Goal: Task Accomplishment & Management: Use online tool/utility

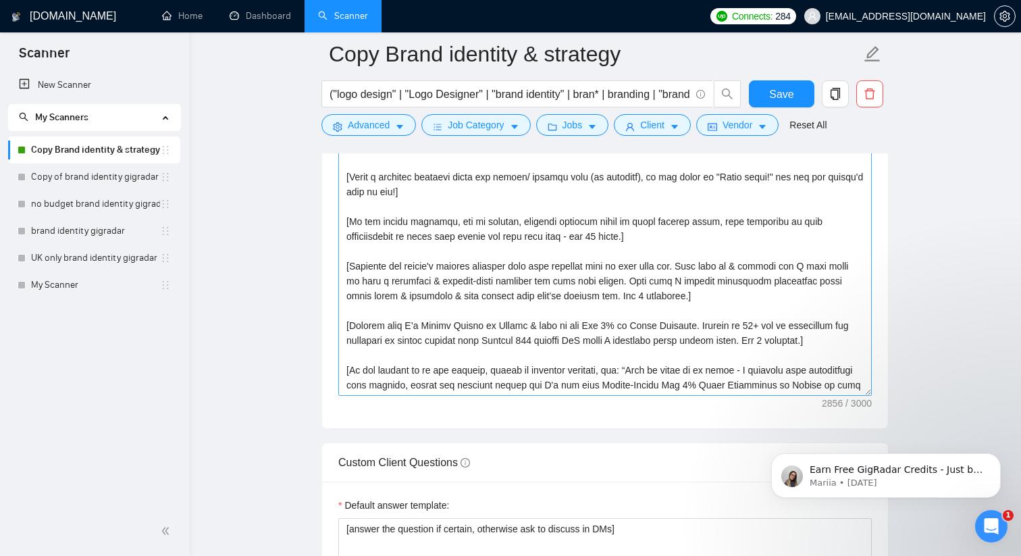
scroll to position [386, 0]
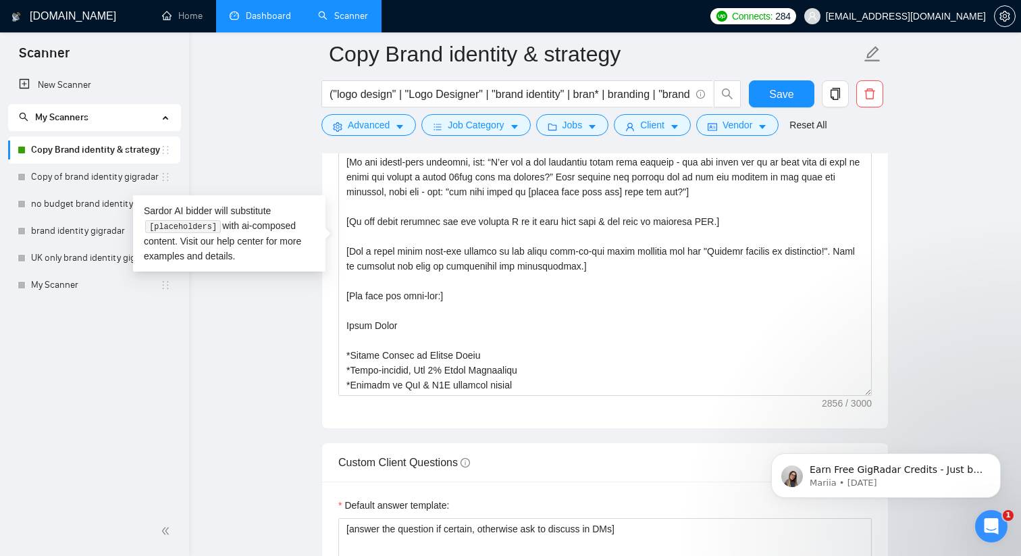
click at [276, 10] on link "Dashboard" at bounding box center [260, 15] width 61 height 11
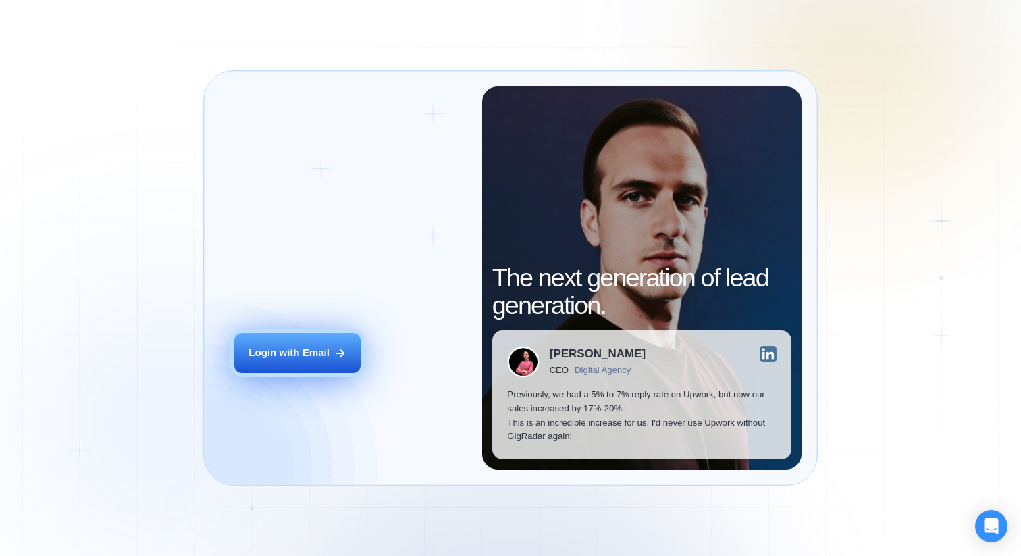
click at [286, 367] on button "Login with Email" at bounding box center [297, 353] width 126 height 40
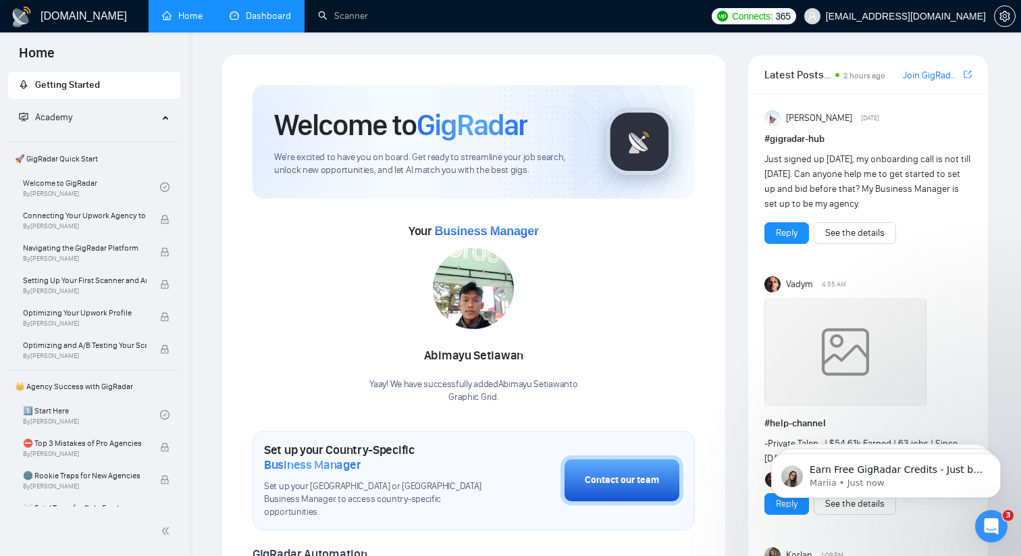
click at [269, 12] on link "Dashboard" at bounding box center [260, 15] width 61 height 11
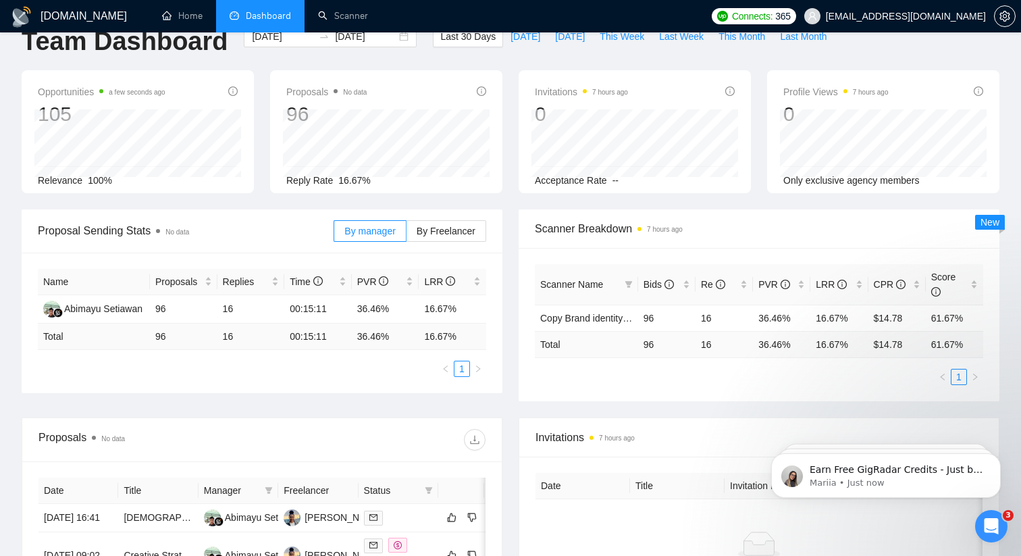
scroll to position [38, 0]
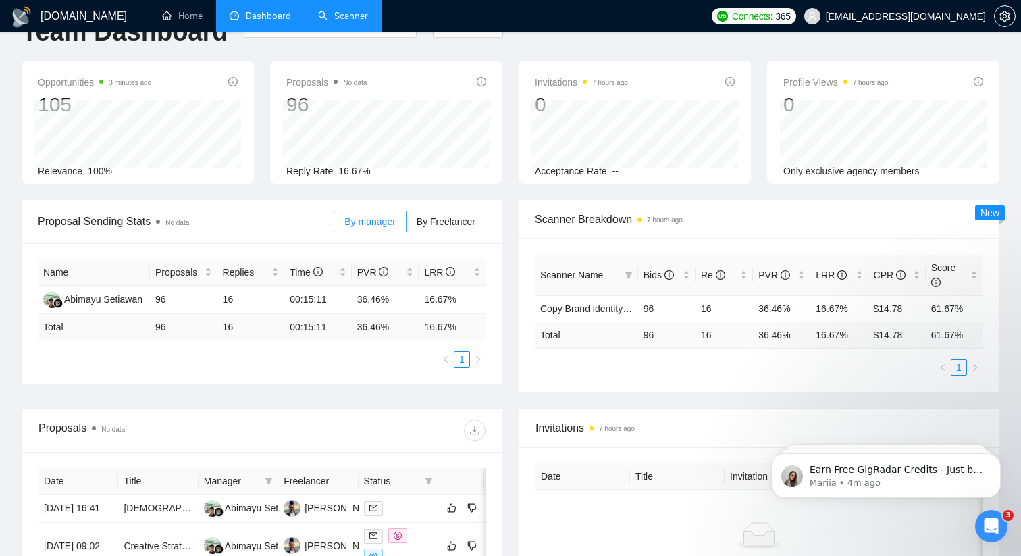
click at [328, 11] on link "Scanner" at bounding box center [343, 15] width 50 height 11
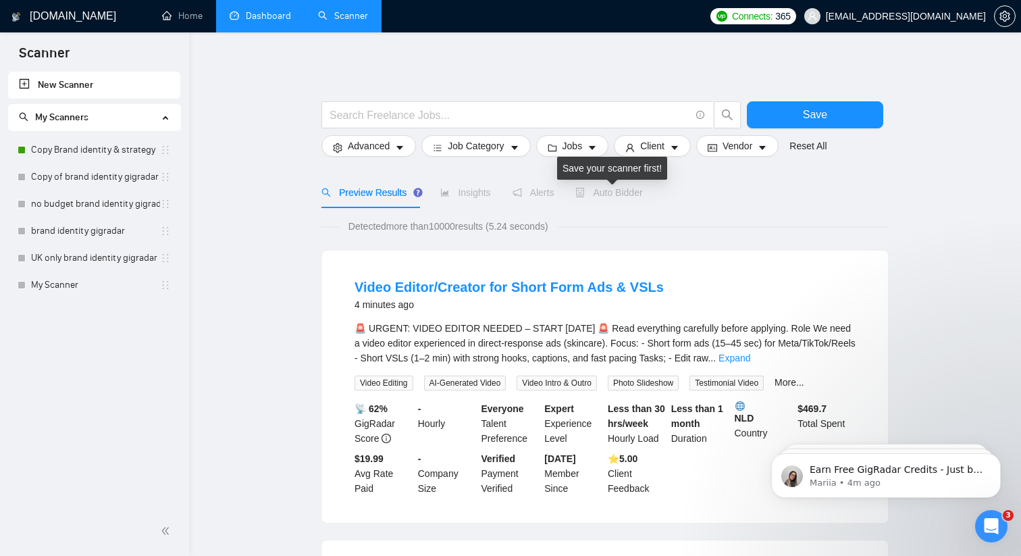
click at [615, 195] on span "Auto Bidder" at bounding box center [608, 192] width 67 height 11
click at [620, 189] on span "Auto Bidder" at bounding box center [608, 192] width 67 height 11
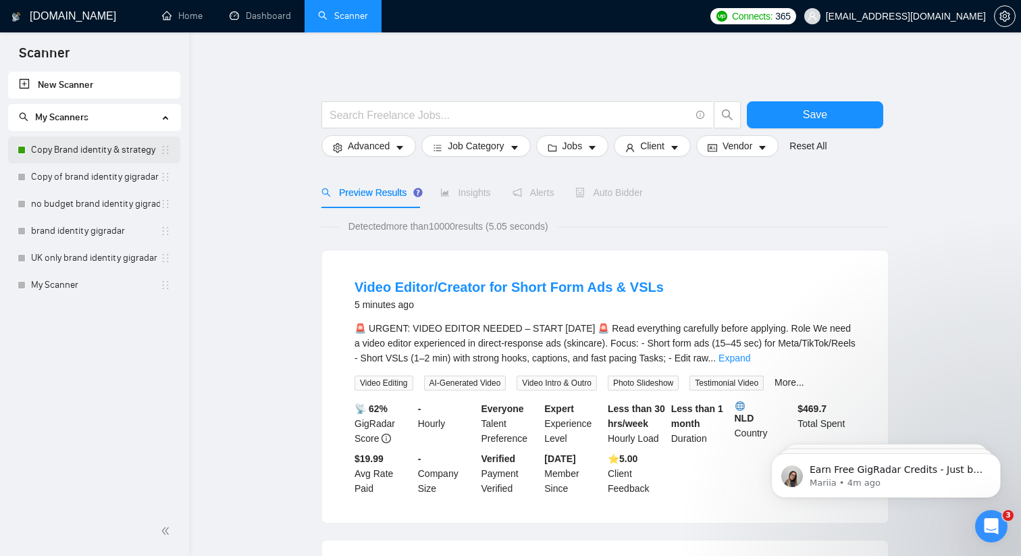
click at [107, 143] on link "Copy Brand identity & strategy" at bounding box center [95, 149] width 129 height 27
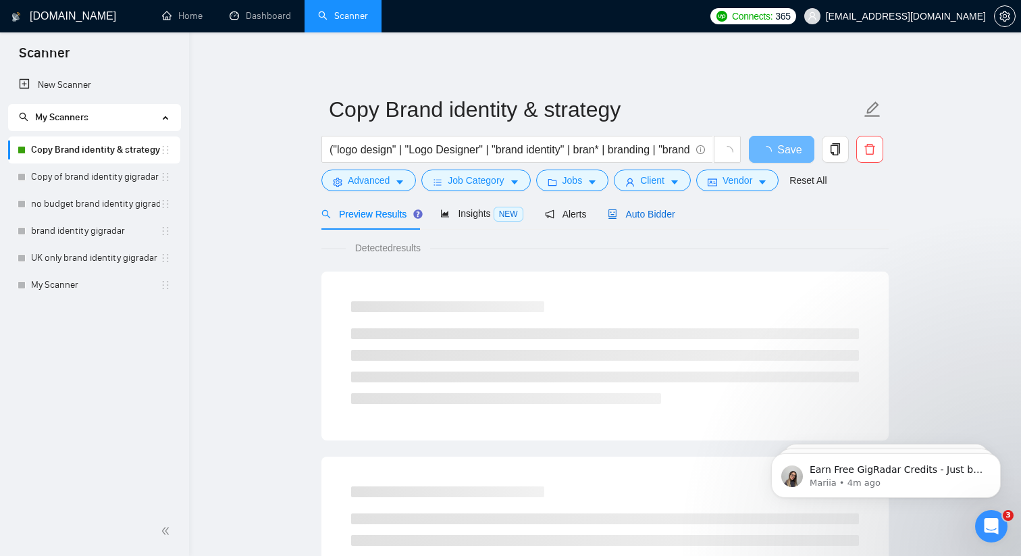
click at [648, 213] on span "Auto Bidder" at bounding box center [641, 214] width 67 height 11
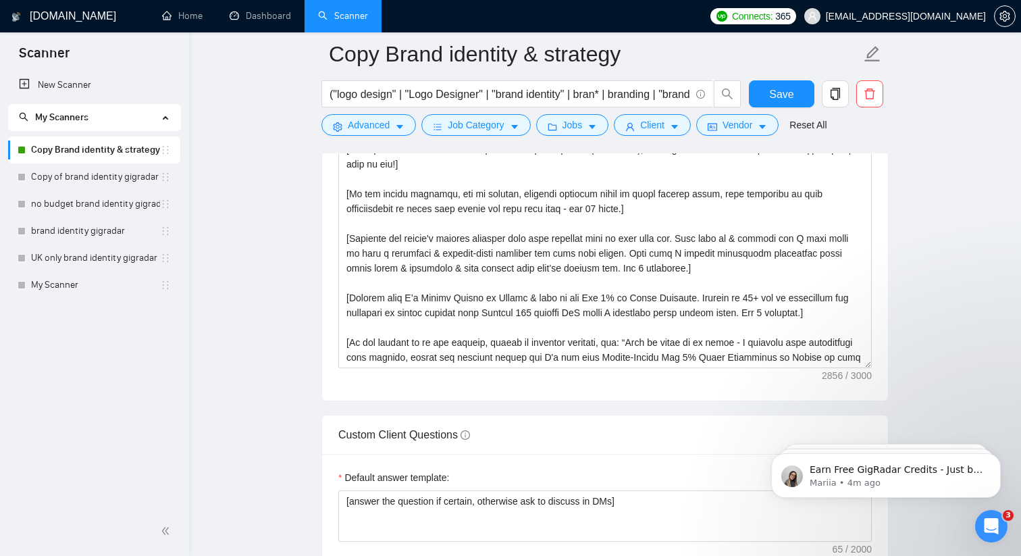
scroll to position [1725, 0]
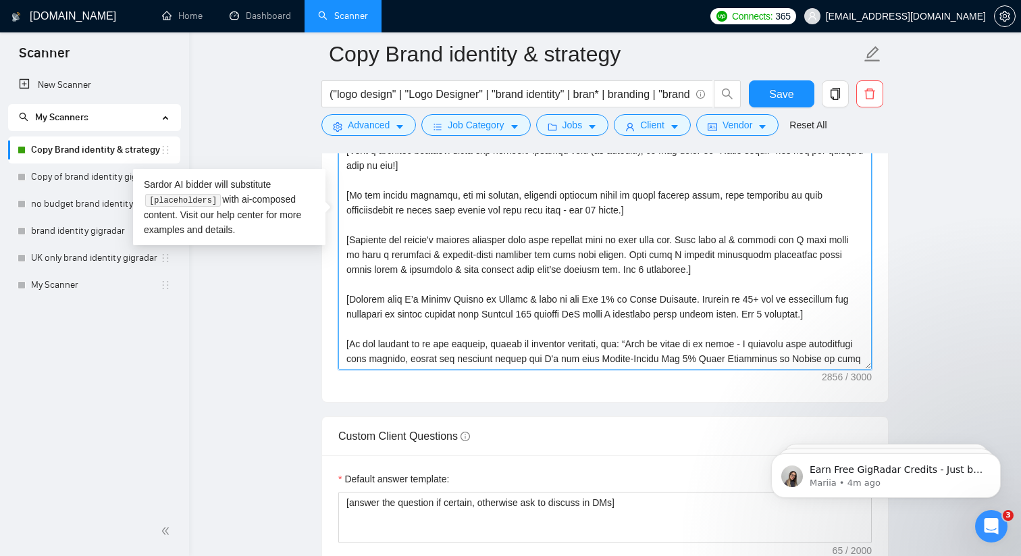
click at [523, 317] on textarea "Cover letter template:" at bounding box center [605, 218] width 534 height 304
click at [164, 147] on icon "holder" at bounding box center [165, 150] width 11 height 11
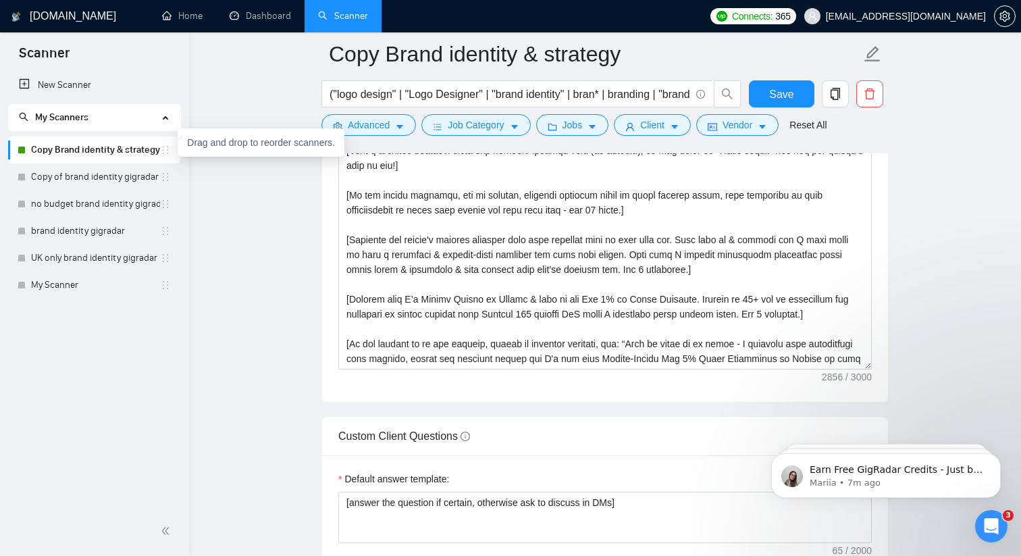
click at [164, 153] on icon "holder" at bounding box center [165, 150] width 11 height 11
click at [165, 149] on icon "holder" at bounding box center [165, 150] width 11 height 11
click at [151, 149] on link "Copy Brand identity & strategy" at bounding box center [95, 149] width 129 height 27
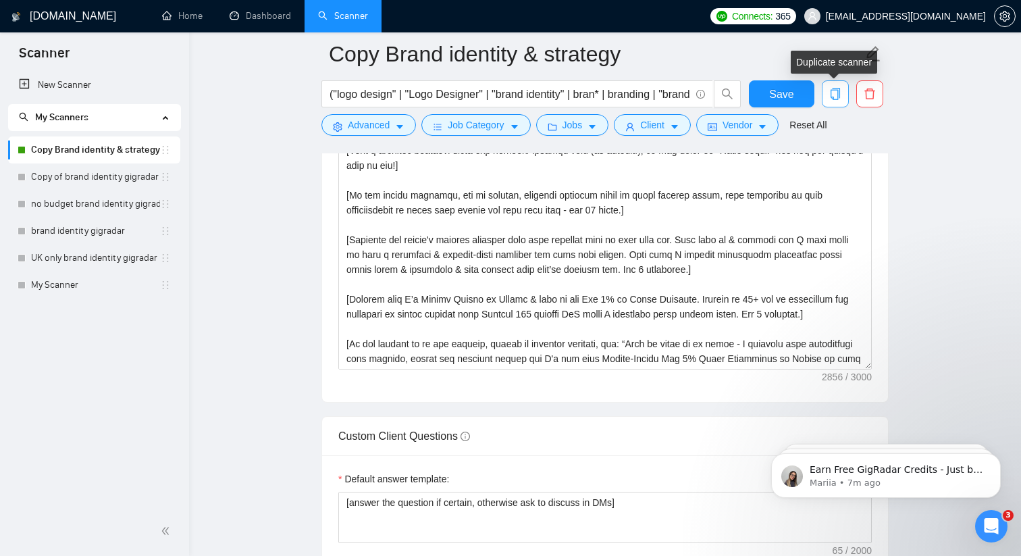
click at [836, 93] on icon "copy" at bounding box center [835, 94] width 12 height 12
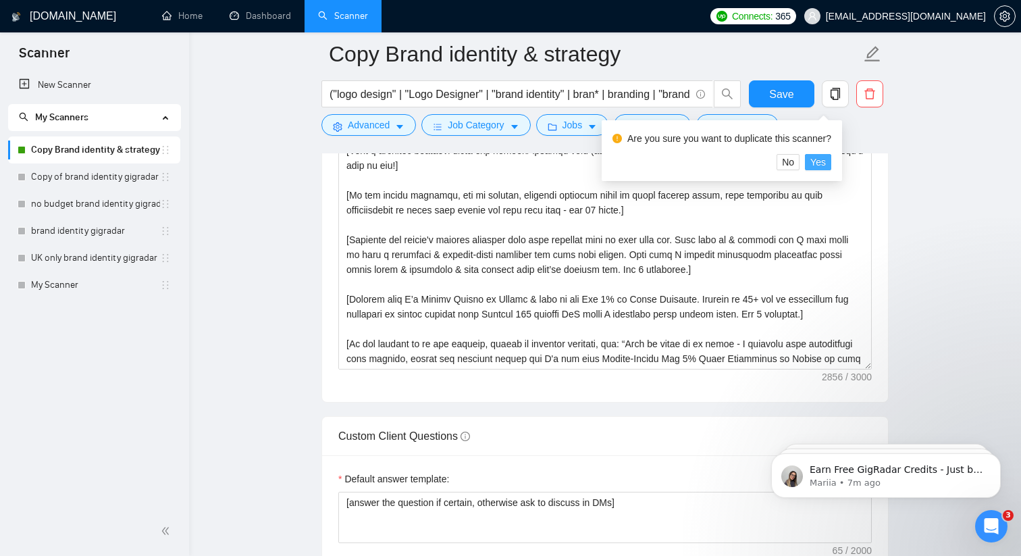
click at [826, 161] on span "Yes" at bounding box center [819, 162] width 16 height 15
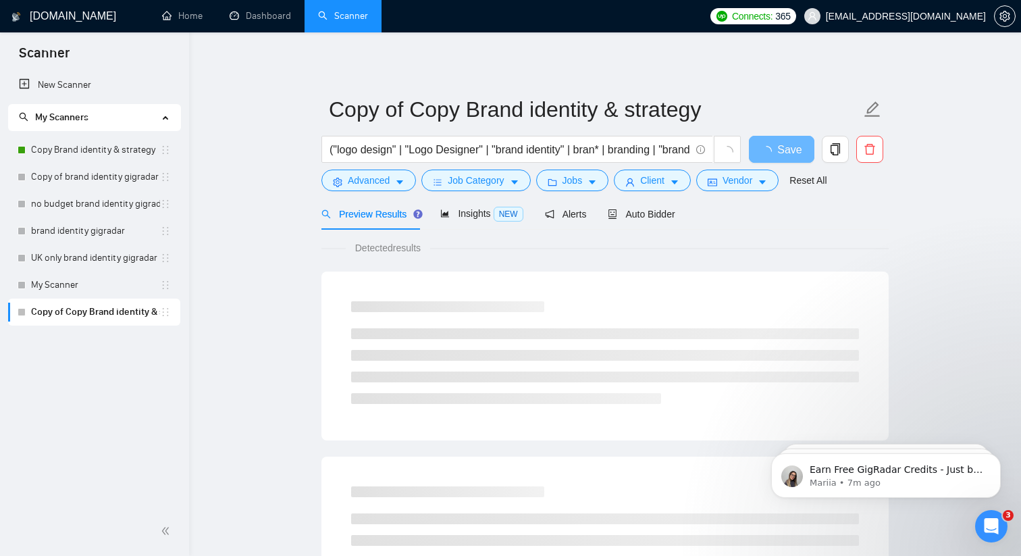
click at [93, 314] on link "Copy of Copy Brand identity & strategy" at bounding box center [95, 312] width 129 height 27
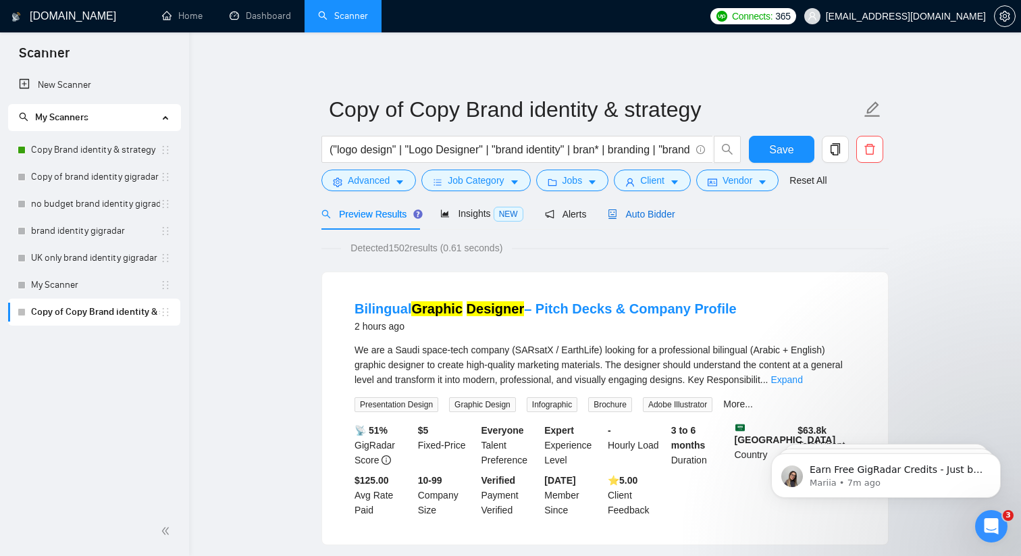
click at [650, 207] on div "Auto Bidder" at bounding box center [641, 214] width 67 height 15
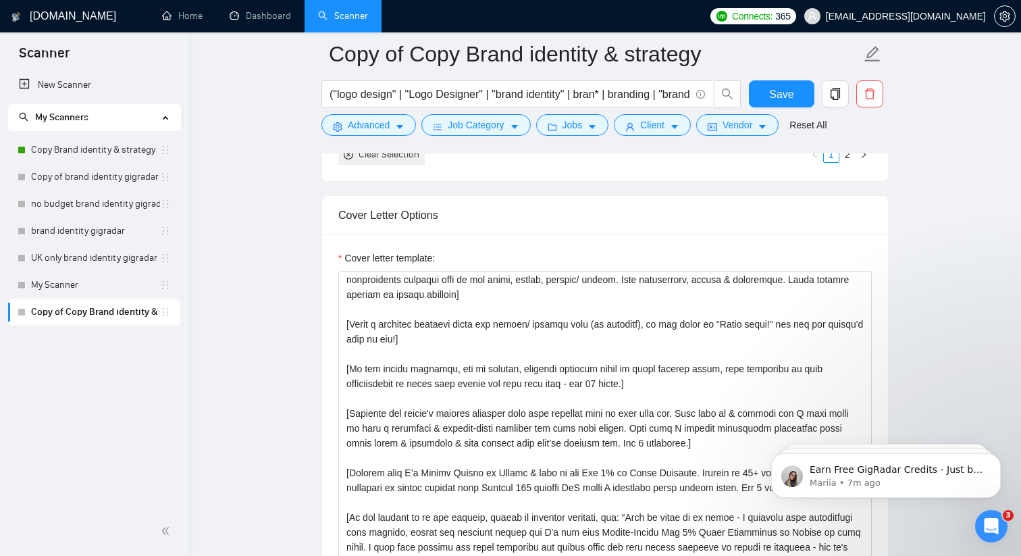
scroll to position [32, 0]
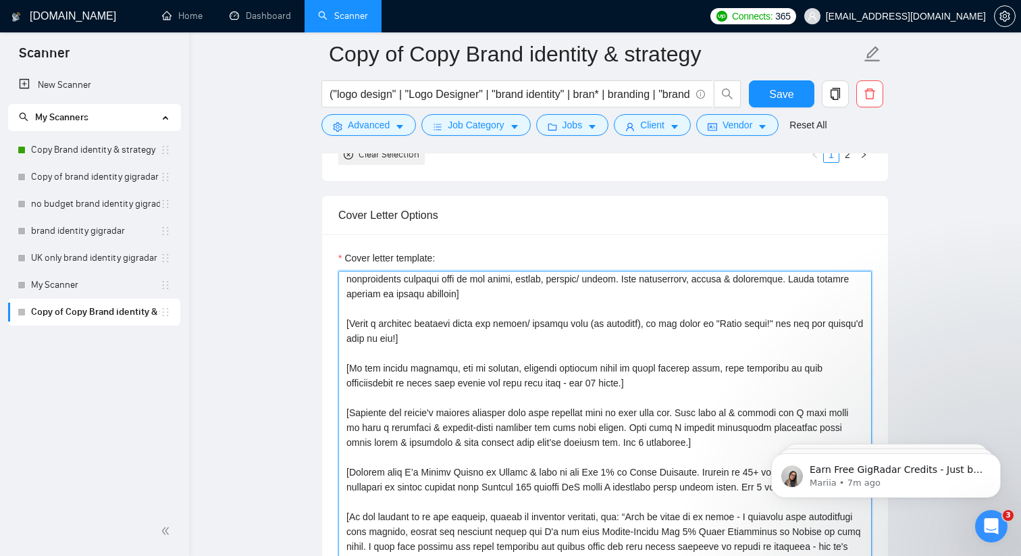
click at [522, 371] on textarea "Cover letter template:" at bounding box center [605, 423] width 534 height 304
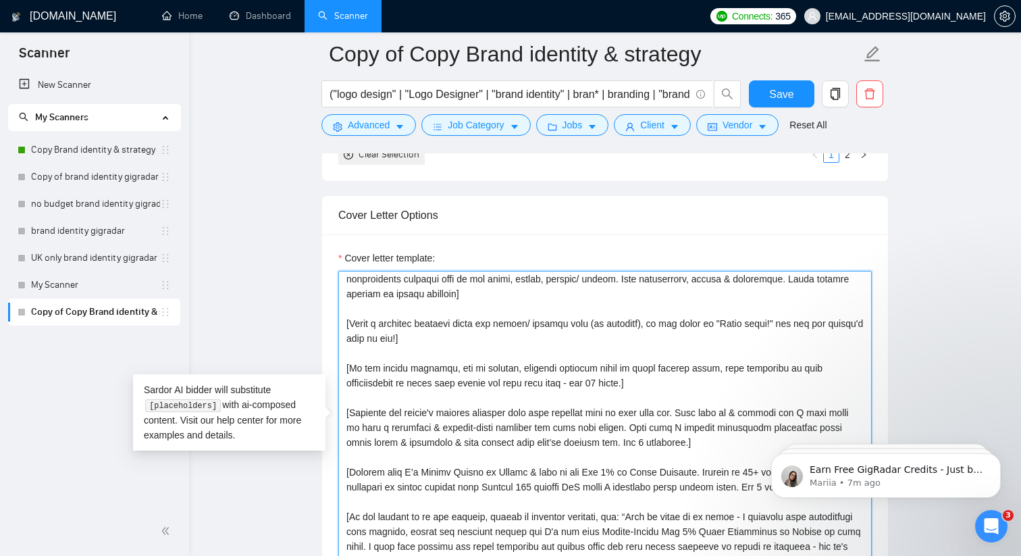
paste textarea "Hi [Client Name] – hope your [insert time of day]’s going well! Your project ca…"
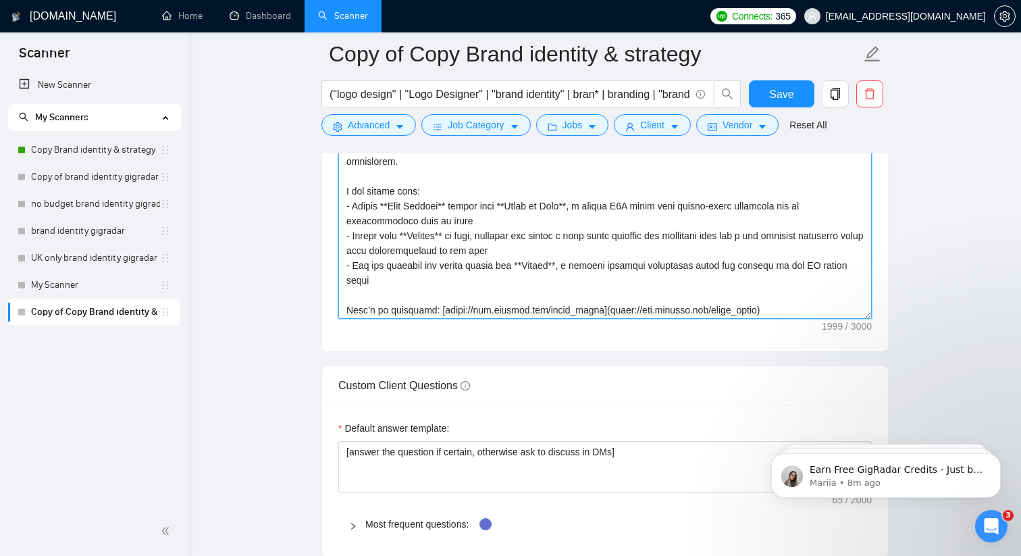
scroll to position [36, 0]
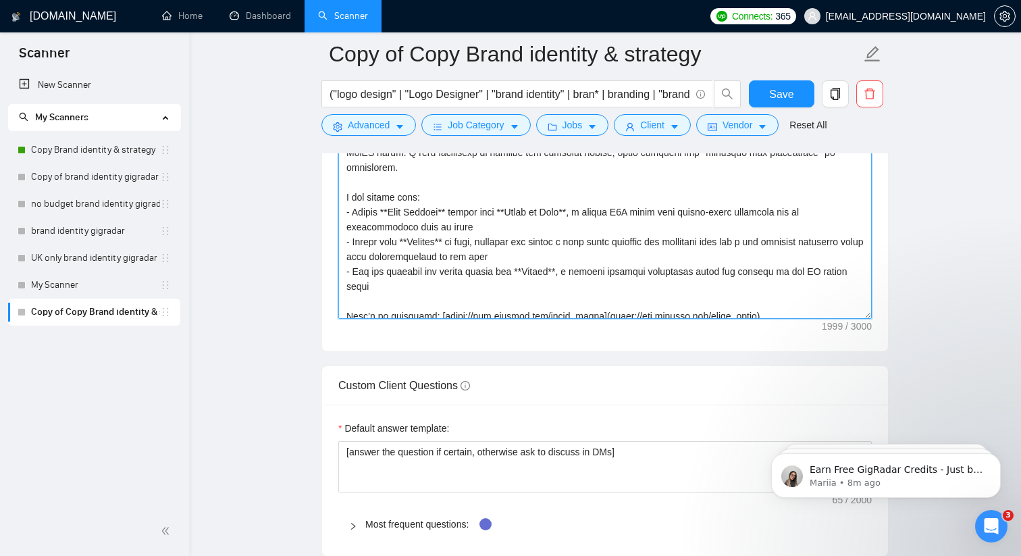
drag, startPoint x: 389, startPoint y: 208, endPoint x: 463, endPoint y: 215, distance: 74.6
click at [463, 215] on textarea "Cover letter template:" at bounding box center [605, 167] width 534 height 304
click at [508, 215] on textarea "Cover letter template:" at bounding box center [605, 167] width 534 height 304
drag, startPoint x: 388, startPoint y: 211, endPoint x: 596, endPoint y: 209, distance: 208.1
click at [596, 209] on textarea "Cover letter template:" at bounding box center [605, 167] width 534 height 304
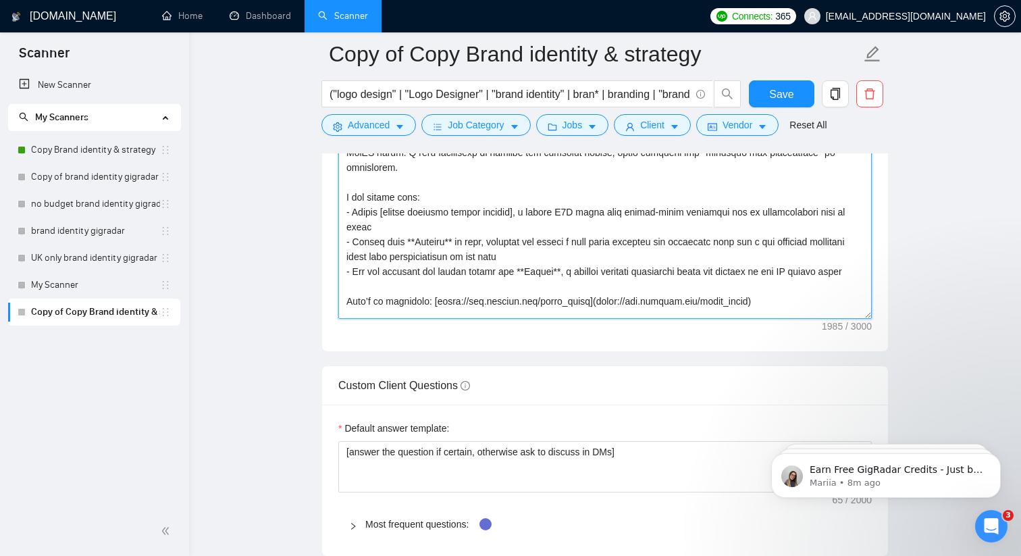
drag, startPoint x: 528, startPoint y: 209, endPoint x: 575, endPoint y: 207, distance: 46.6
click at [575, 207] on textarea "Cover letter template:" at bounding box center [605, 167] width 534 height 304
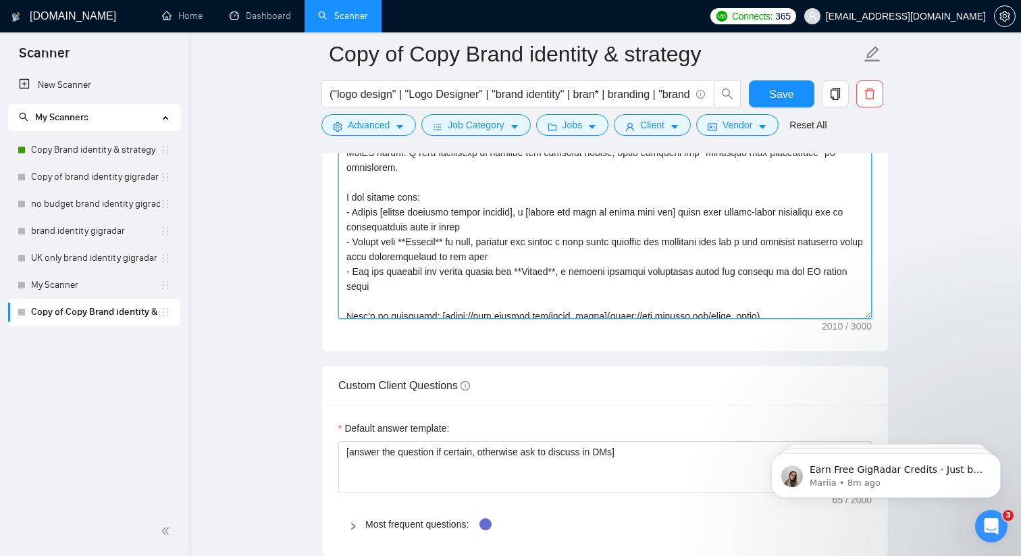
drag, startPoint x: 727, startPoint y: 210, endPoint x: 471, endPoint y: 226, distance: 256.5
click at [471, 226] on textarea "Cover letter template:" at bounding box center [605, 167] width 534 height 304
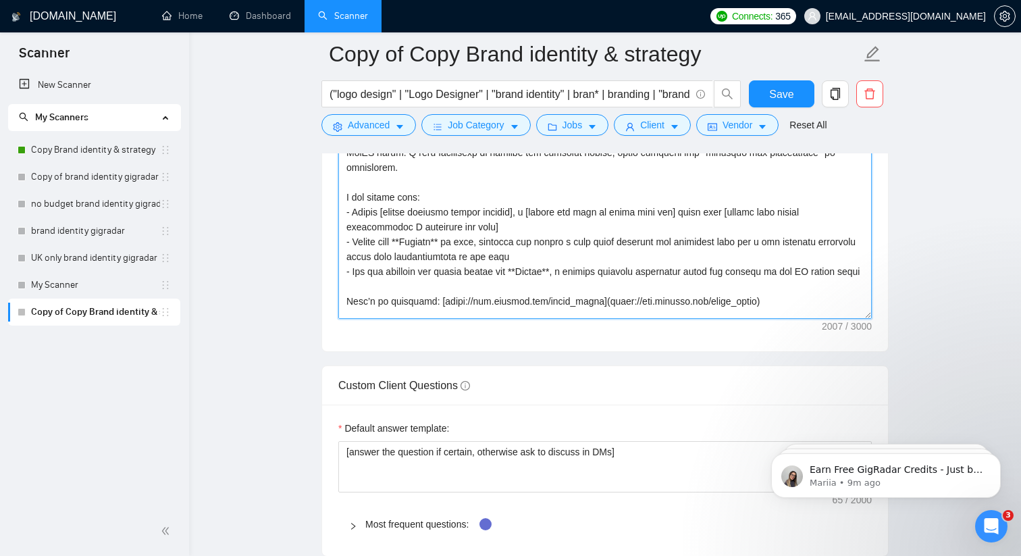
drag, startPoint x: 388, startPoint y: 209, endPoint x: 518, endPoint y: 208, distance: 130.4
click at [518, 208] on textarea "Cover letter template:" at bounding box center [605, 167] width 534 height 304
drag, startPoint x: 411, startPoint y: 239, endPoint x: 466, endPoint y: 235, distance: 54.9
click at [466, 235] on textarea "Cover letter template:" at bounding box center [605, 167] width 534 height 304
click at [449, 249] on textarea "Cover letter template:" at bounding box center [605, 167] width 534 height 304
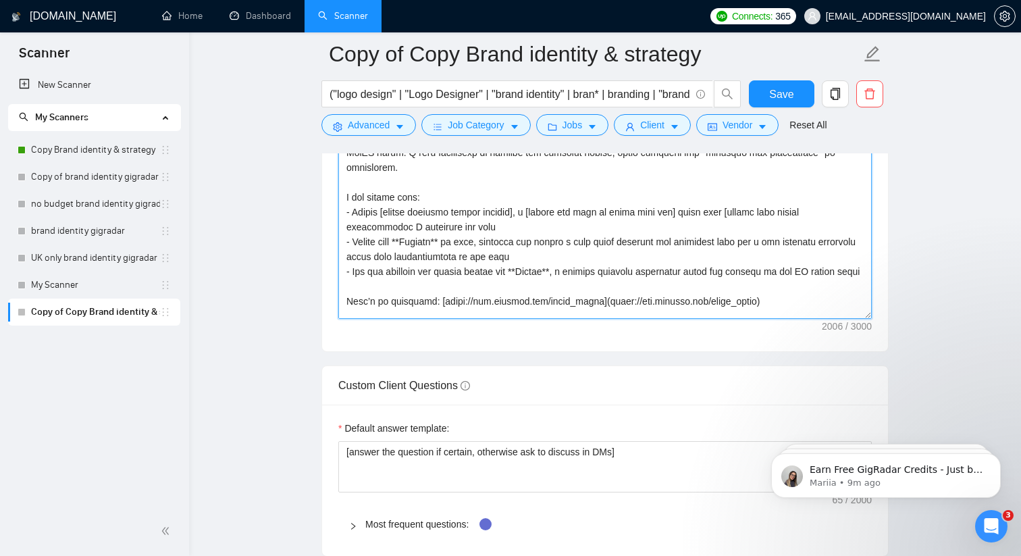
click at [407, 220] on textarea "Cover letter template:" at bounding box center [605, 167] width 534 height 304
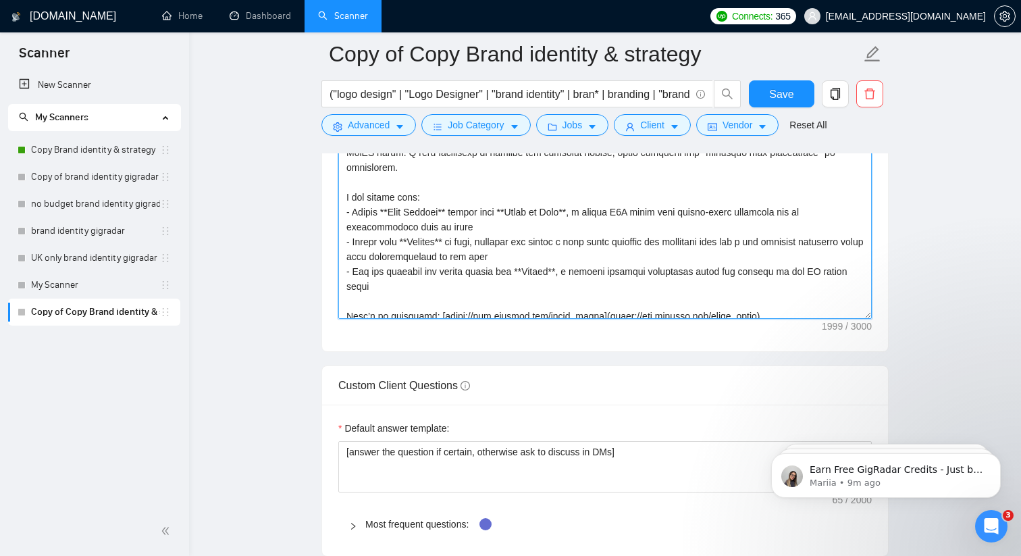
click at [478, 237] on textarea "Cover letter template:" at bounding box center [605, 167] width 534 height 304
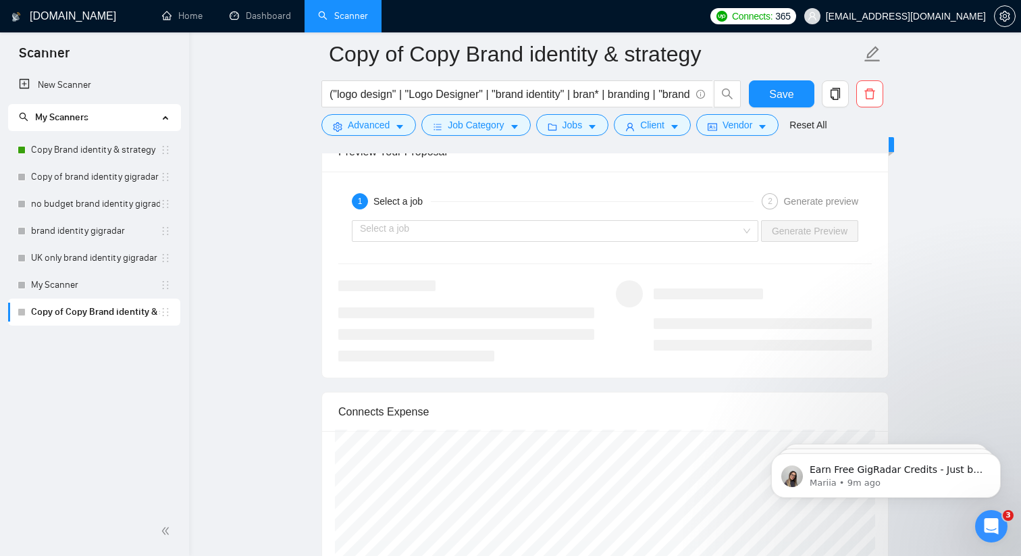
scroll to position [2735, 0]
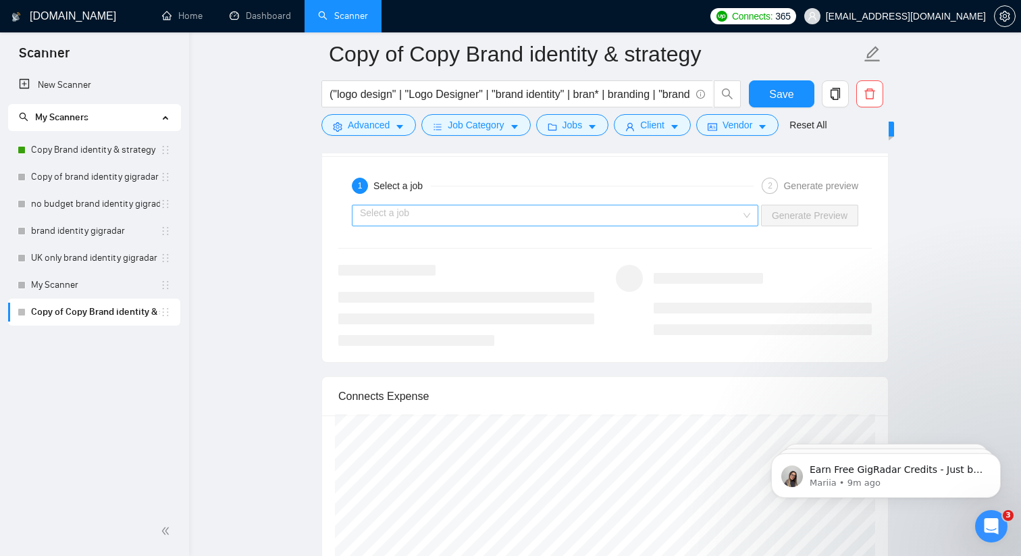
click at [642, 222] on input "search" at bounding box center [550, 215] width 381 height 20
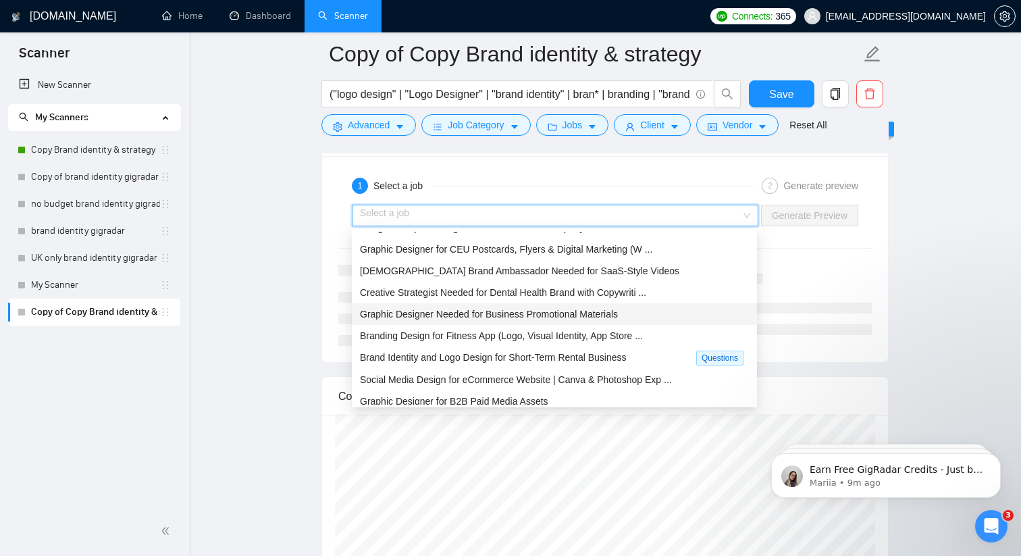
scroll to position [21, 0]
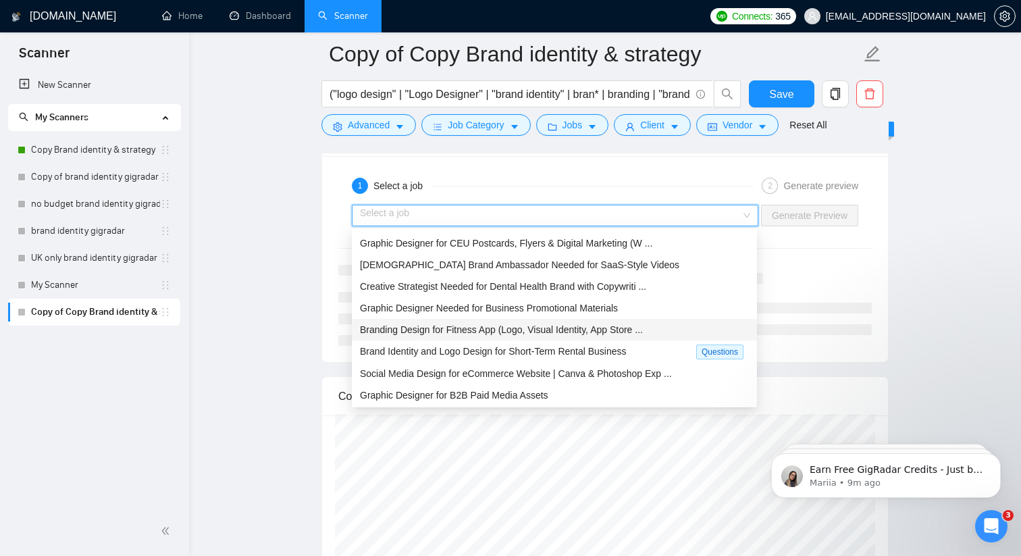
click at [596, 326] on span "Branding Design for Fitness App (Logo, Visual Identity, App Store ..." at bounding box center [501, 329] width 283 height 11
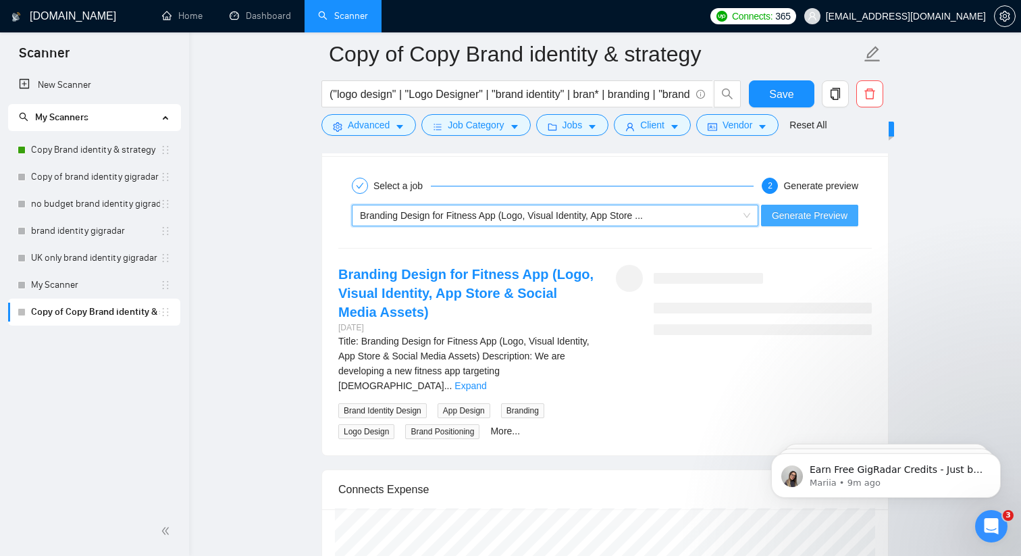
click at [823, 213] on span "Generate Preview" at bounding box center [810, 215] width 76 height 15
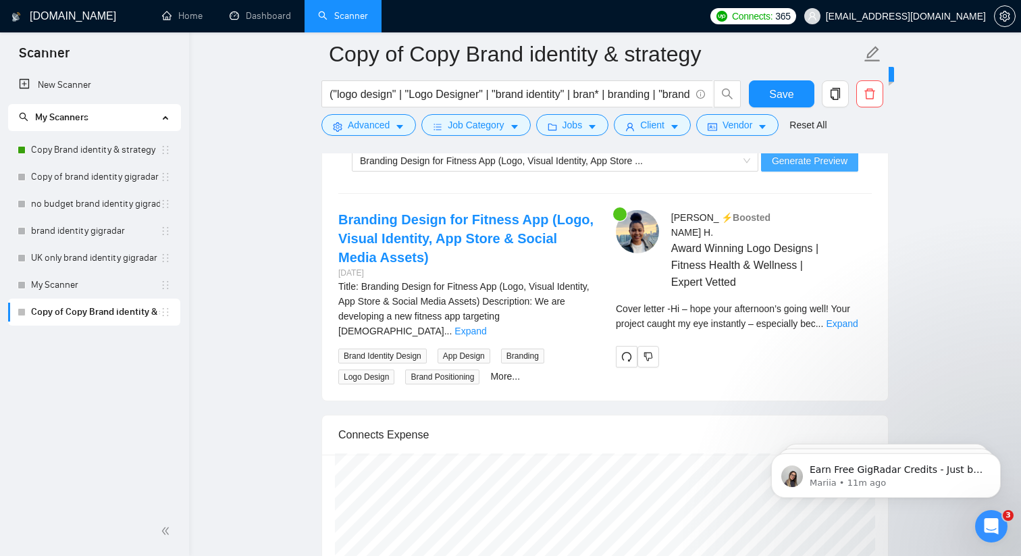
scroll to position [2792, 0]
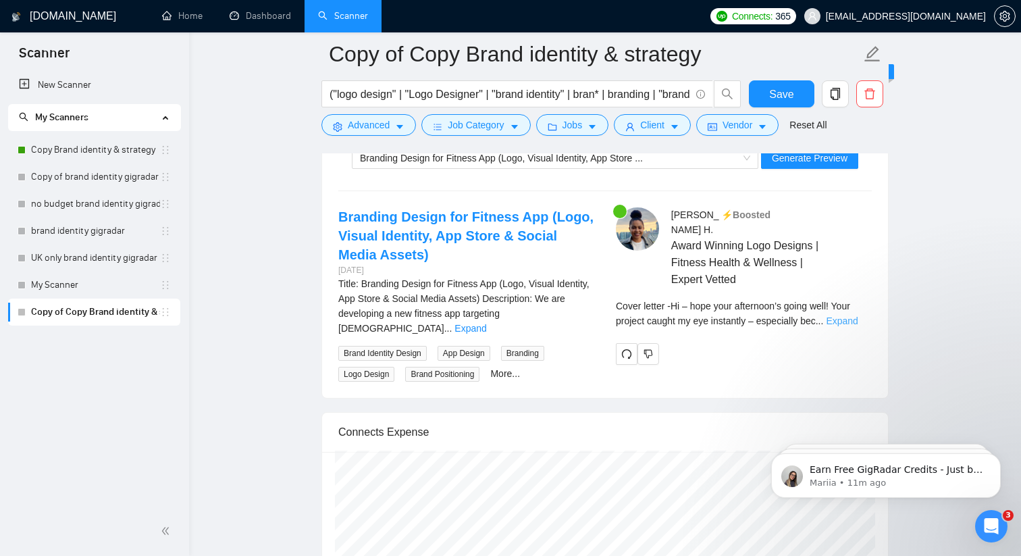
click at [858, 315] on link "Expand" at bounding box center [842, 320] width 32 height 11
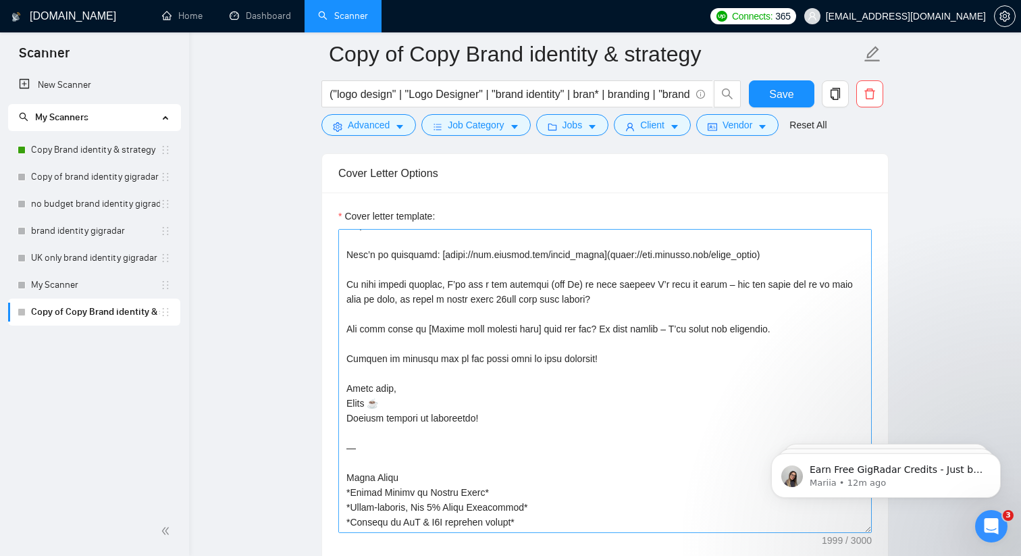
scroll to position [1586, 0]
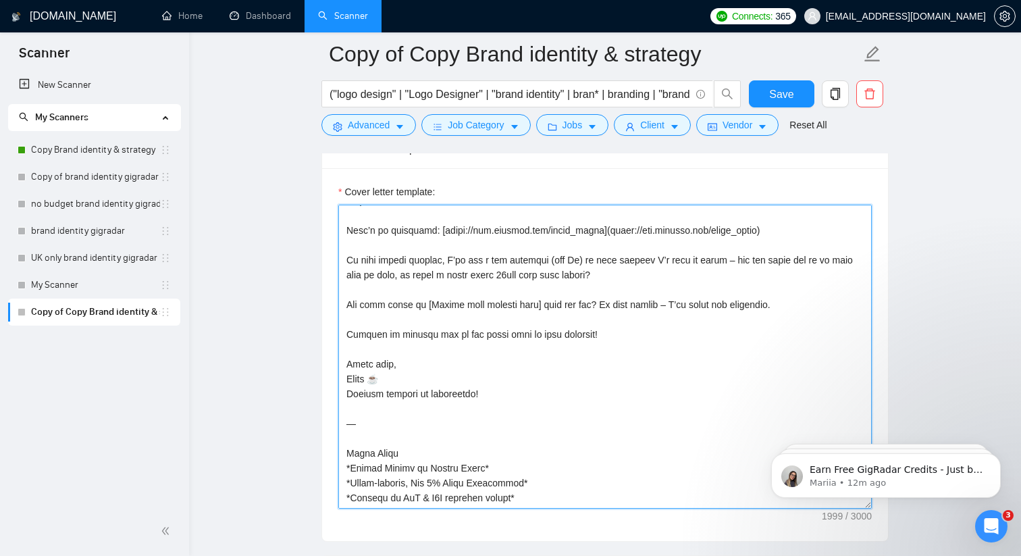
click at [349, 376] on textarea "Cover letter template:" at bounding box center [605, 357] width 534 height 304
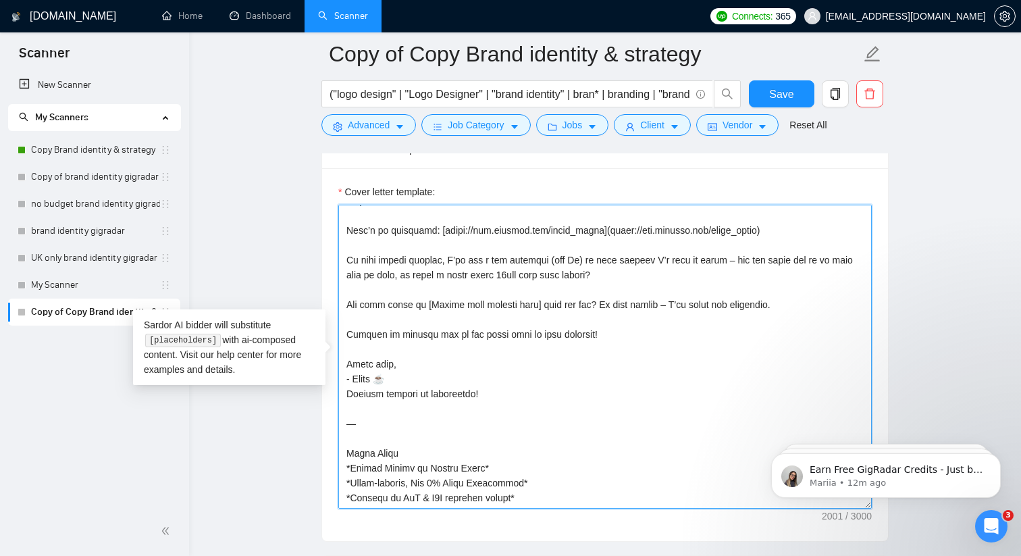
click at [403, 376] on textarea "Cover letter template:" at bounding box center [605, 357] width 534 height 304
click at [412, 363] on textarea "Cover letter template:" at bounding box center [605, 357] width 534 height 304
click at [396, 393] on textarea "Cover letter template:" at bounding box center [605, 357] width 534 height 304
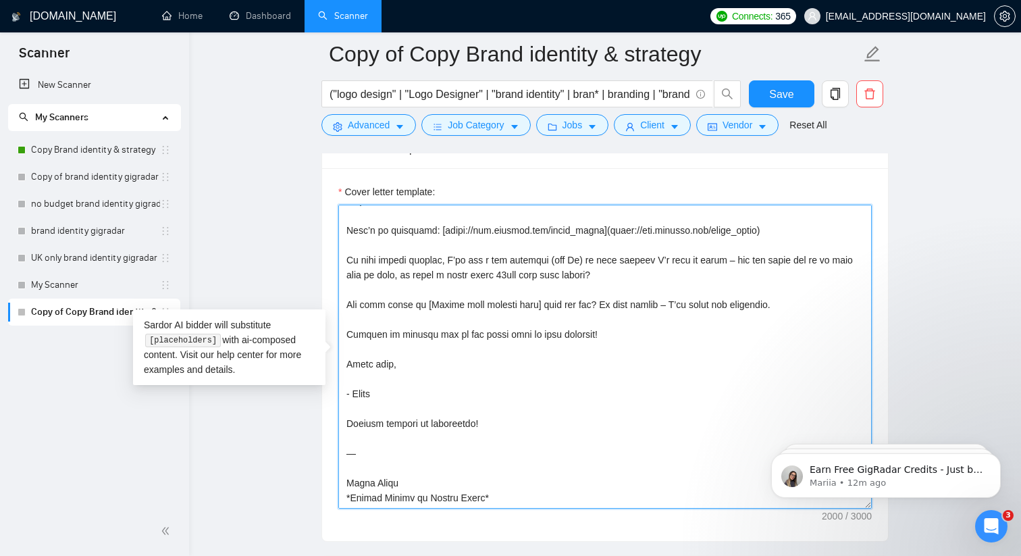
scroll to position [342, 0]
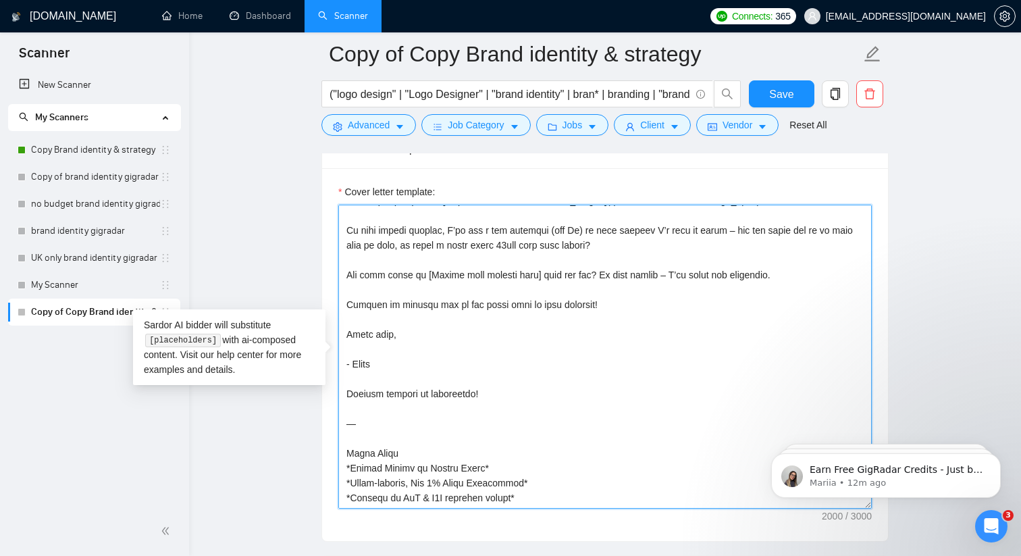
click at [349, 451] on textarea "Cover letter template:" at bounding box center [605, 357] width 534 height 304
click at [405, 451] on textarea "Cover letter template:" at bounding box center [605, 357] width 534 height 304
click at [417, 452] on textarea "Cover letter template:" at bounding box center [605, 357] width 534 height 304
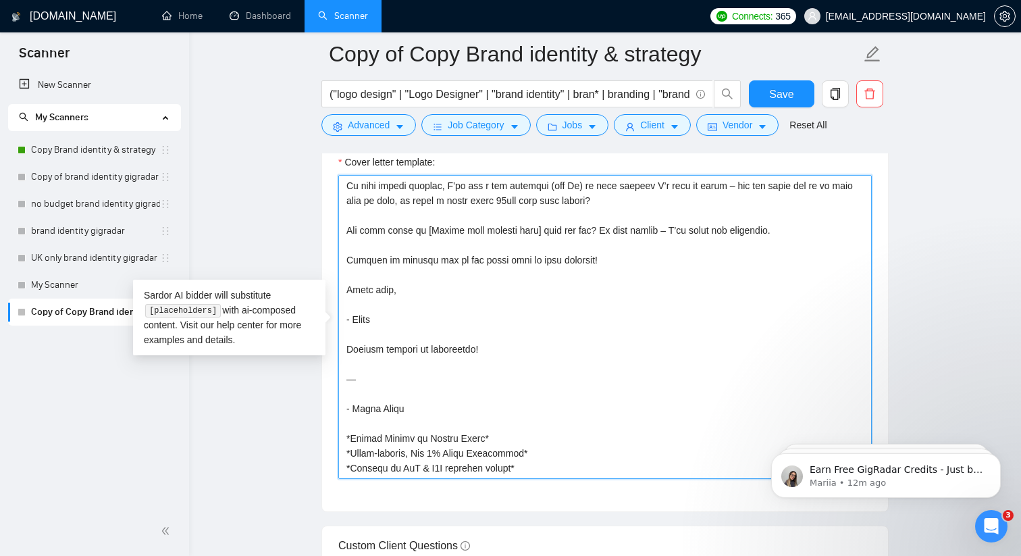
scroll to position [1620, 0]
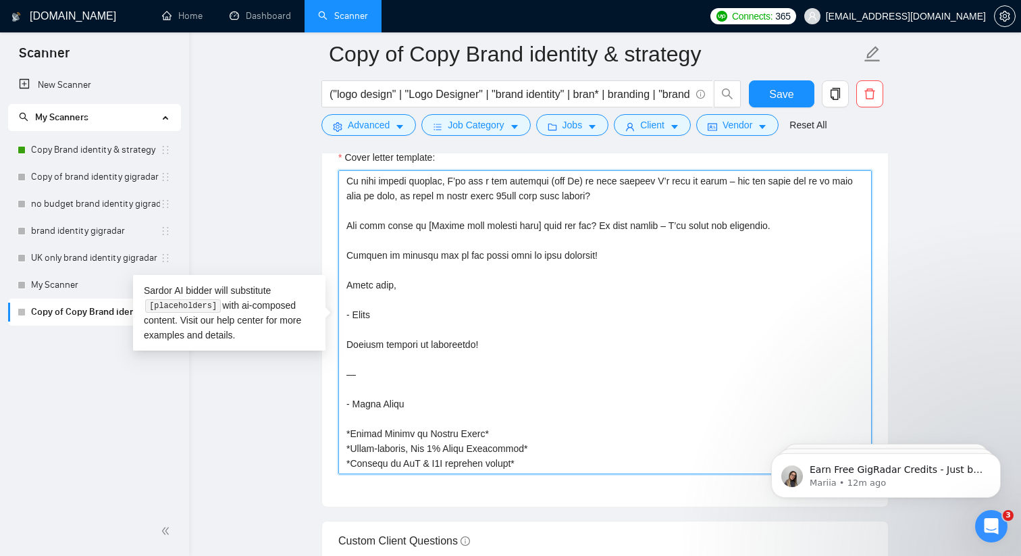
click at [413, 428] on textarea "Cover letter template:" at bounding box center [605, 322] width 534 height 304
click at [543, 449] on textarea "Cover letter template:" at bounding box center [605, 322] width 534 height 304
click at [562, 433] on textarea "Cover letter template:" at bounding box center [605, 322] width 534 height 304
click at [544, 462] on textarea "Cover letter template:" at bounding box center [605, 322] width 534 height 304
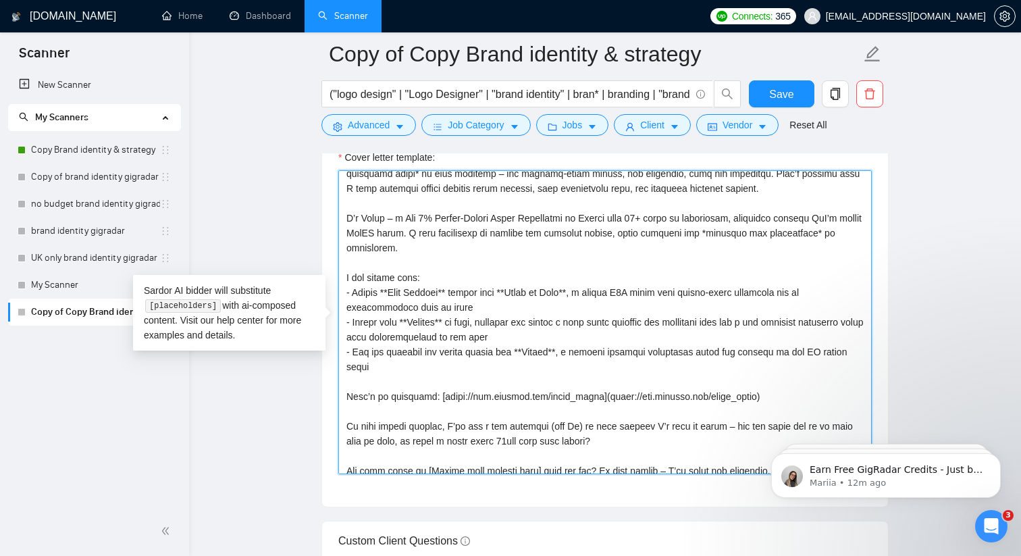
scroll to position [109, 0]
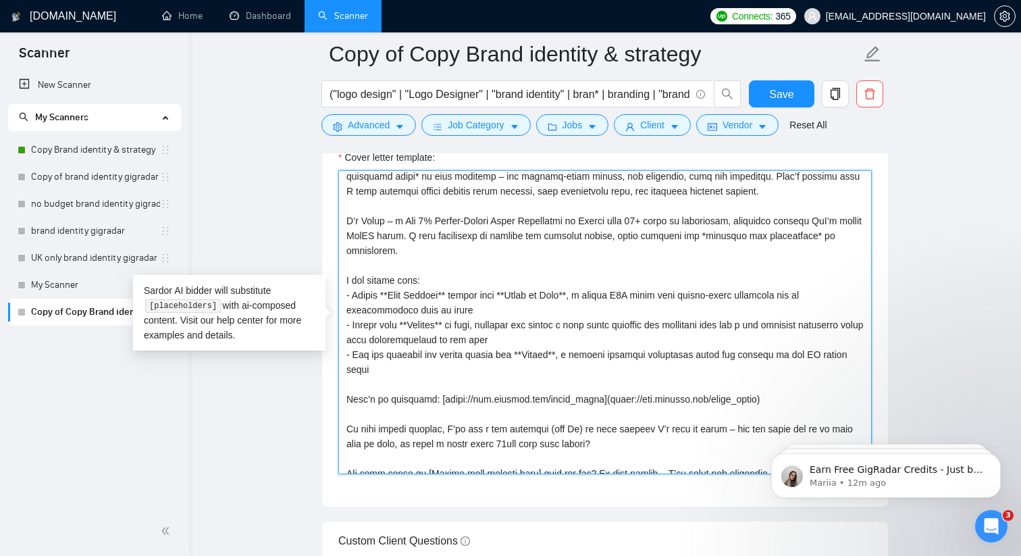
click at [461, 300] on textarea "Cover letter template:" at bounding box center [605, 322] width 534 height 304
paste textarea "[insert relevant client project], a [insert the kind of brand they are] brand w…"
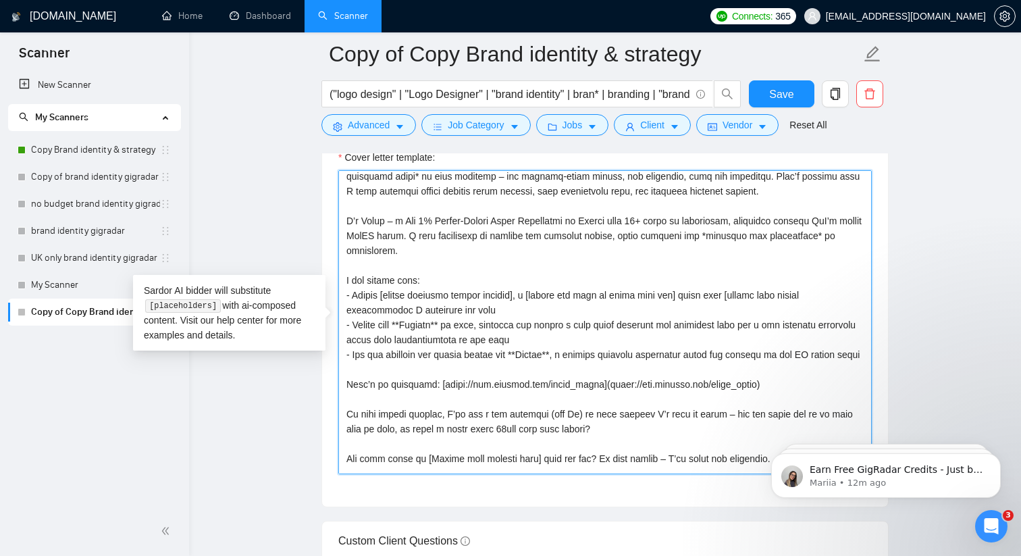
click at [512, 304] on textarea "Cover letter template:" at bounding box center [605, 322] width 534 height 304
drag, startPoint x: 387, startPoint y: 293, endPoint x: 516, endPoint y: 292, distance: 129.0
click at [516, 292] on textarea "Cover letter template:" at bounding box center [605, 322] width 534 height 304
click at [430, 332] on textarea "Cover letter template:" at bounding box center [605, 322] width 534 height 304
drag, startPoint x: 411, startPoint y: 322, endPoint x: 463, endPoint y: 322, distance: 52.0
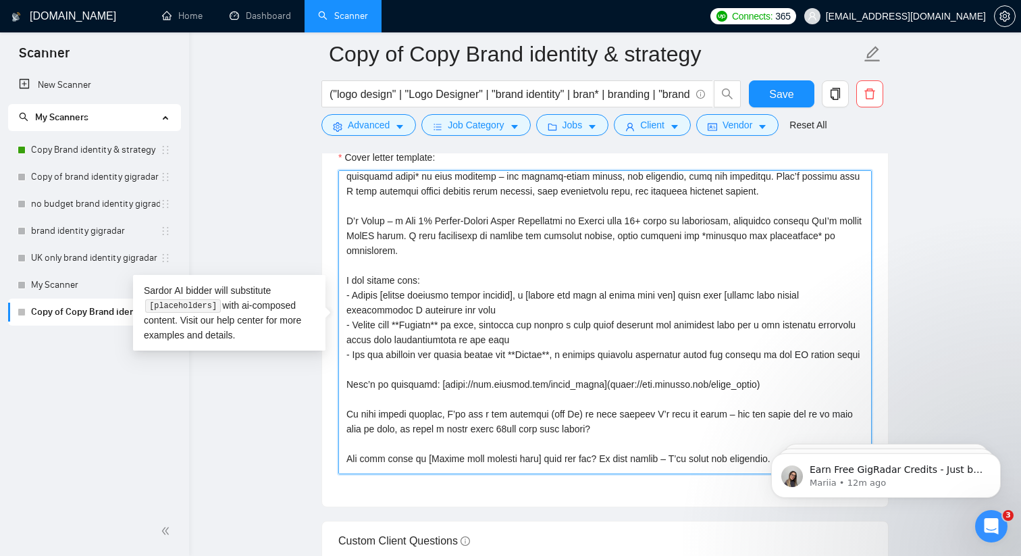
click at [463, 322] on textarea "Cover letter template:" at bounding box center [605, 322] width 534 height 304
paste textarea "[insert relevant client project]"
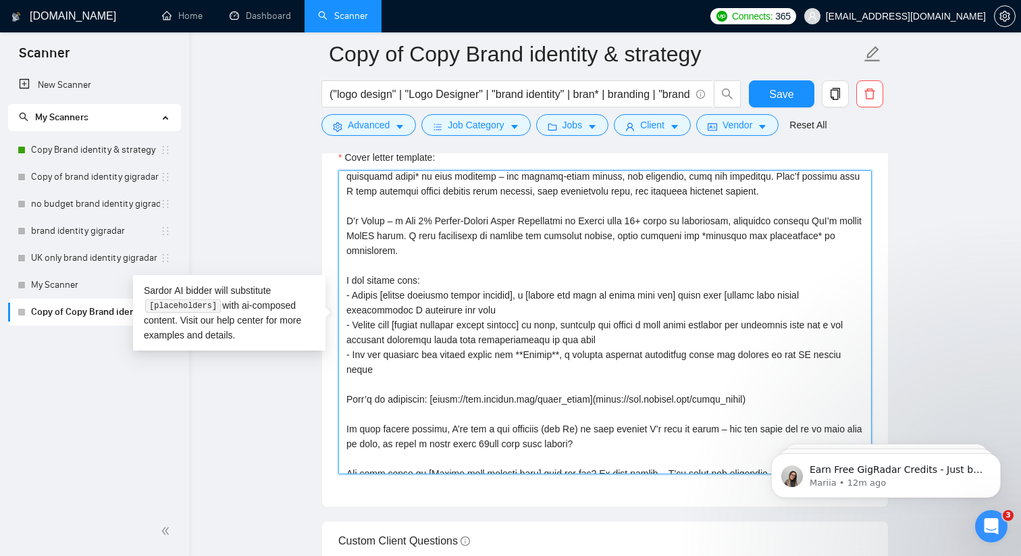
drag, startPoint x: 469, startPoint y: 310, endPoint x: 332, endPoint y: 294, distance: 138.7
click at [382, 366] on textarea "Cover letter template:" at bounding box center [605, 322] width 534 height 304
drag, startPoint x: 612, startPoint y: 338, endPoint x: 338, endPoint y: 324, distance: 273.9
click at [338, 324] on textarea "Cover letter template:" at bounding box center [605, 322] width 534 height 304
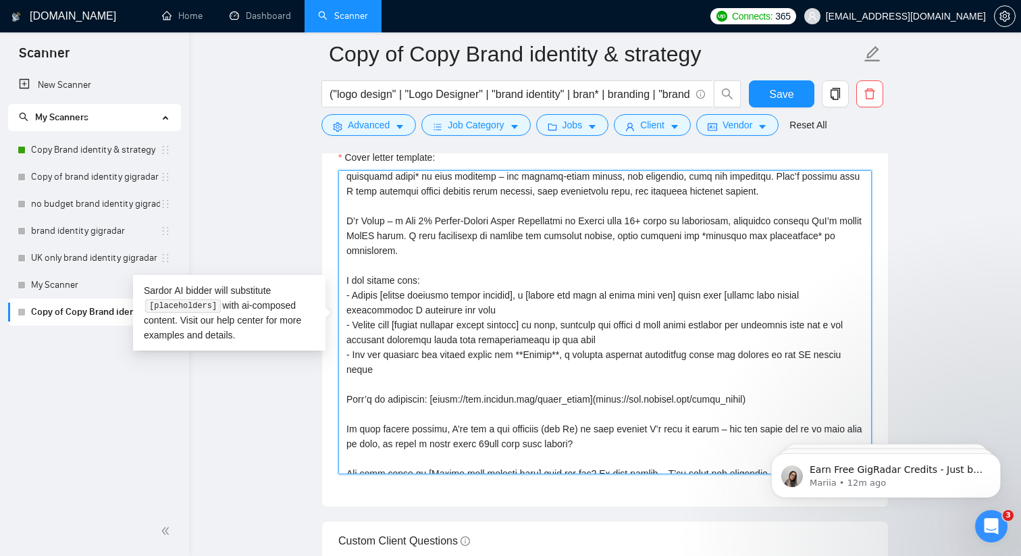
paste textarea "Helped [insert relevant client project], a [insert the kind of brand they are] …"
click at [368, 357] on textarea "Cover letter template:" at bounding box center [605, 322] width 534 height 304
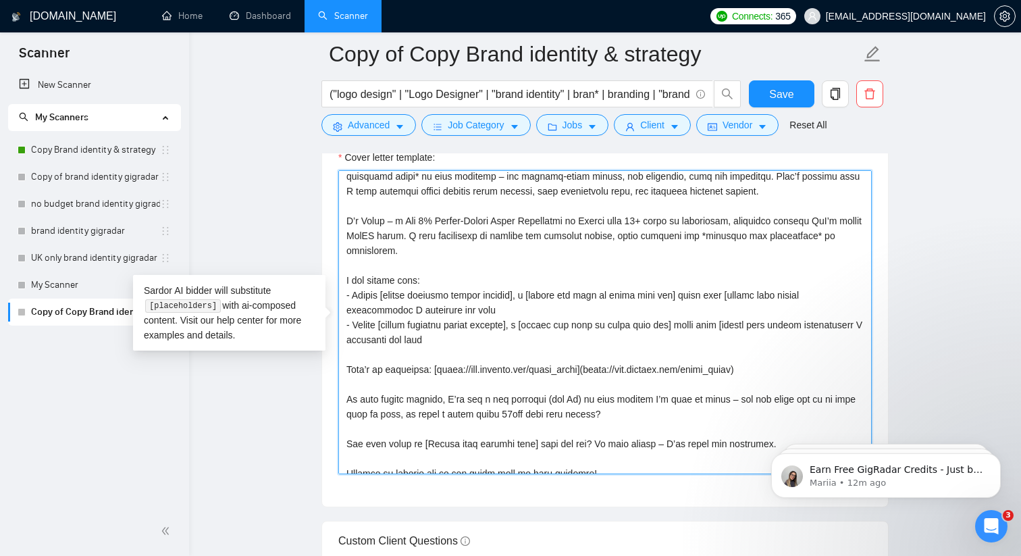
click at [444, 306] on textarea "Cover letter template:" at bounding box center [605, 322] width 534 height 304
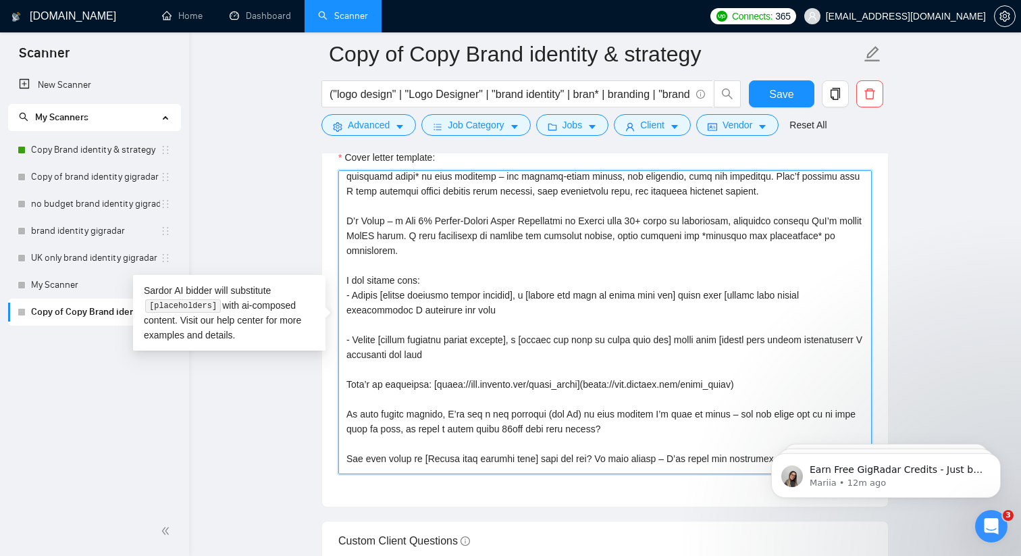
paste textarea "- Led the strategy and launch assets for **Stackt**, a natural immunity supplem…"
drag, startPoint x: 725, startPoint y: 288, endPoint x: 444, endPoint y: 307, distance: 282.3
click at [444, 307] on textarea "Cover letter template:" at bounding box center [605, 322] width 534 height 304
click at [437, 307] on textarea "Cover letter template:" at bounding box center [605, 322] width 534 height 304
drag, startPoint x: 444, startPoint y: 311, endPoint x: 725, endPoint y: 290, distance: 282.4
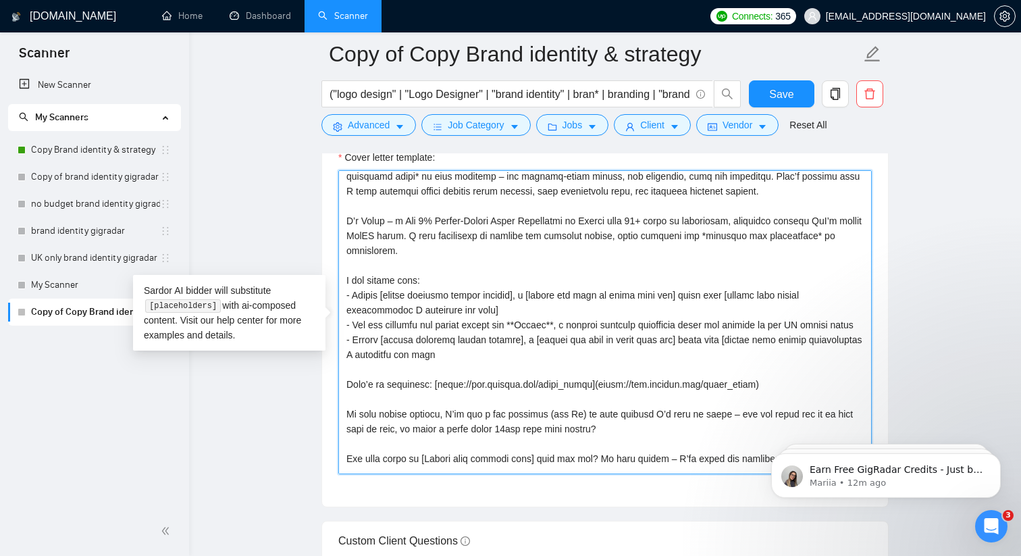
click at [725, 290] on textarea "Cover letter template:" at bounding box center [605, 322] width 534 height 304
click at [405, 328] on textarea "Cover letter template:" at bounding box center [605, 322] width 534 height 304
drag, startPoint x: 389, startPoint y: 324, endPoint x: 503, endPoint y: 322, distance: 114.2
click at [503, 322] on textarea "Cover letter template:" at bounding box center [605, 322] width 534 height 304
paste textarea "[insert high impact deliverables I delivered for them]"
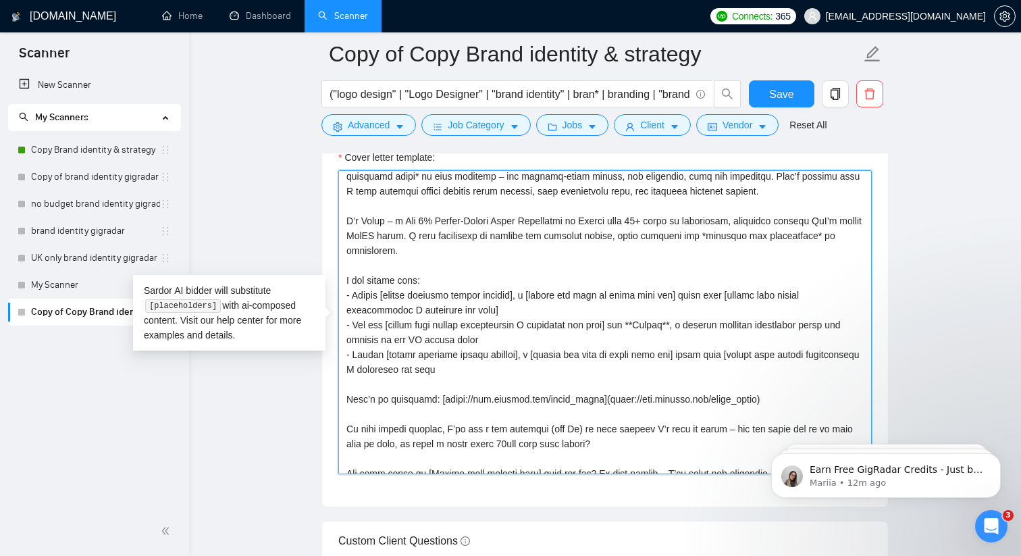
drag, startPoint x: 386, startPoint y: 295, endPoint x: 516, endPoint y: 288, distance: 129.9
click at [516, 288] on textarea "Cover letter template:" at bounding box center [605, 322] width 534 height 304
click at [513, 324] on textarea "Cover letter template:" at bounding box center [605, 322] width 534 height 304
drag, startPoint x: 638, startPoint y: 321, endPoint x: 677, endPoint y: 321, distance: 39.9
click at [677, 321] on textarea "Cover letter template:" at bounding box center [605, 322] width 534 height 304
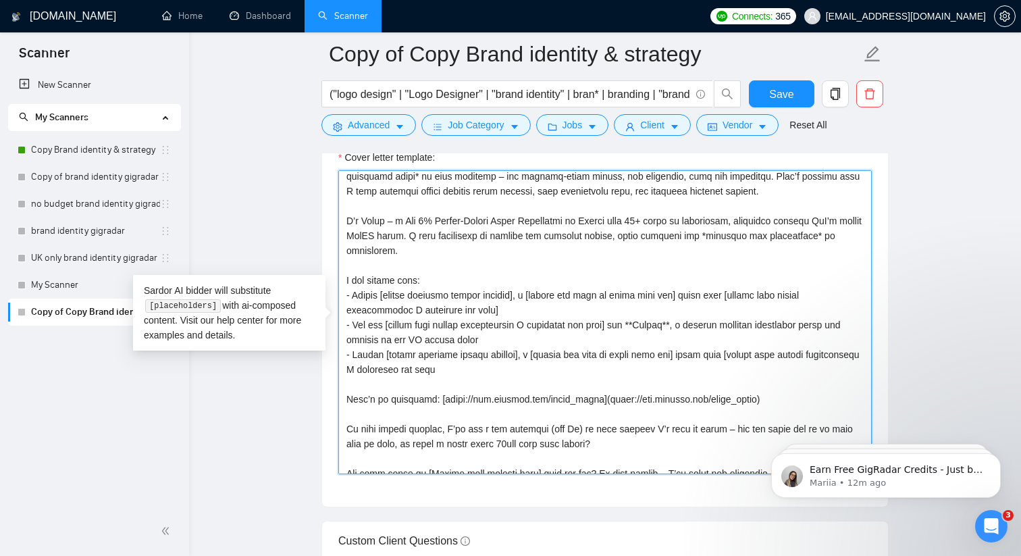
paste textarea "[insert relevant client project]"
click at [640, 321] on textarea "Cover letter template:" at bounding box center [605, 322] width 534 height 304
click at [670, 326] on textarea "Cover letter template:" at bounding box center [605, 322] width 534 height 304
click at [496, 297] on textarea "Cover letter template:" at bounding box center [605, 322] width 534 height 304
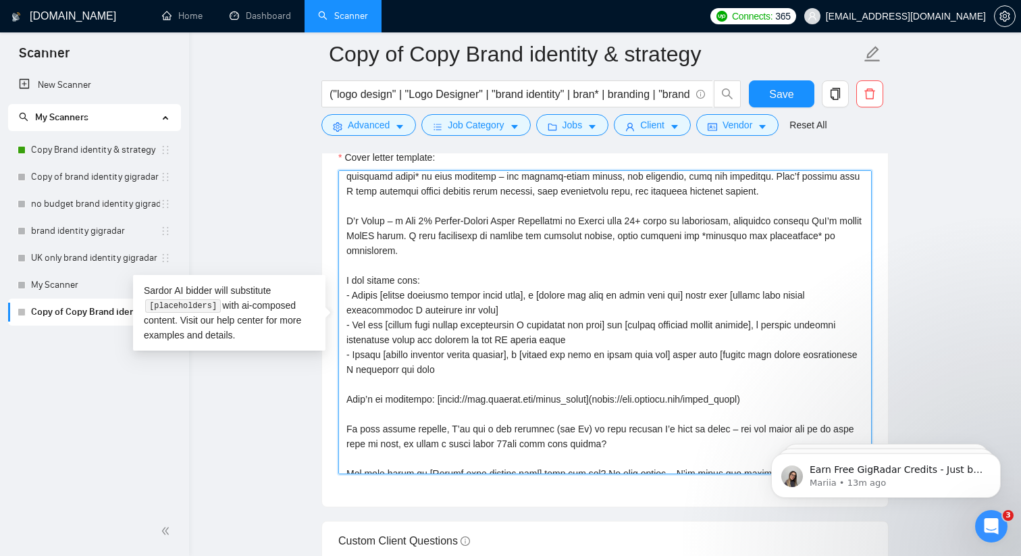
click at [728, 323] on textarea "Cover letter template:" at bounding box center [605, 322] width 534 height 304
click at [733, 322] on textarea "Cover letter template:" at bounding box center [605, 322] width 534 height 304
drag, startPoint x: 798, startPoint y: 322, endPoint x: 442, endPoint y: 337, distance: 356.9
click at [442, 337] on textarea "Cover letter template:" at bounding box center [605, 322] width 534 height 304
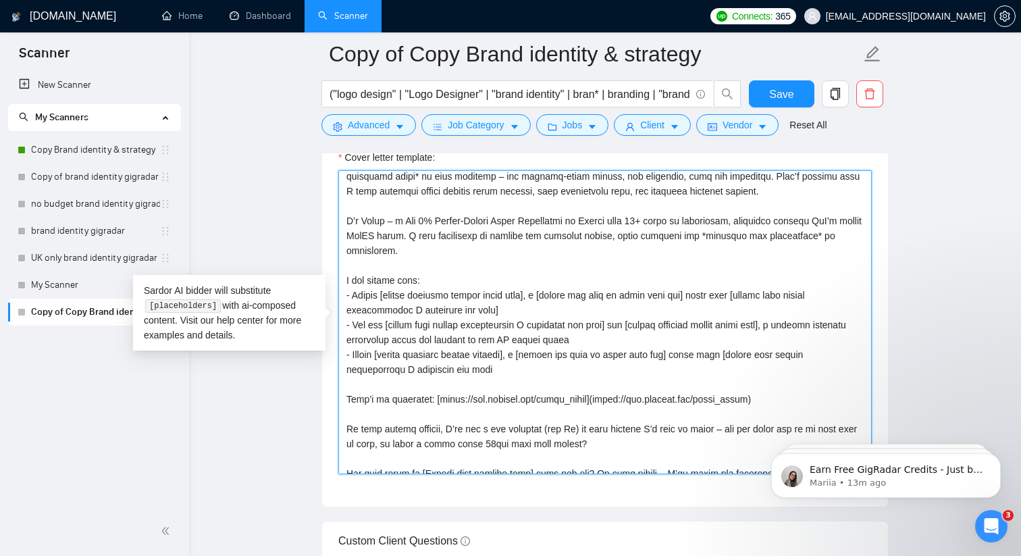
drag, startPoint x: 550, startPoint y: 292, endPoint x: 696, endPoint y: 292, distance: 145.9
click at [696, 292] on textarea "Cover letter template:" at bounding box center [605, 322] width 534 height 304
drag, startPoint x: 796, startPoint y: 325, endPoint x: 440, endPoint y: 334, distance: 356.1
click at [440, 334] on textarea "Cover letter template:" at bounding box center [605, 322] width 534 height 304
paste textarea "[insert the kind of brand they are]"
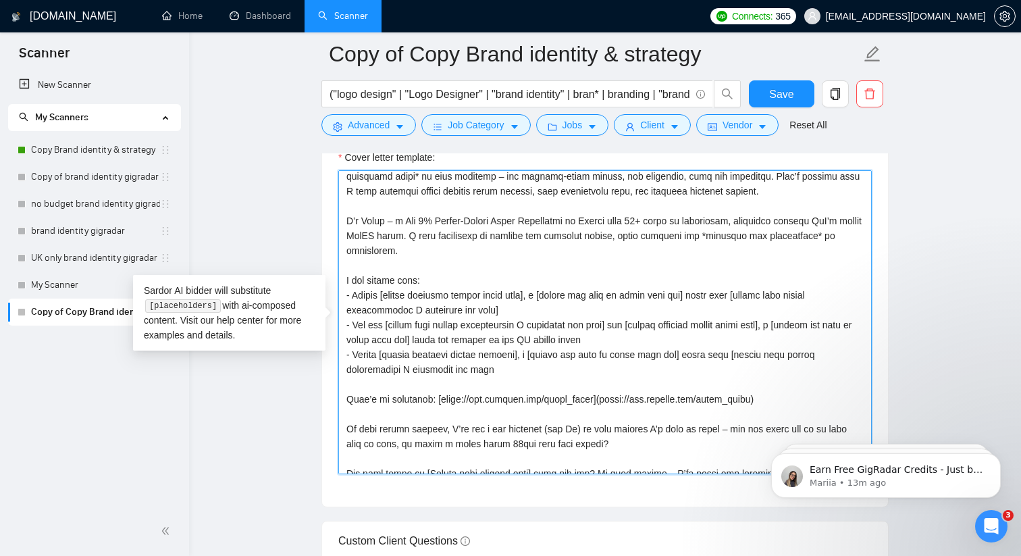
click at [528, 340] on textarea "Cover letter template:" at bounding box center [605, 322] width 534 height 304
drag, startPoint x: 536, startPoint y: 336, endPoint x: 577, endPoint y: 335, distance: 41.2
click at [577, 335] on textarea "Cover letter template:" at bounding box center [605, 322] width 534 height 304
click at [549, 312] on textarea "Cover letter template:" at bounding box center [605, 322] width 534 height 304
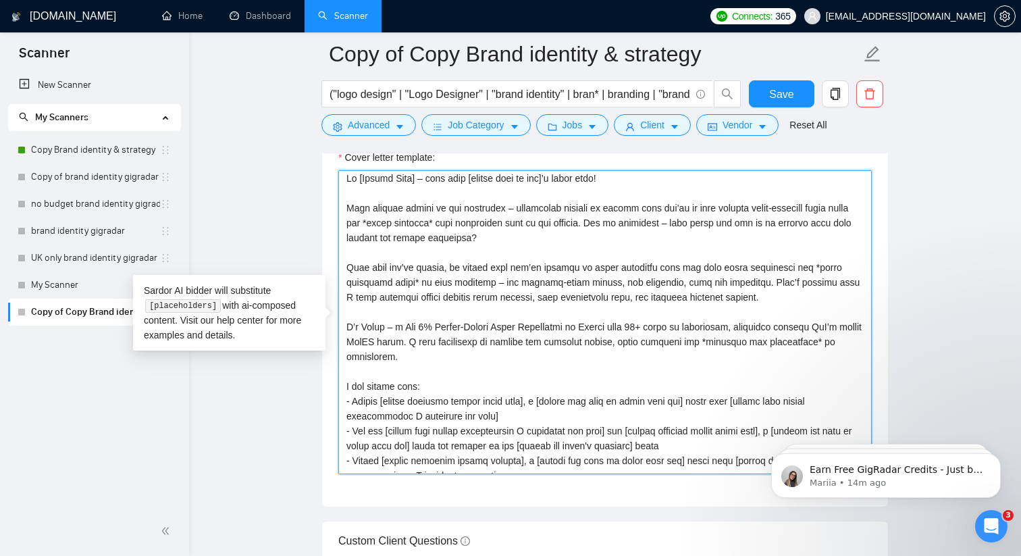
scroll to position [0, 0]
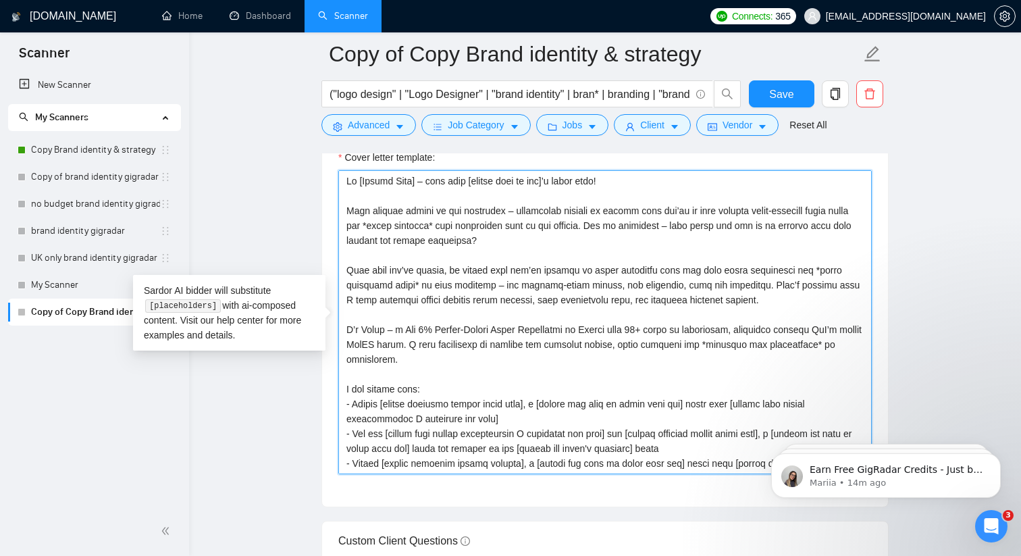
click at [398, 222] on textarea "Cover letter template:" at bounding box center [605, 322] width 534 height 304
click at [454, 222] on textarea "Cover letter template:" at bounding box center [605, 322] width 534 height 304
click at [410, 284] on textarea "Cover letter template:" at bounding box center [605, 322] width 534 height 304
click at [817, 267] on textarea "Cover letter template:" at bounding box center [605, 322] width 534 height 304
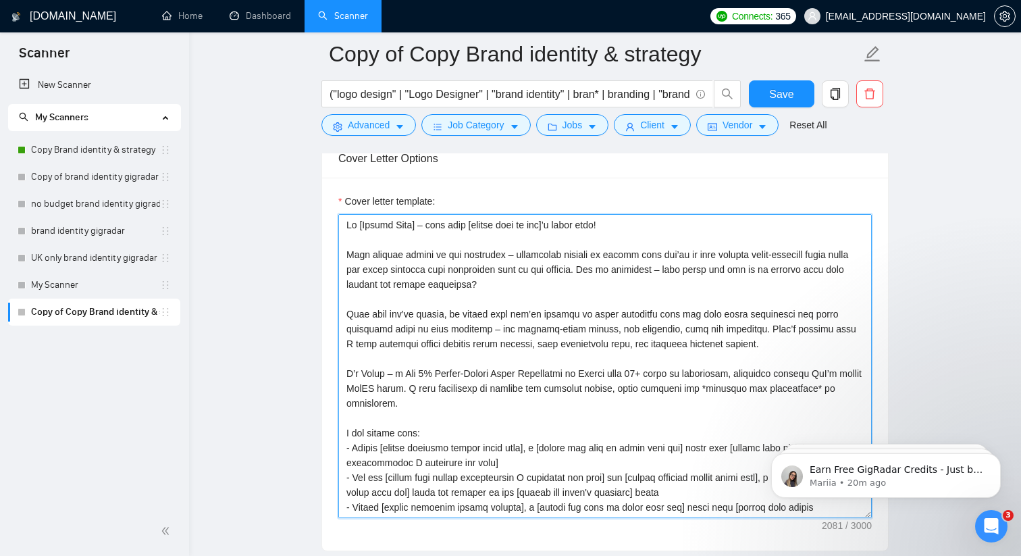
scroll to position [1583, 0]
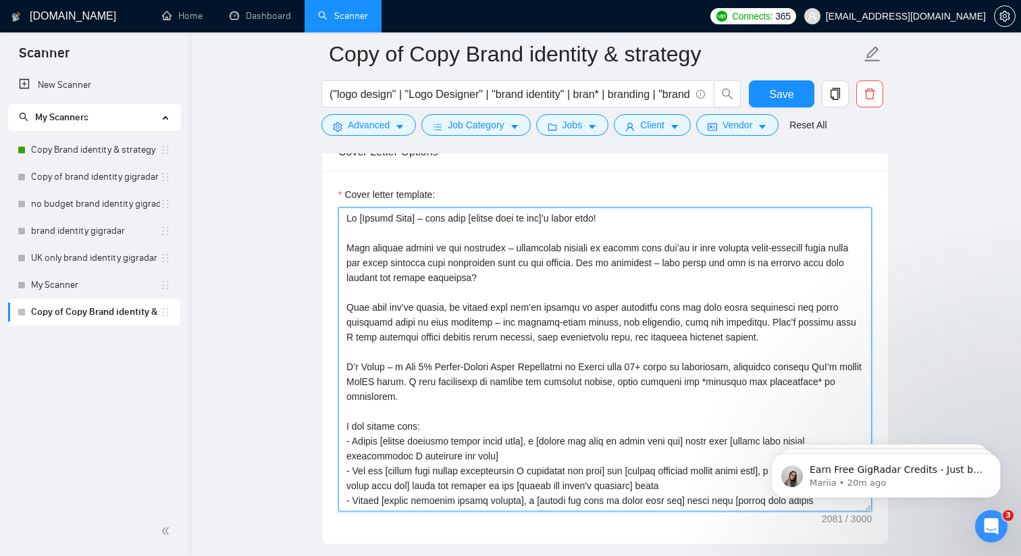
click at [444, 262] on textarea "Cover letter template:" at bounding box center [605, 359] width 534 height 304
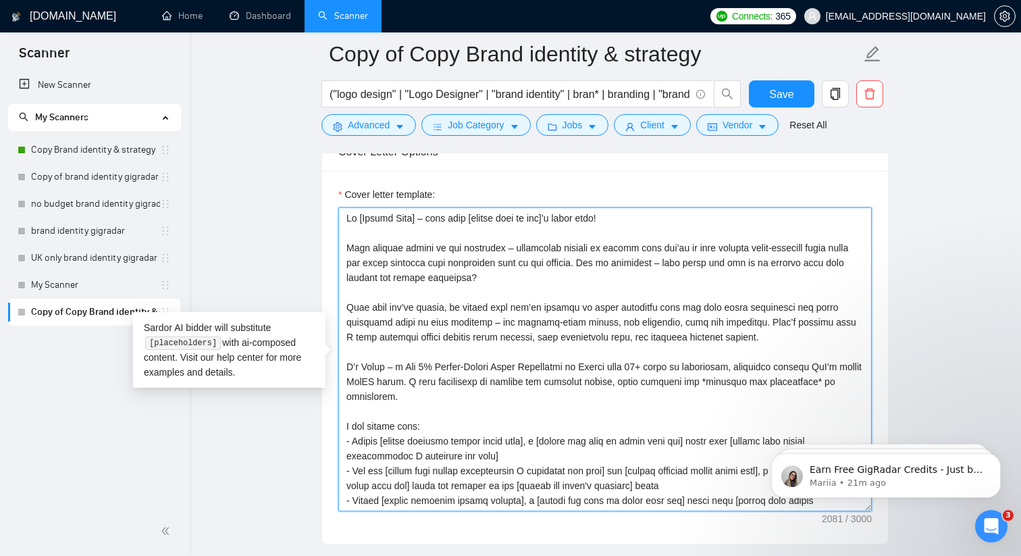
click at [509, 280] on textarea "Cover letter template:" at bounding box center [605, 359] width 534 height 304
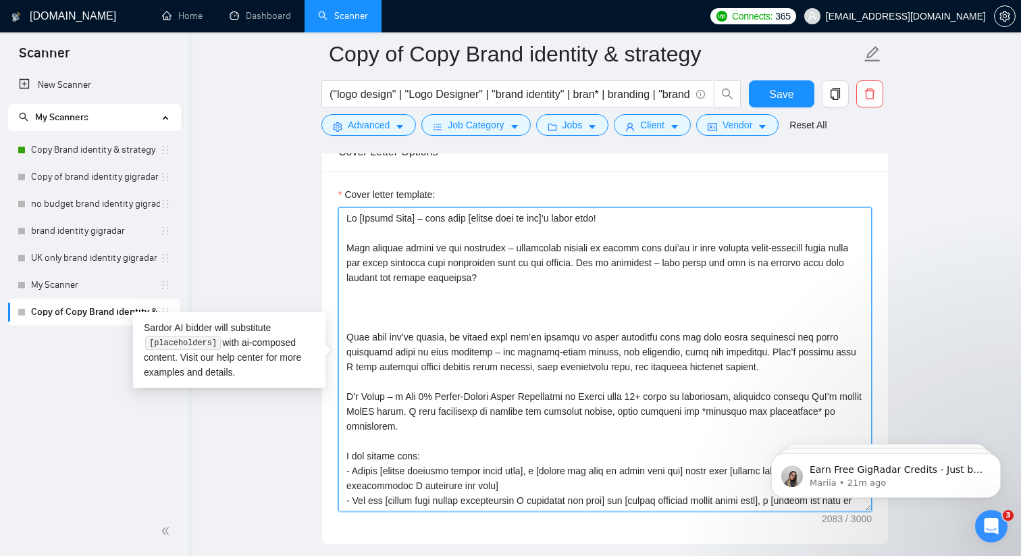
paste textarea "Your project instantly stood out – especially because it sounds like you're in …"
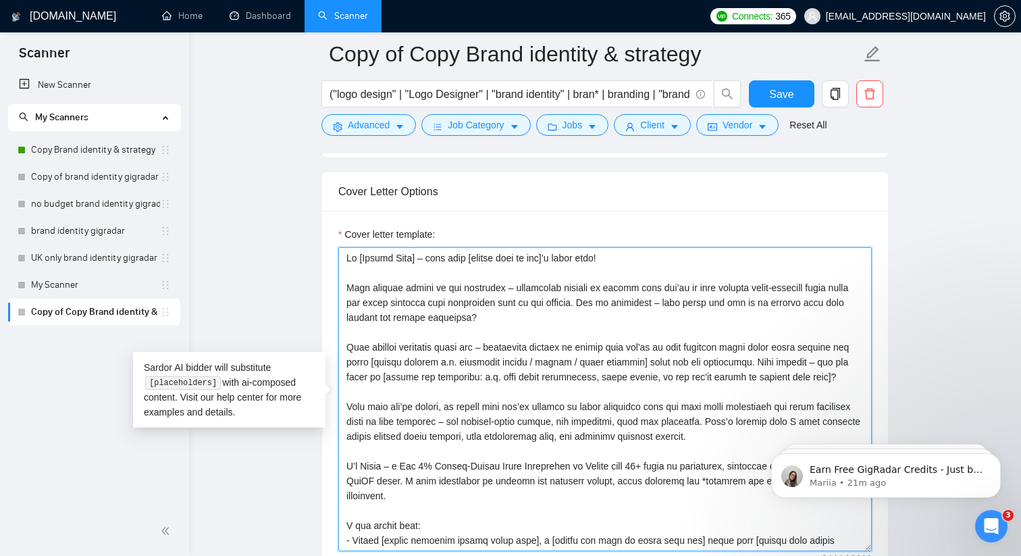
scroll to position [1542, 0]
click at [420, 311] on textarea "Cover letter template:" at bounding box center [605, 401] width 534 height 304
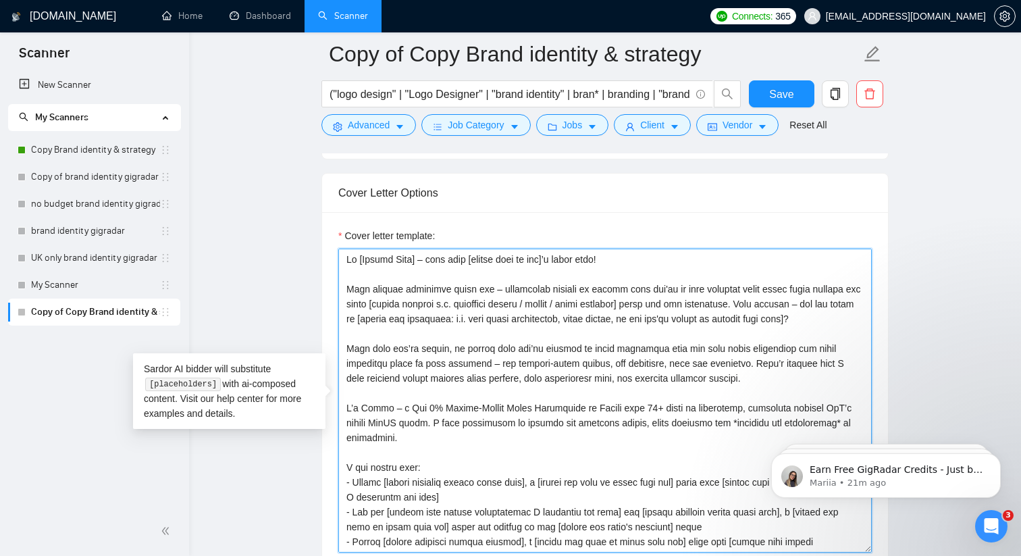
click at [395, 334] on textarea "Cover letter template:" at bounding box center [605, 401] width 534 height 304
click at [784, 396] on textarea "Cover letter template:" at bounding box center [605, 401] width 534 height 304
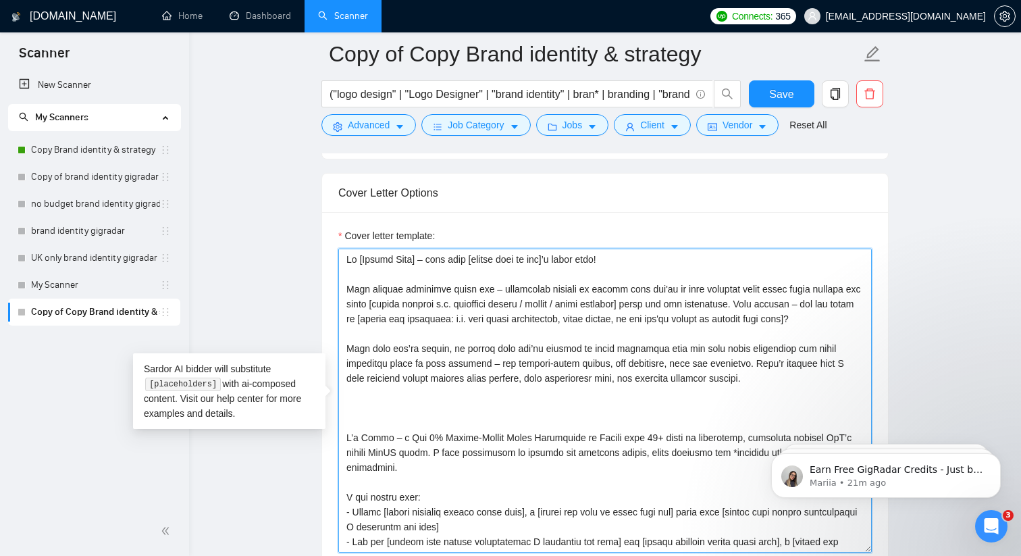
paste textarea "From what you’ve shared, it sounds like you’re aiming to build something that i…"
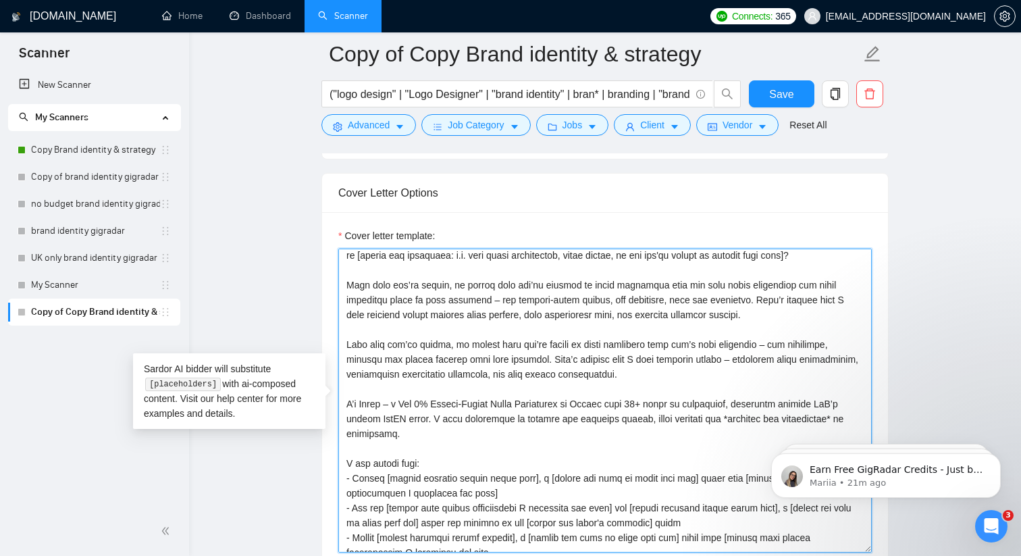
scroll to position [66, 0]
drag, startPoint x: 705, startPoint y: 354, endPoint x: 763, endPoint y: 351, distance: 58.2
click at [763, 351] on textarea "Cover letter template:" at bounding box center [605, 401] width 534 height 304
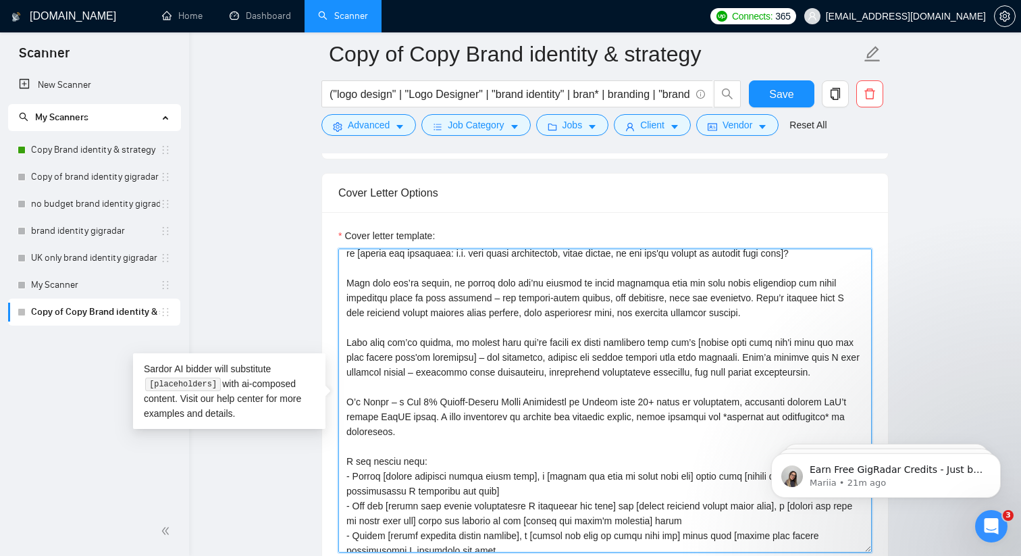
click at [530, 371] on textarea "Cover letter template:" at bounding box center [605, 401] width 534 height 304
click at [540, 371] on textarea "Cover letter template:" at bounding box center [605, 401] width 534 height 304
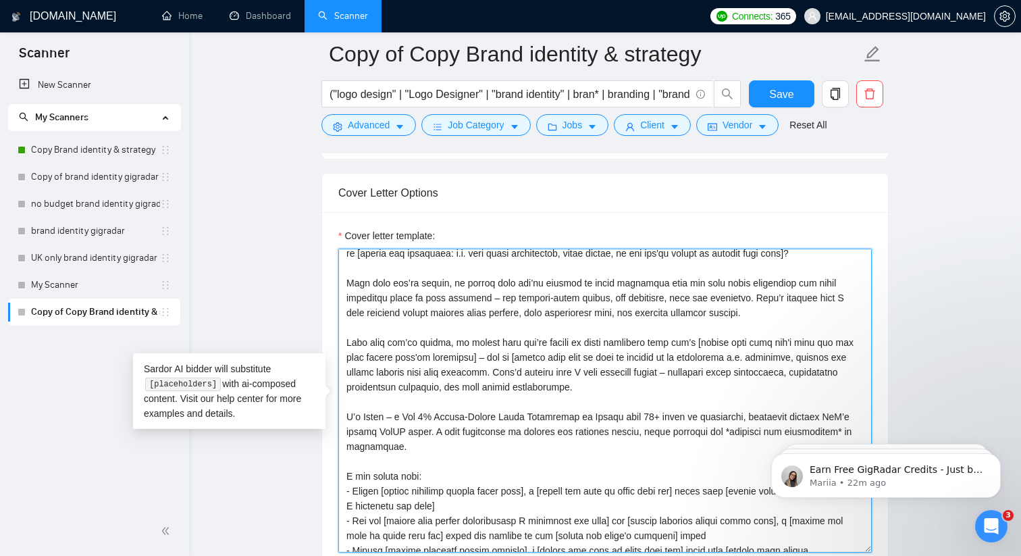
click at [432, 382] on textarea "Cover letter template:" at bounding box center [605, 401] width 534 height 304
click at [468, 382] on textarea "Cover letter template:" at bounding box center [605, 401] width 534 height 304
click at [383, 386] on textarea "Cover letter template:" at bounding box center [605, 401] width 534 height 304
click at [553, 386] on textarea "Cover letter template:" at bounding box center [605, 401] width 534 height 304
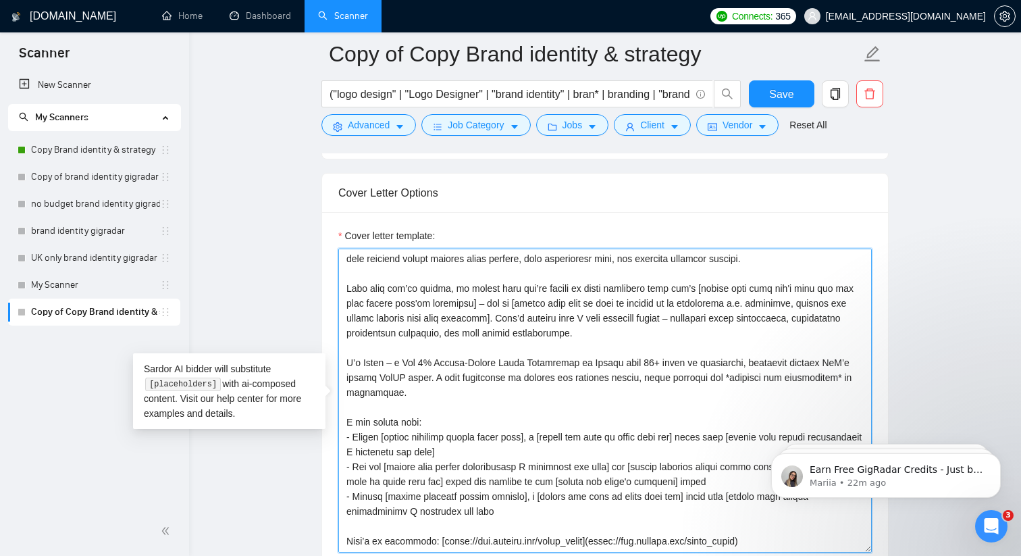
scroll to position [121, 0]
click at [401, 341] on textarea "Cover letter template:" at bounding box center [605, 401] width 534 height 304
click at [400, 344] on textarea "Cover letter template:" at bounding box center [605, 401] width 534 height 304
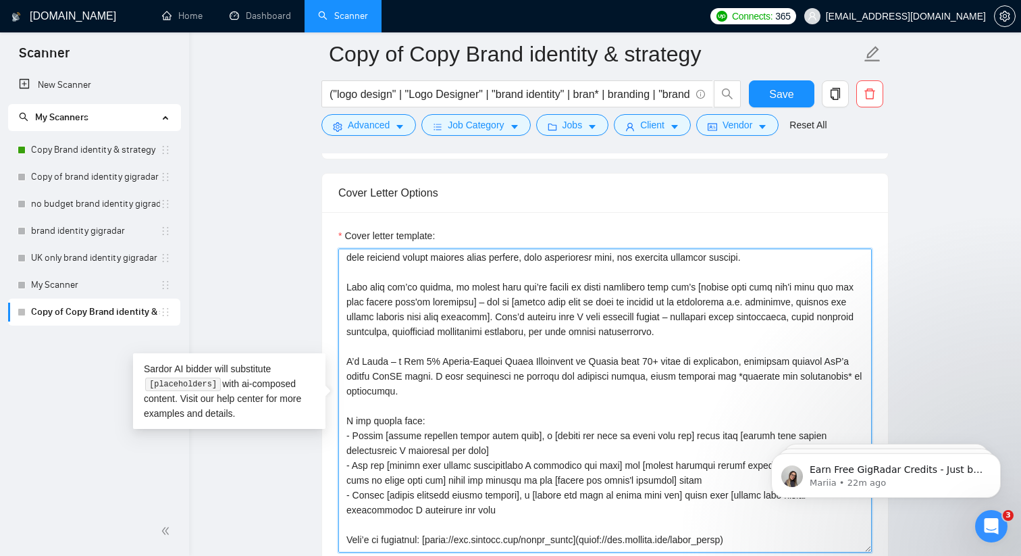
click at [440, 345] on textarea "Cover letter template:" at bounding box center [605, 401] width 534 height 304
click at [658, 342] on textarea "Cover letter template:" at bounding box center [605, 401] width 534 height 304
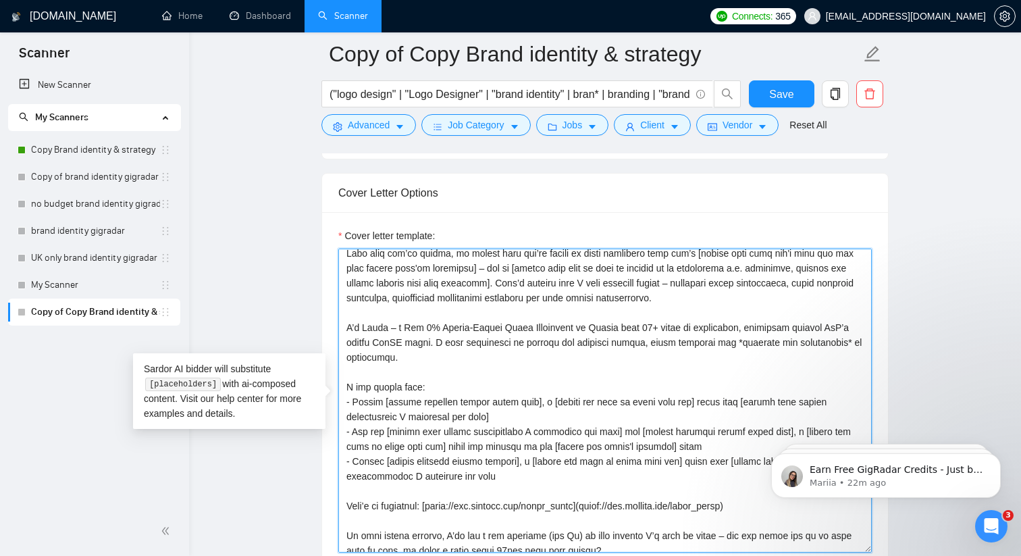
scroll to position [163, 0]
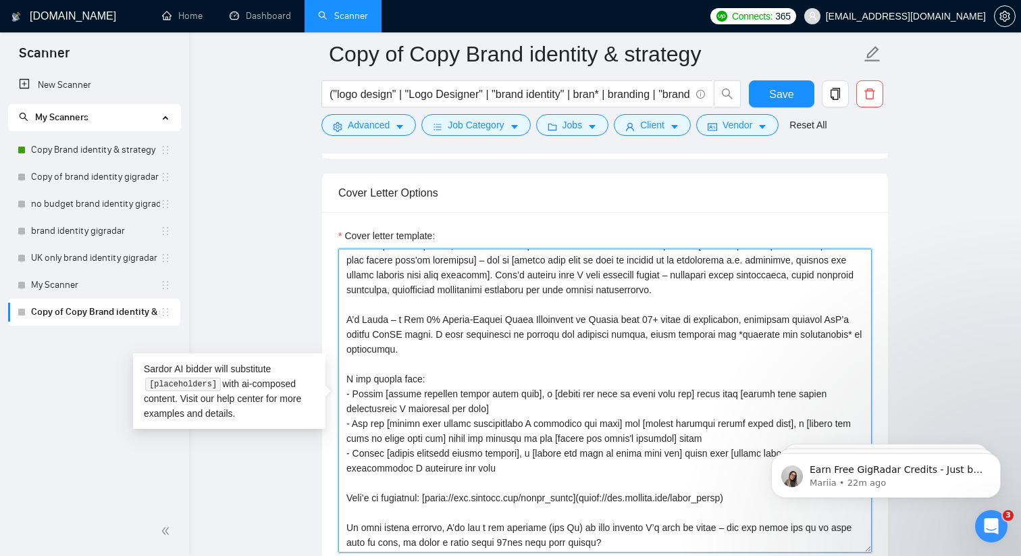
drag, startPoint x: 398, startPoint y: 334, endPoint x: 362, endPoint y: 330, distance: 36.0
click at [362, 330] on textarea "Cover letter template:" at bounding box center [605, 401] width 534 height 304
click at [399, 344] on textarea "Cover letter template:" at bounding box center [605, 401] width 534 height 304
click at [374, 352] on textarea "Cover letter template:" at bounding box center [605, 401] width 534 height 304
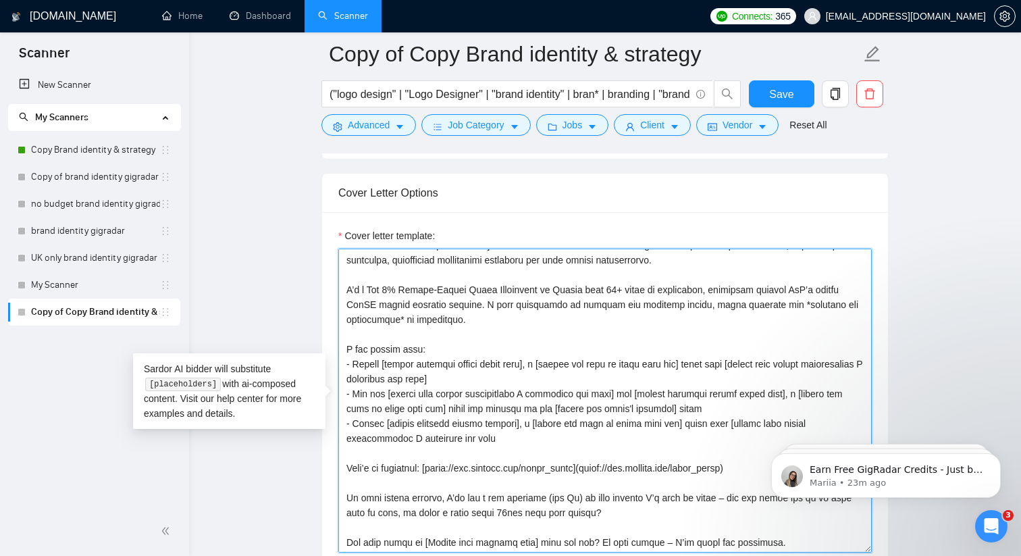
scroll to position [193, 0]
click at [626, 315] on textarea "Cover letter template:" at bounding box center [605, 401] width 534 height 304
click at [564, 316] on textarea "Cover letter template:" at bounding box center [605, 401] width 534 height 304
click at [657, 315] on textarea "Cover letter template:" at bounding box center [605, 401] width 534 height 304
click at [656, 317] on textarea "Cover letter template:" at bounding box center [605, 401] width 534 height 304
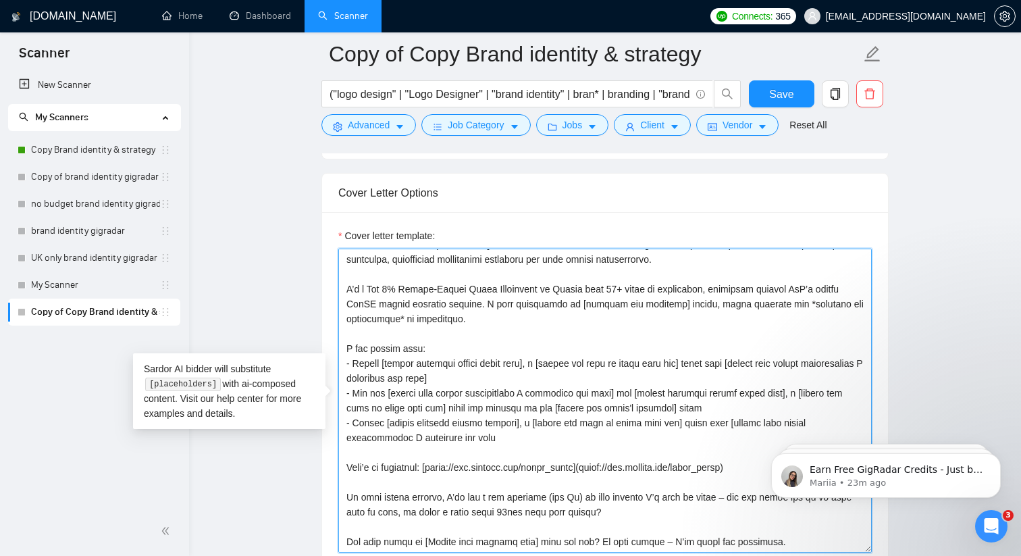
drag, startPoint x: 655, startPoint y: 318, endPoint x: 567, endPoint y: 316, distance: 88.5
click at [567, 316] on textarea "Cover letter template:" at bounding box center [605, 401] width 534 height 304
click at [563, 315] on textarea "Cover letter template:" at bounding box center [605, 401] width 534 height 304
click at [707, 315] on textarea "Cover letter template:" at bounding box center [605, 401] width 534 height 304
click at [829, 318] on textarea "Cover letter template:" at bounding box center [605, 401] width 534 height 304
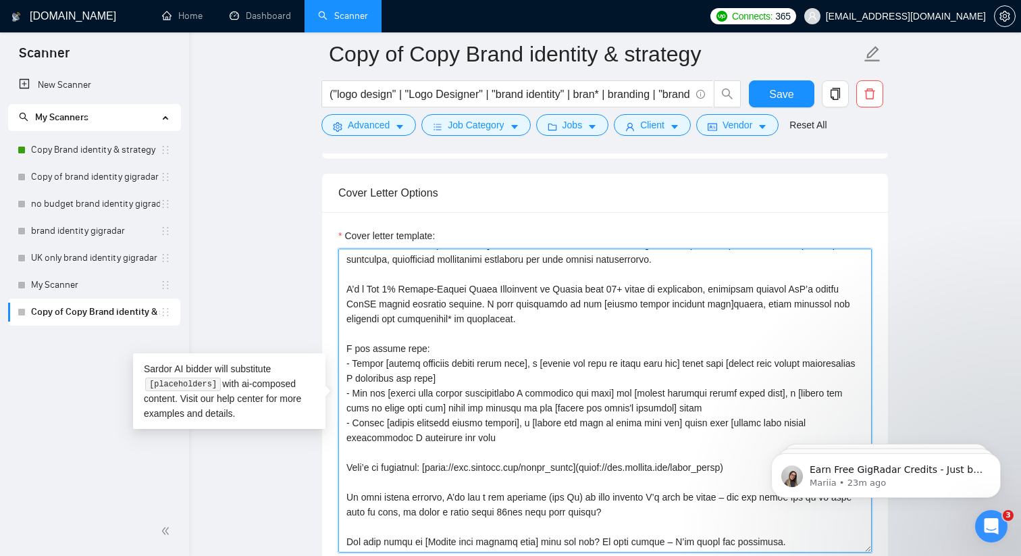
click at [417, 328] on textarea "Cover letter template:" at bounding box center [605, 401] width 534 height 304
click at [473, 334] on textarea "Cover letter template:" at bounding box center [605, 401] width 534 height 304
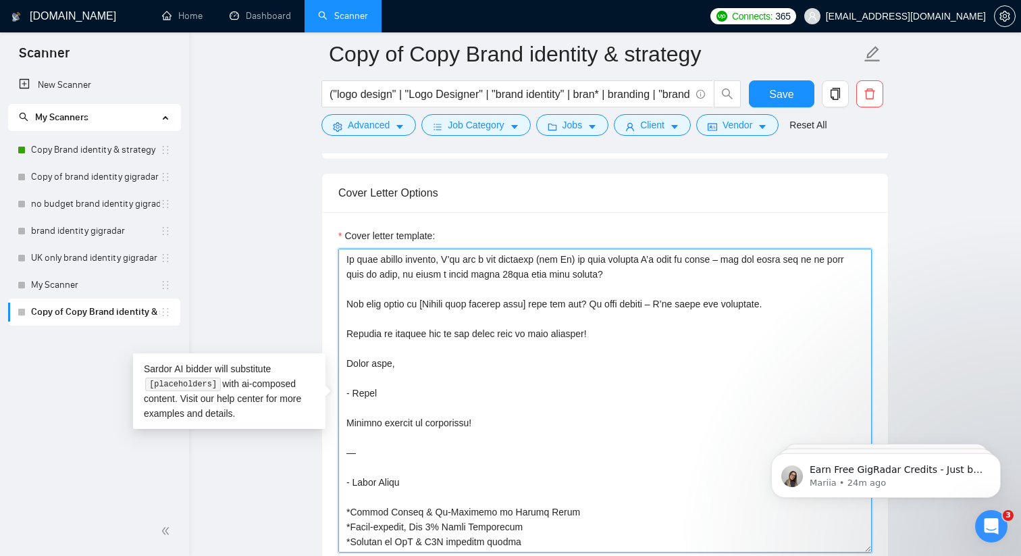
scroll to position [446, 0]
click at [440, 426] on textarea "Cover letter template:" at bounding box center [605, 401] width 534 height 304
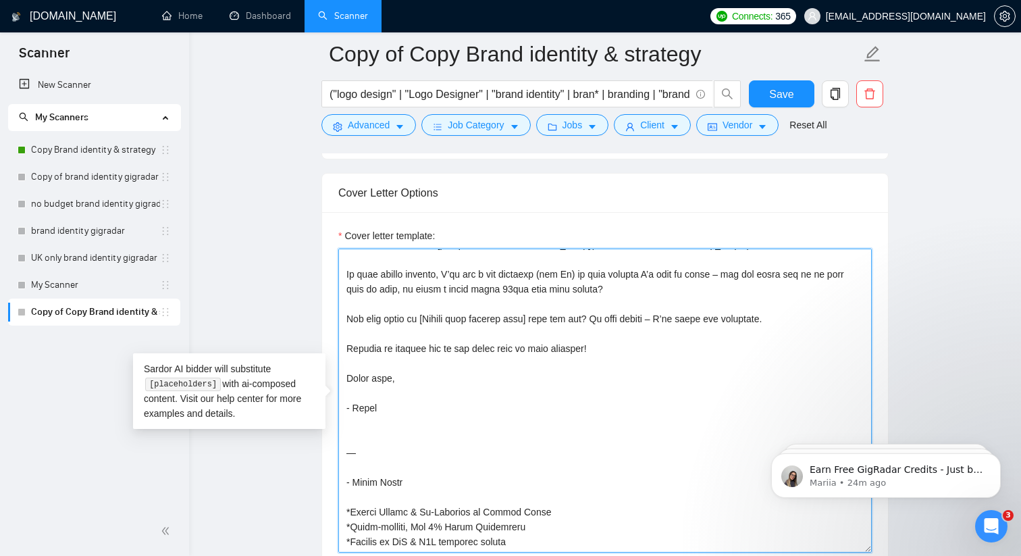
scroll to position [431, 0]
click at [421, 374] on textarea "Cover letter template:" at bounding box center [605, 401] width 534 height 304
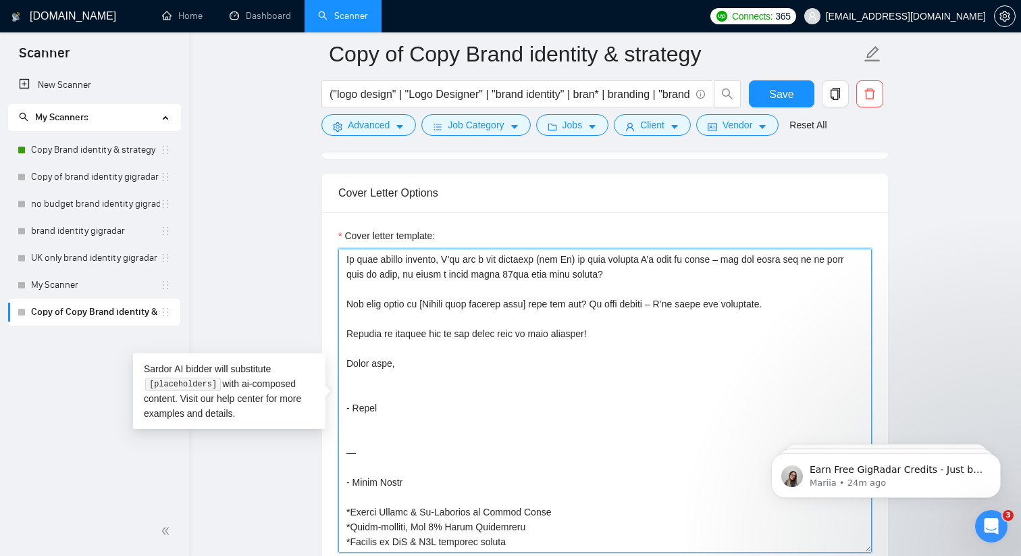
scroll to position [446, 0]
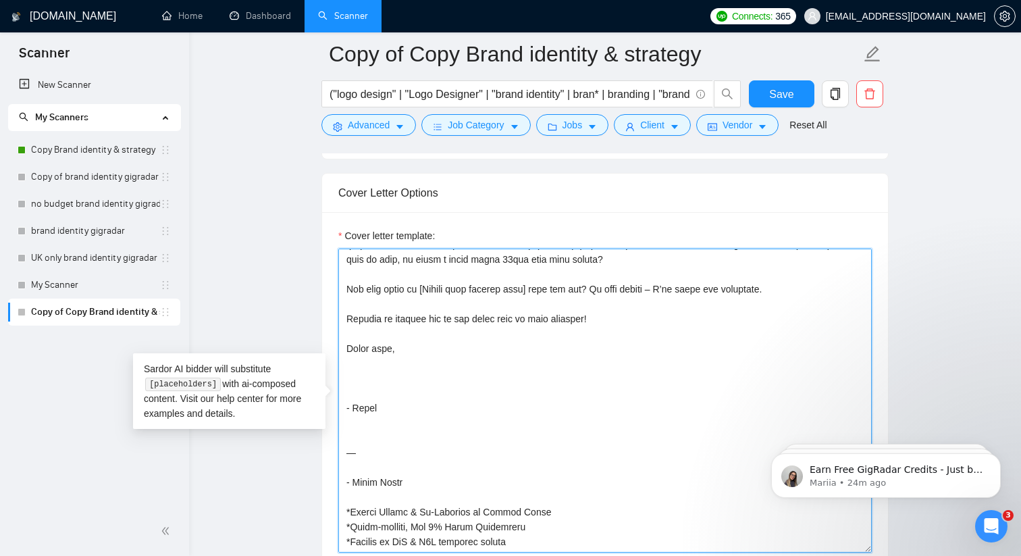
paste textarea "Looking forward to connecting!"
click at [381, 362] on textarea "Cover letter template:" at bounding box center [605, 401] width 534 height 304
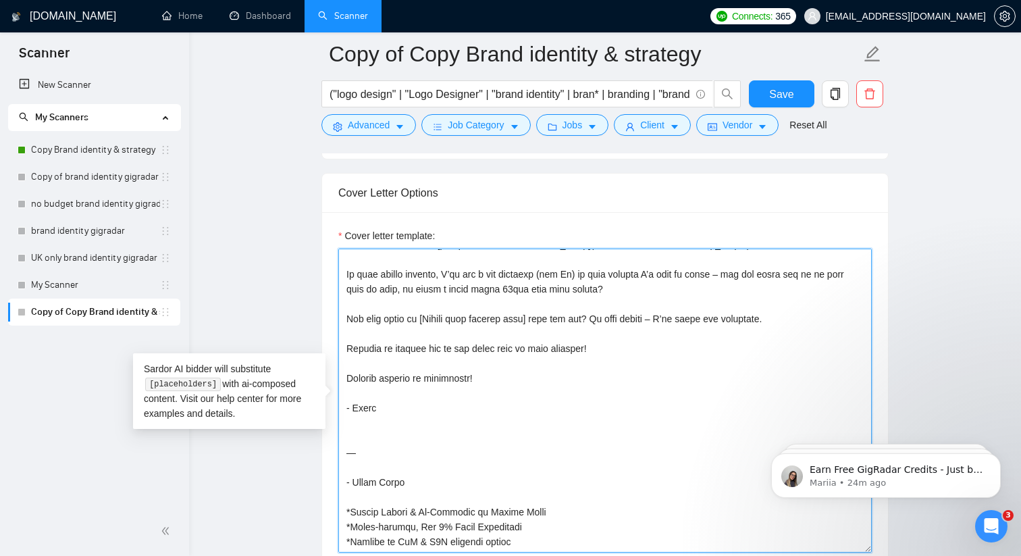
scroll to position [431, 0]
click at [489, 374] on textarea "Cover letter template:" at bounding box center [605, 401] width 534 height 304
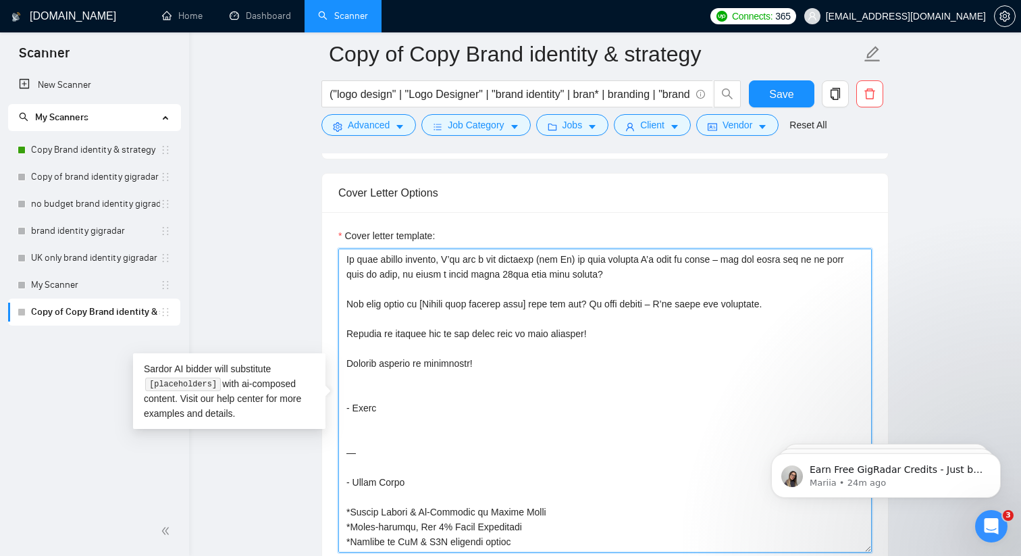
scroll to position [446, 0]
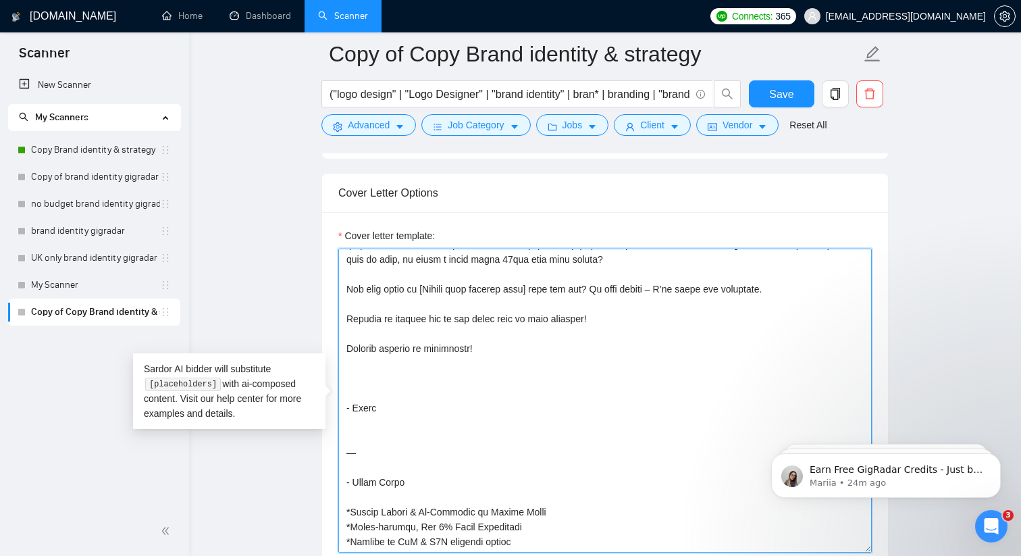
paste textarea "Speak soon,"
drag, startPoint x: 396, startPoint y: 494, endPoint x: 317, endPoint y: 434, distance: 98.9
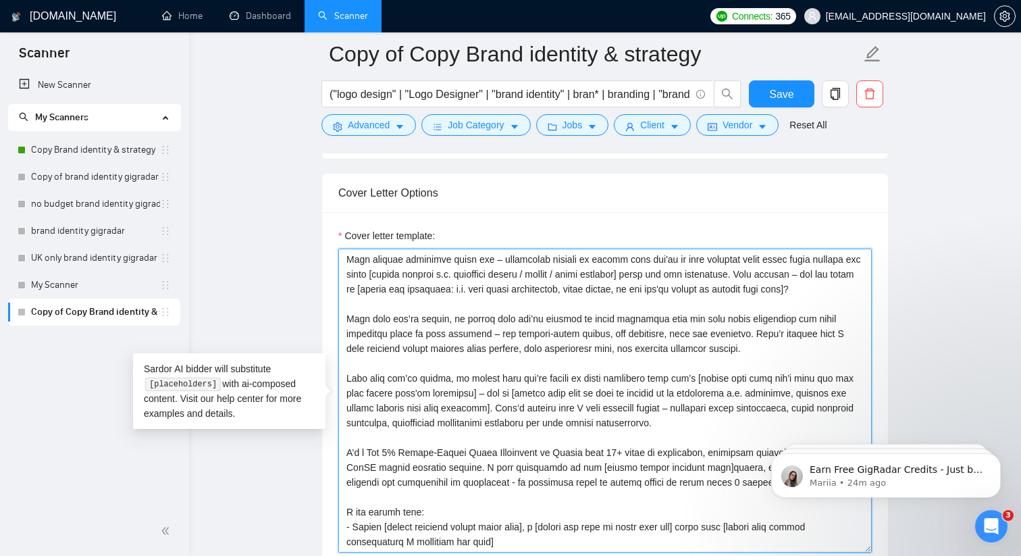
scroll to position [0, 0]
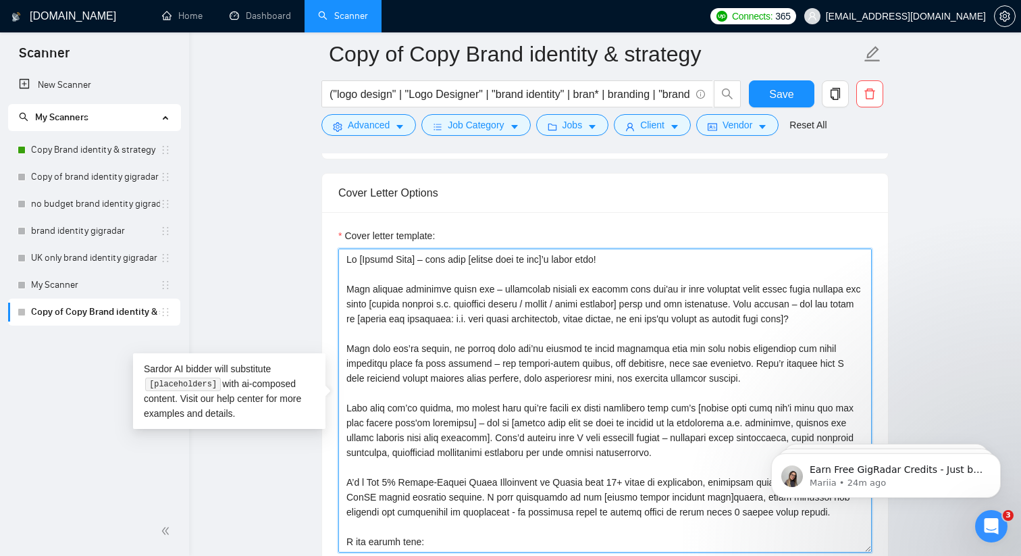
click at [469, 381] on textarea "Cover letter template:" at bounding box center [605, 401] width 534 height 304
click at [499, 308] on textarea "Cover letter template:" at bounding box center [605, 401] width 534 height 304
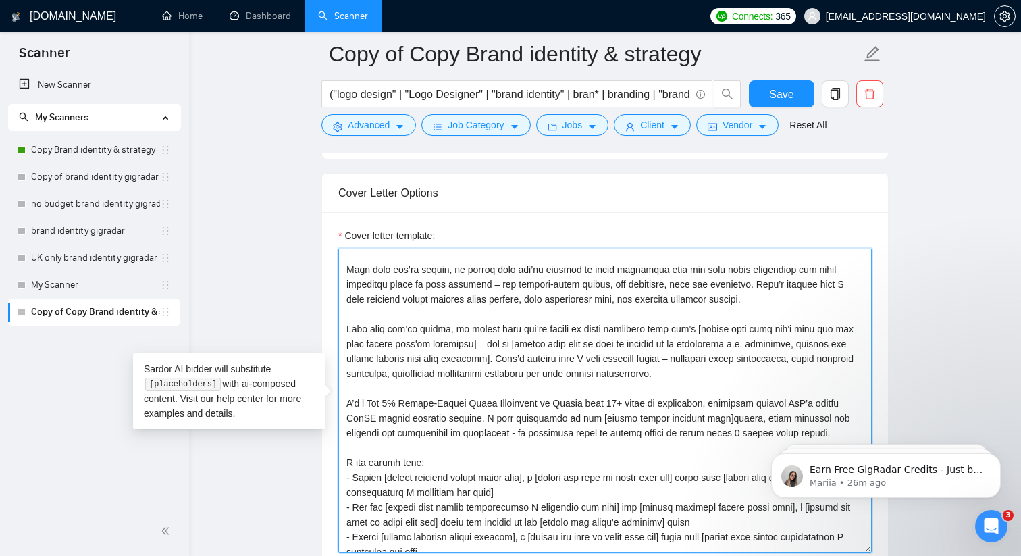
scroll to position [80, 0]
click at [499, 308] on textarea "Cover letter template:" at bounding box center [605, 401] width 534 height 304
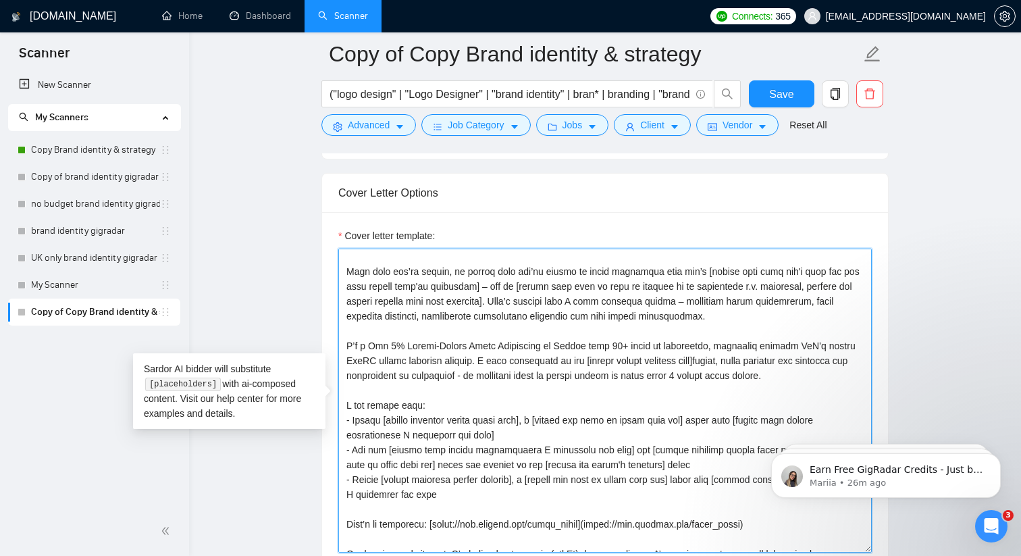
scroll to position [82, 0]
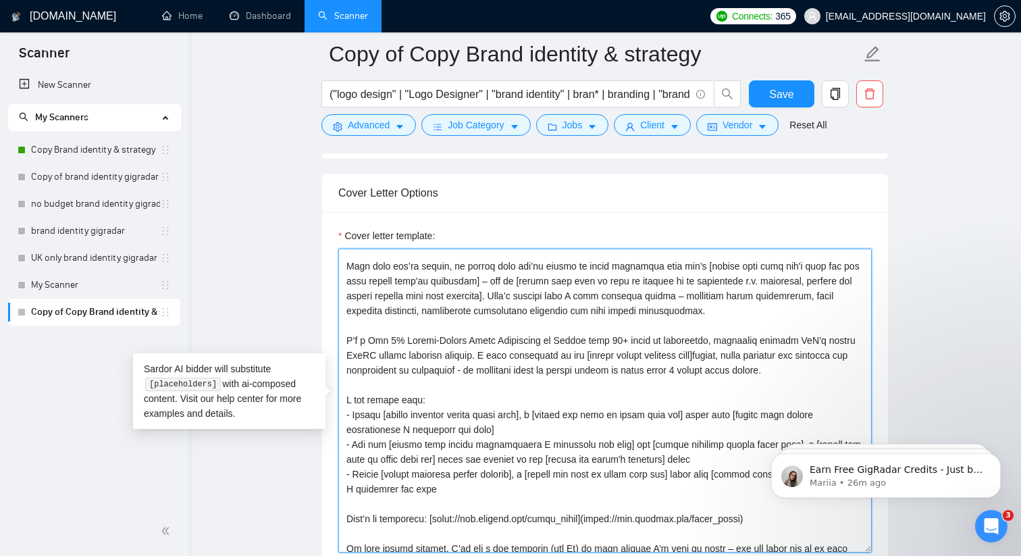
click at [432, 375] on textarea "Cover letter template:" at bounding box center [605, 401] width 534 height 304
drag, startPoint x: 797, startPoint y: 385, endPoint x: 363, endPoint y: 357, distance: 435.2
click at [363, 357] on textarea "Cover letter template:" at bounding box center [605, 401] width 534 height 304
paste textarea "brand"
click at [561, 376] on textarea "Cover letter template:" at bounding box center [605, 401] width 534 height 304
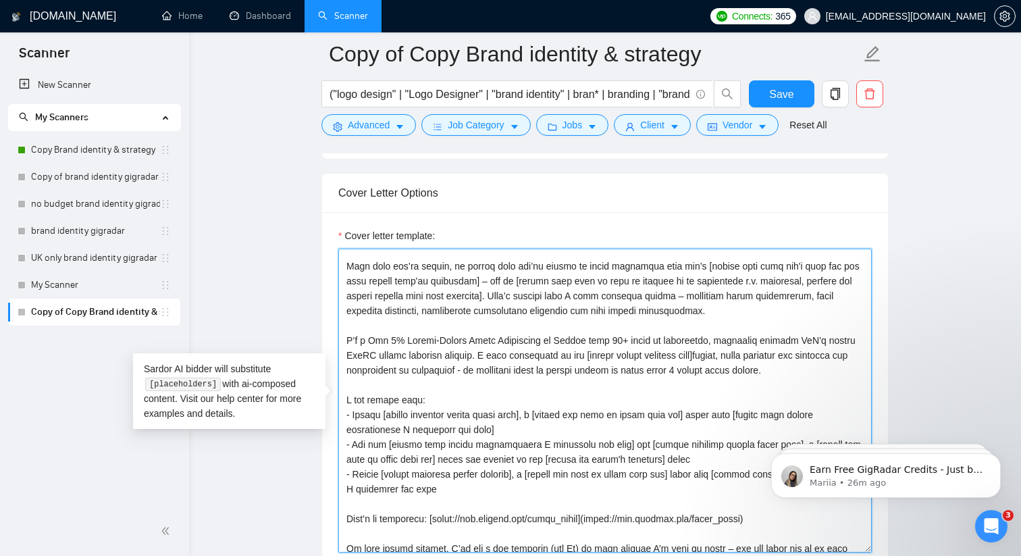
drag, startPoint x: 479, startPoint y: 367, endPoint x: 363, endPoint y: 355, distance: 116.7
click at [363, 355] on textarea "Cover letter template:" at bounding box center [605, 401] width 534 height 304
paste textarea "brand launch"
click at [448, 371] on textarea "Cover letter template:" at bounding box center [605, 401] width 534 height 304
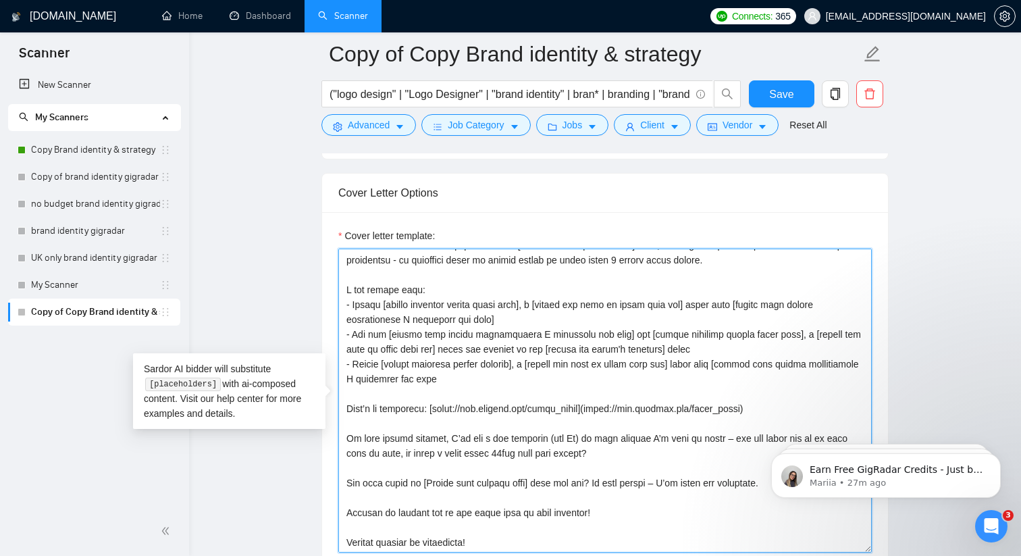
scroll to position [178, 0]
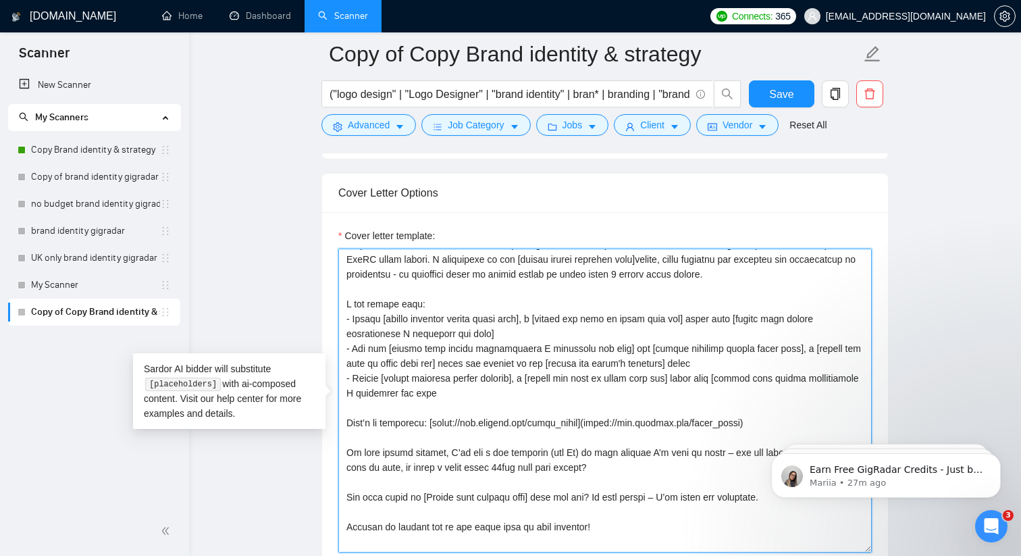
drag, startPoint x: 439, startPoint y: 407, endPoint x: 338, endPoint y: 338, distance: 122.1
click at [337, 338] on div "Cover letter template:" at bounding box center [605, 398] width 566 height 373
paste textarea "Client name – [1-liner brand description]. I [verb-led impact] by delivering [o…"
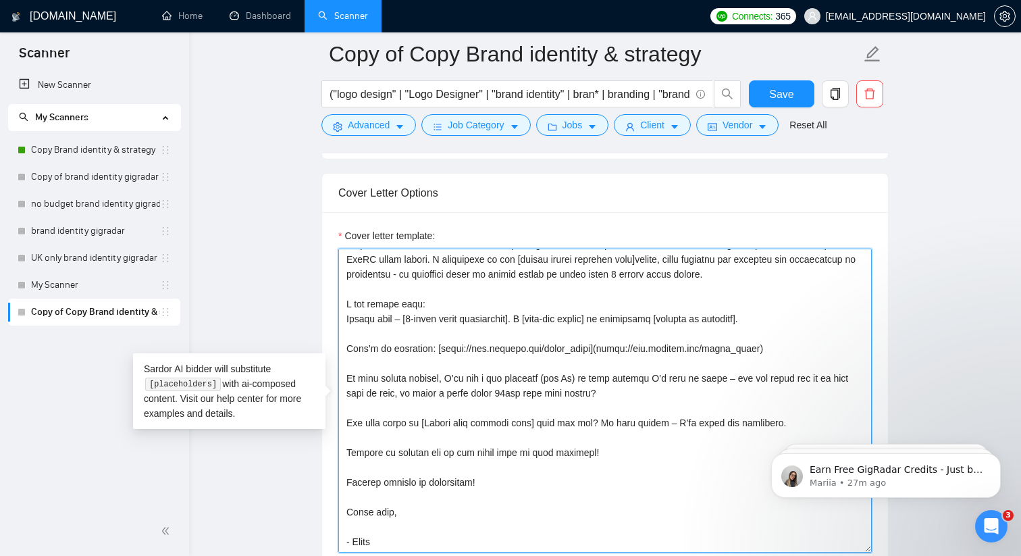
click at [411, 332] on textarea "Cover letter template:" at bounding box center [605, 401] width 534 height 304
click at [792, 332] on textarea "Cover letter template:" at bounding box center [605, 401] width 534 height 304
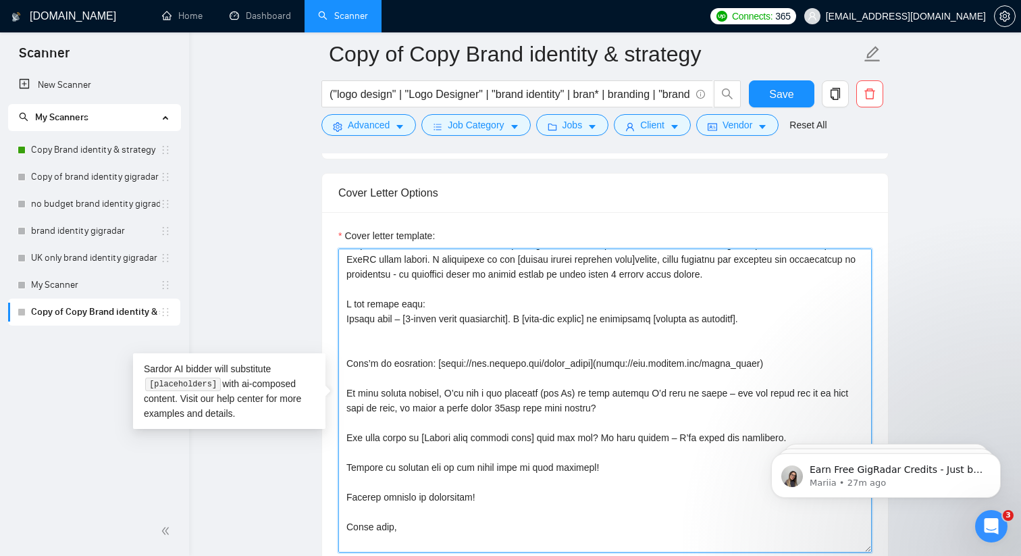
paste textarea "Client name – [1-liner brand description]. I [verb-led impact] by delivering [o…"
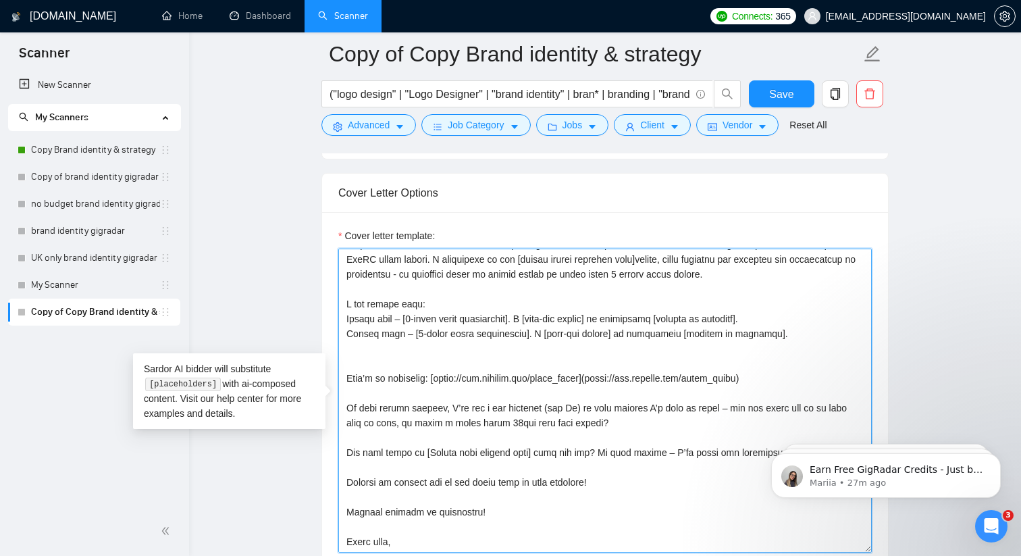
paste textarea "Client name – [1-liner brand description]. I [verb-led impact] by delivering [o…"
click at [348, 335] on textarea "Cover letter template:" at bounding box center [605, 401] width 534 height 304
click at [346, 351] on textarea "Cover letter template:" at bounding box center [605, 401] width 534 height 304
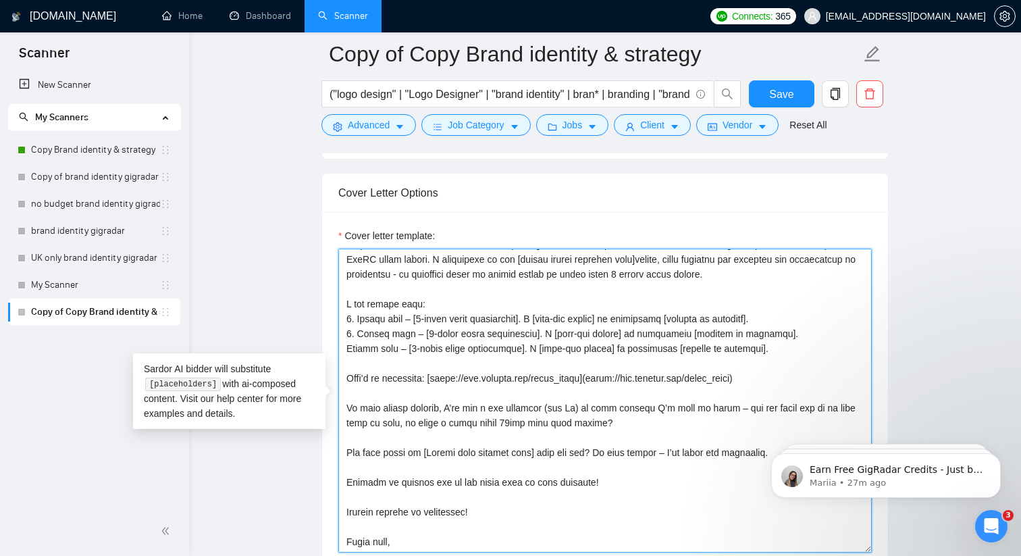
click at [345, 363] on textarea "Cover letter template:" at bounding box center [605, 401] width 534 height 304
click at [361, 330] on textarea "Cover letter template:" at bounding box center [605, 401] width 534 height 304
click at [438, 333] on textarea "Cover letter template:" at bounding box center [605, 401] width 534 height 304
drag, startPoint x: 444, startPoint y: 332, endPoint x: 359, endPoint y: 328, distance: 84.5
click at [359, 328] on textarea "Cover letter template:" at bounding box center [605, 401] width 534 height 304
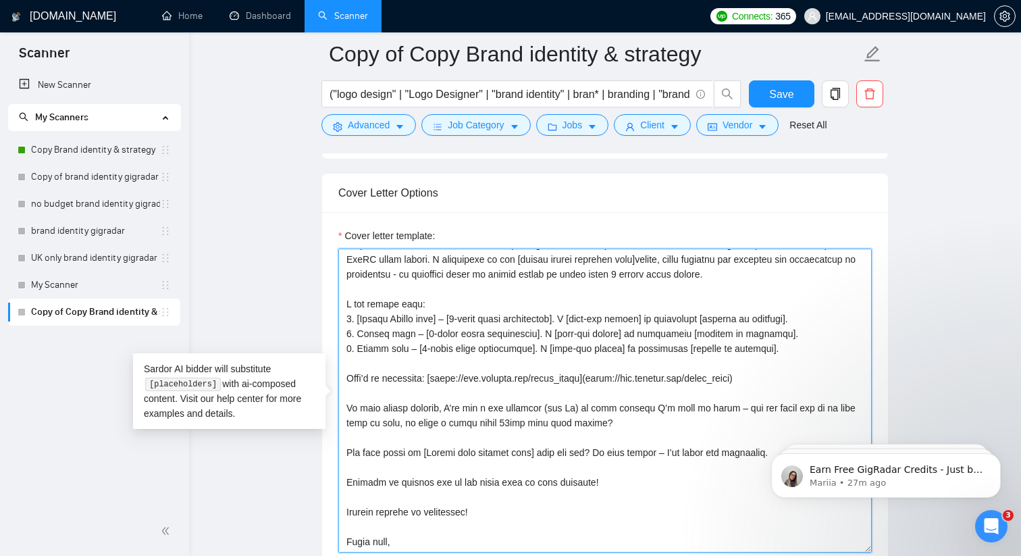
click at [464, 330] on textarea "Cover letter template:" at bounding box center [605, 401] width 534 height 304
click at [471, 333] on textarea "Cover letter template:" at bounding box center [605, 401] width 534 height 304
click at [395, 343] on textarea "Cover letter template:" at bounding box center [605, 401] width 534 height 304
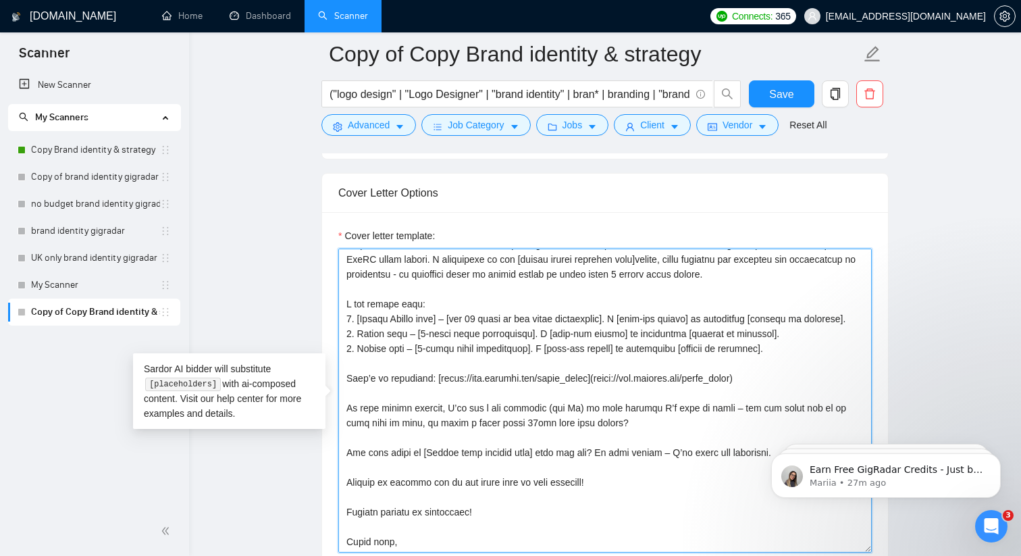
click at [395, 343] on textarea "Cover letter template:" at bounding box center [605, 401] width 534 height 304
click at [501, 347] on textarea "Cover letter template:" at bounding box center [605, 401] width 534 height 304
click at [779, 334] on textarea "Cover letter template:" at bounding box center [605, 401] width 534 height 304
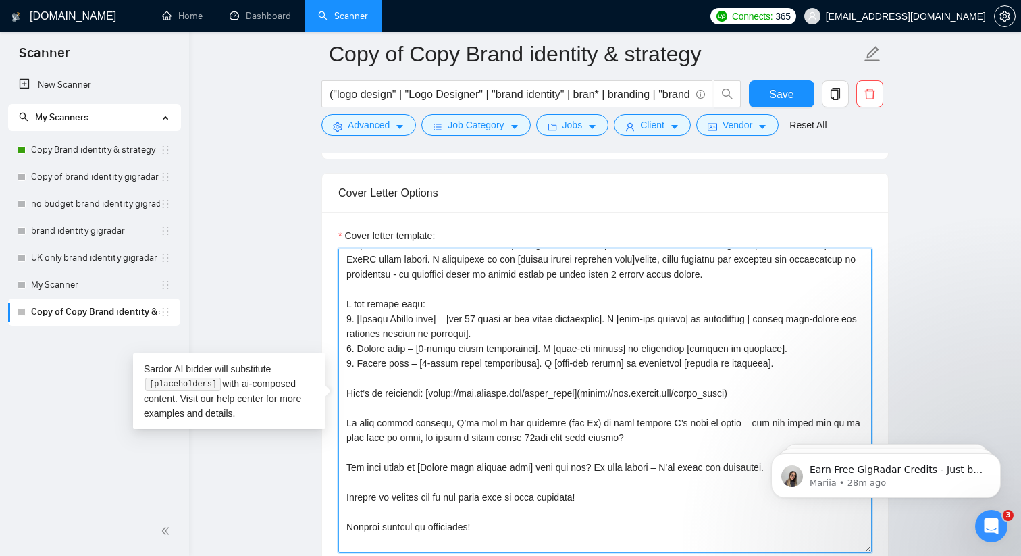
click at [477, 338] on textarea "Cover letter template:" at bounding box center [605, 401] width 534 height 304
drag, startPoint x: 538, startPoint y: 348, endPoint x: 358, endPoint y: 330, distance: 181.2
click at [358, 330] on textarea "Cover letter template:" at bounding box center [605, 401] width 534 height 304
drag, startPoint x: 785, startPoint y: 369, endPoint x: 359, endPoint y: 361, distance: 426.3
click at [359, 361] on textarea "Cover letter template:" at bounding box center [605, 401] width 534 height 304
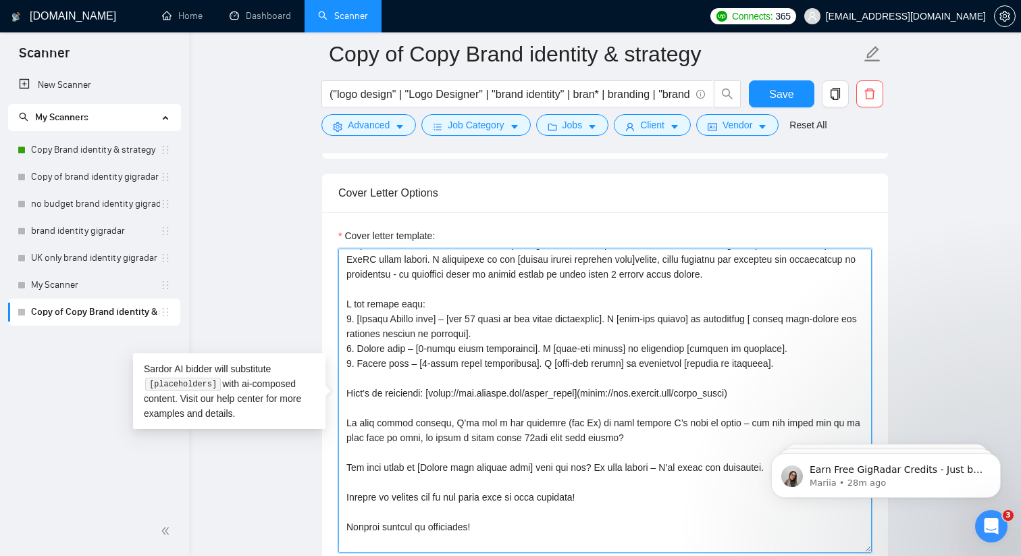
paste textarea "[Insert Client name] – [add 10 words on the brand description]. I [verb-led imp…"
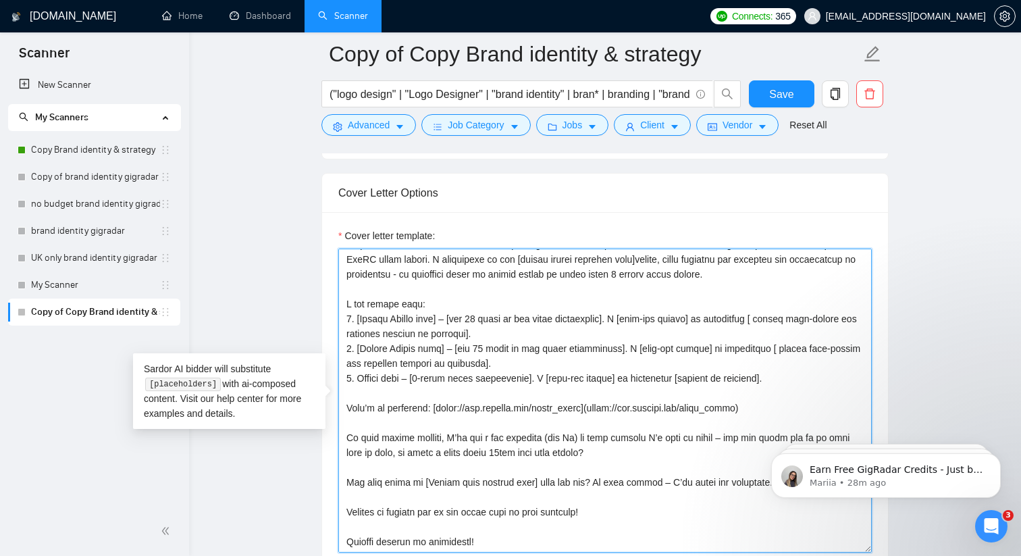
drag, startPoint x: 800, startPoint y: 393, endPoint x: 358, endPoint y: 390, distance: 441.7
click at [358, 390] on textarea "Cover letter template:" at bounding box center [605, 401] width 534 height 304
paste textarea "[Insert Client name] – [add 10 words on the brand description]. I [verb-led imp…"
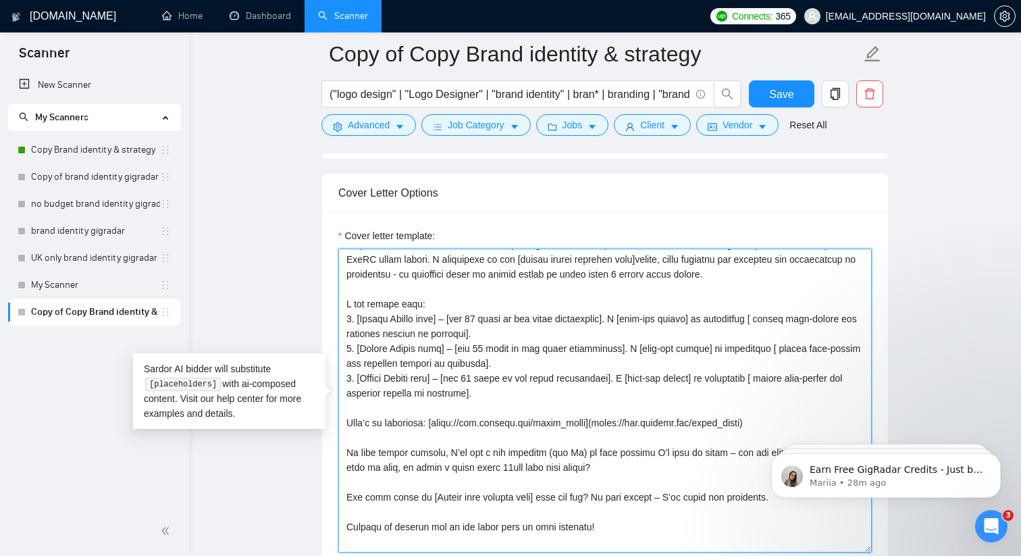
click at [486, 330] on textarea "Cover letter template:" at bounding box center [605, 401] width 534 height 304
click at [488, 365] on textarea "Cover letter template:" at bounding box center [605, 401] width 534 height 304
click at [488, 390] on textarea "Cover letter template:" at bounding box center [605, 401] width 534 height 304
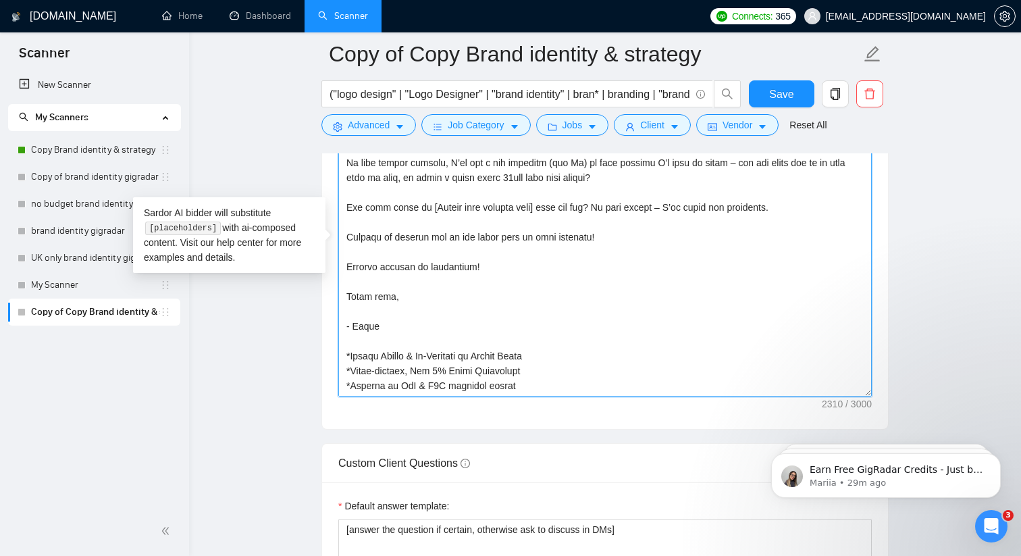
scroll to position [1716, 0]
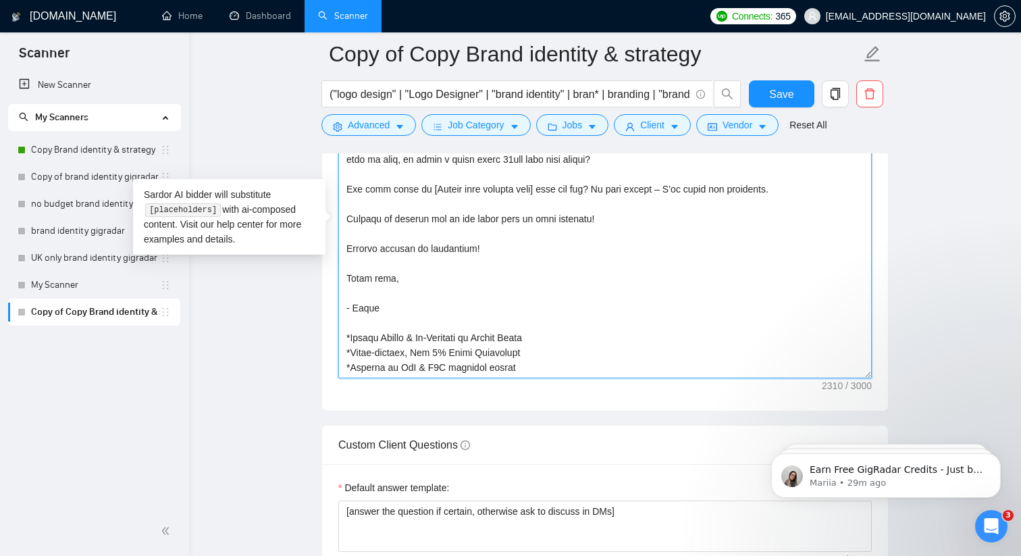
drag, startPoint x: 536, startPoint y: 368, endPoint x: 319, endPoint y: 340, distance: 219.2
paste textarea "Top 1% Expert-Vetted Brand Strategist Trusted by PwC & D2C Wellness Brands Awar…"
click at [346, 333] on textarea "Cover letter template:" at bounding box center [605, 226] width 534 height 304
click at [345, 350] on textarea "Cover letter template:" at bounding box center [605, 226] width 534 height 304
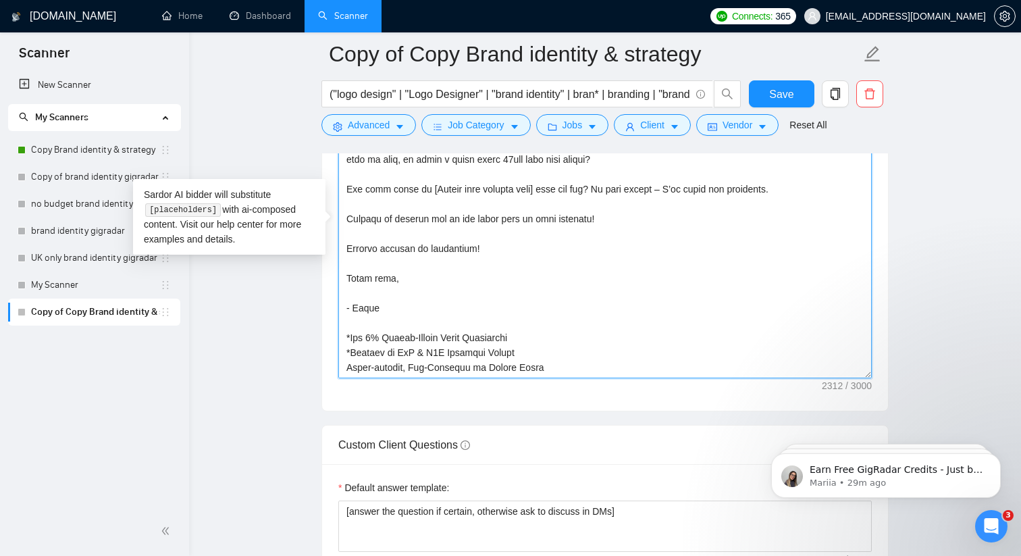
click at [346, 363] on textarea "Cover letter template:" at bounding box center [605, 226] width 534 height 304
click at [567, 363] on textarea "Cover letter template:" at bounding box center [605, 226] width 534 height 304
paste textarea "https://www.behance.net/naomi_heyes"
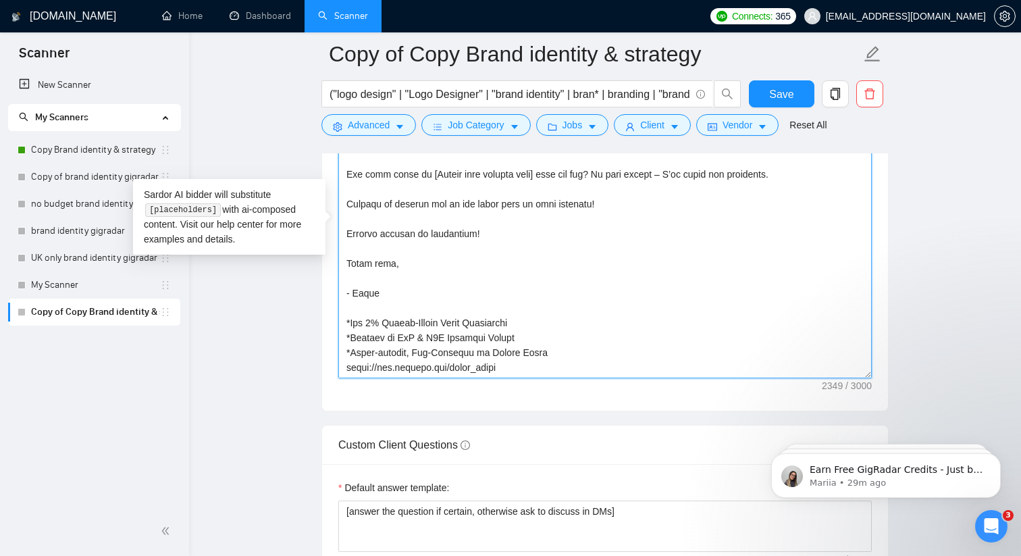
click at [346, 368] on textarea "Cover letter template:" at bounding box center [605, 226] width 534 height 304
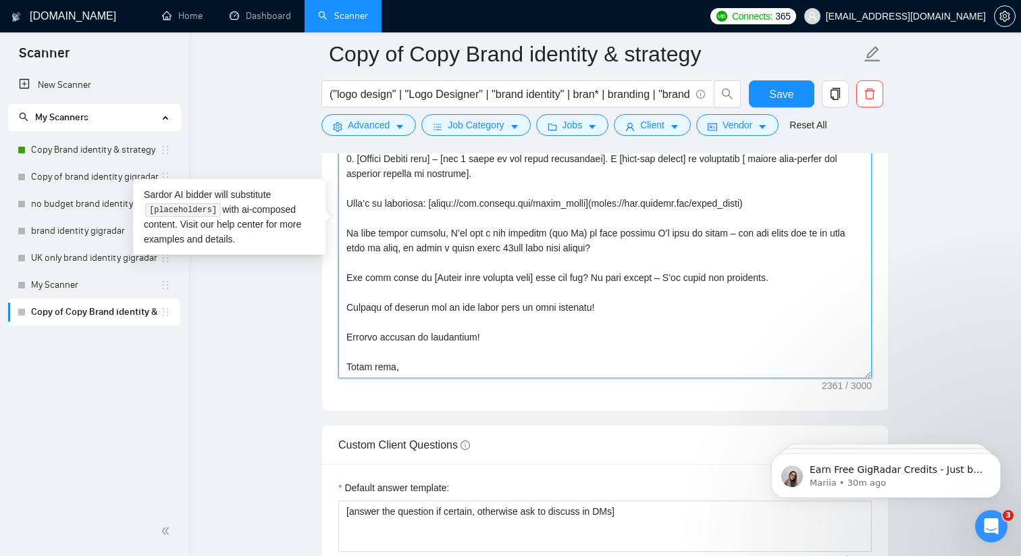
scroll to position [221, 0]
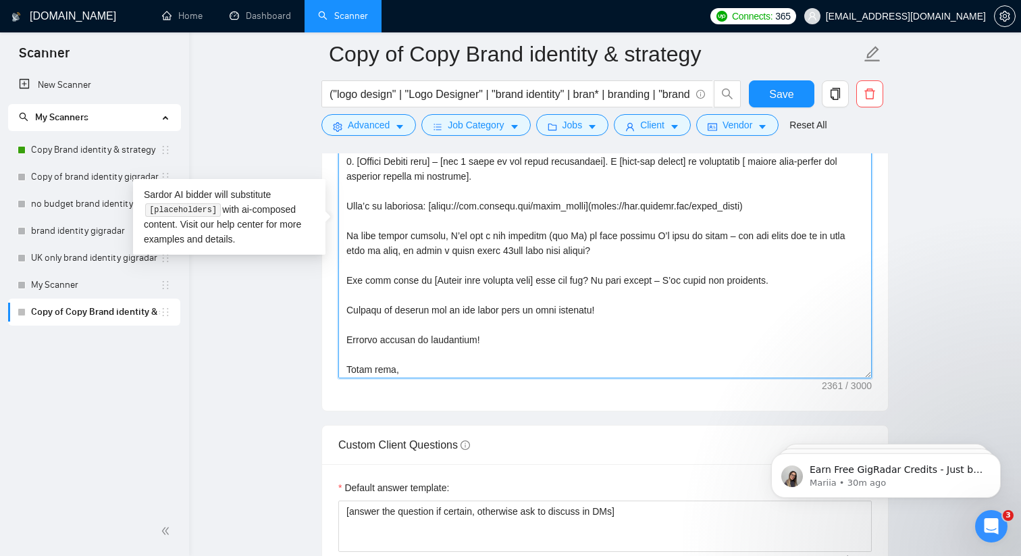
click at [797, 217] on textarea "Cover letter template:" at bounding box center [605, 226] width 534 height 304
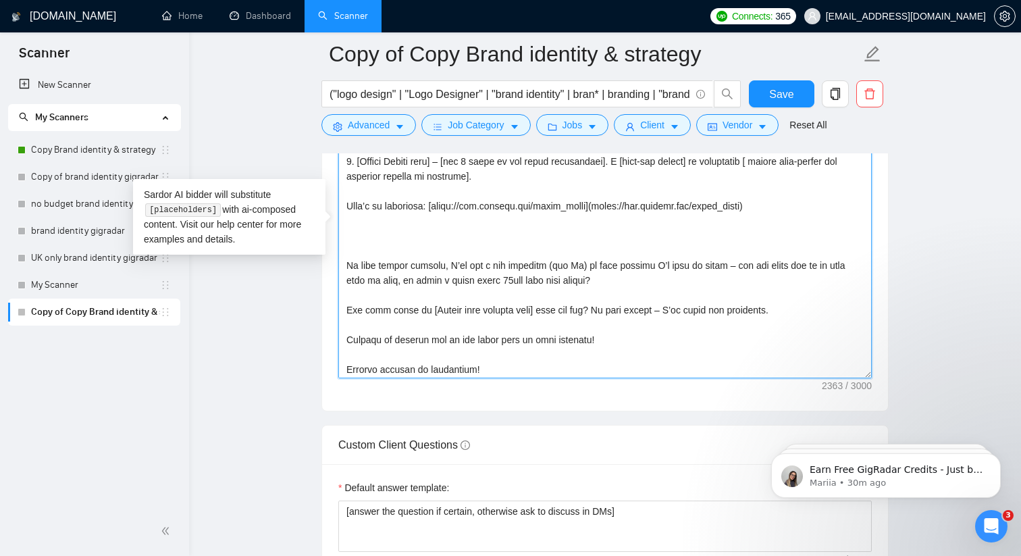
paste textarea "If you’re still refining your thinking, no stress – I’m happy to shape ideas wi…"
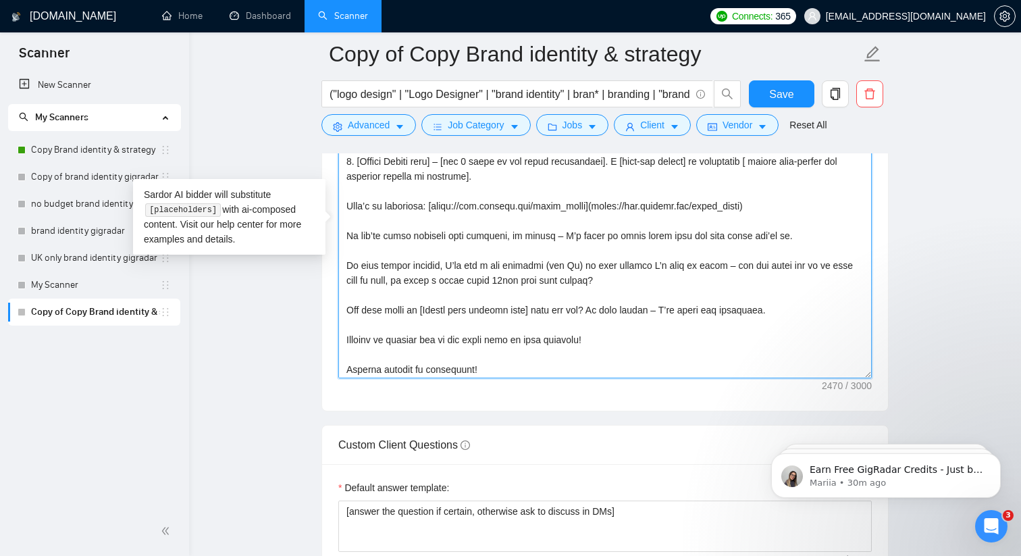
click at [528, 311] on textarea "Cover letter template:" at bounding box center [605, 226] width 534 height 304
click at [475, 250] on textarea "Cover letter template:" at bounding box center [605, 226] width 534 height 304
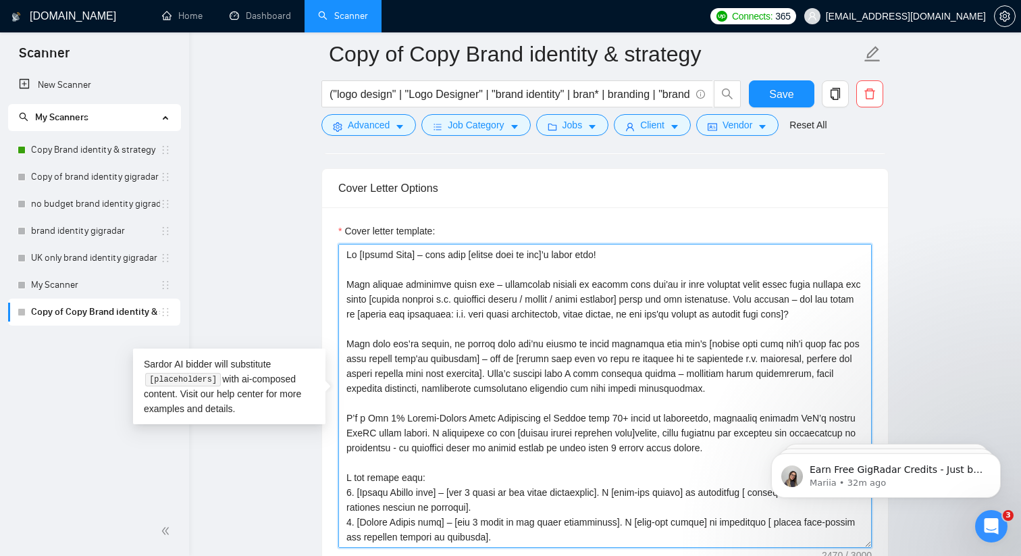
scroll to position [1543, 0]
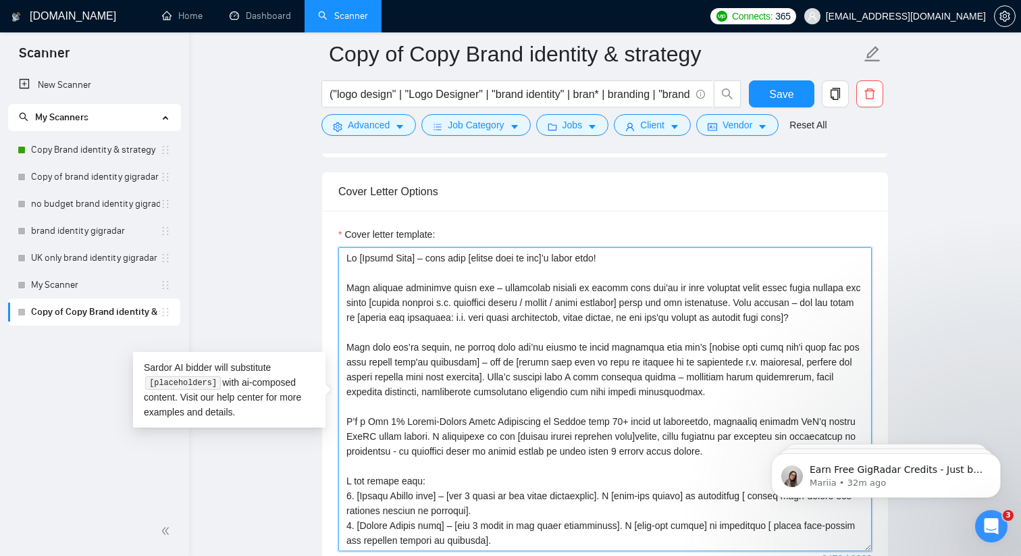
click at [773, 302] on textarea "Cover letter template:" at bounding box center [605, 399] width 534 height 304
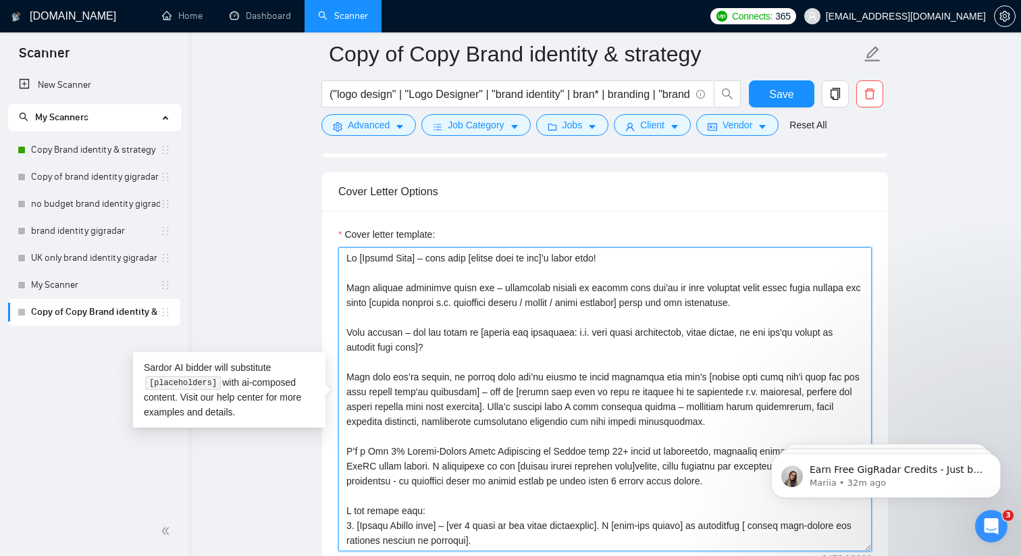
drag, startPoint x: 413, startPoint y: 329, endPoint x: 479, endPoint y: 326, distance: 66.3
click at [479, 326] on textarea "Cover letter template:" at bounding box center [605, 399] width 534 height 304
paste textarea "Just curious – have you already locked i"
drag, startPoint x: 411, startPoint y: 330, endPoint x: 330, endPoint y: 330, distance: 81.1
click at [330, 330] on div "Cover letter template:" at bounding box center [605, 397] width 566 height 373
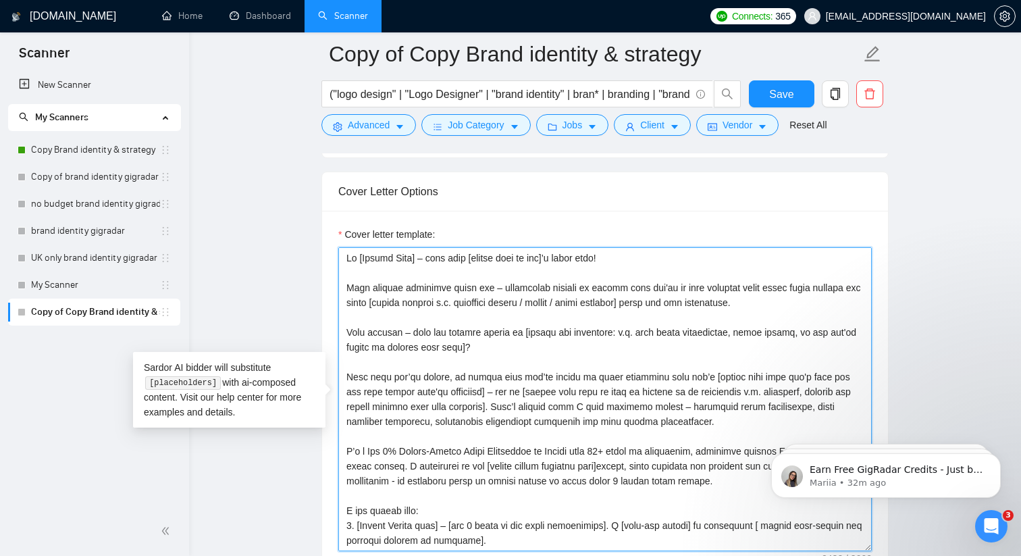
click at [545, 288] on textarea "Cover letter template:" at bounding box center [605, 399] width 534 height 304
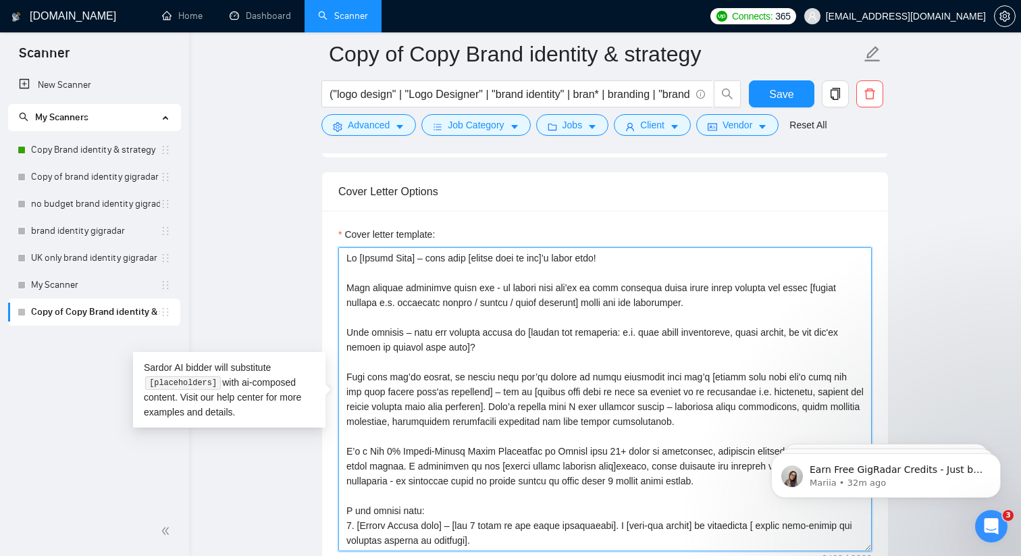
click at [423, 257] on textarea "Cover letter template:" at bounding box center [605, 399] width 534 height 304
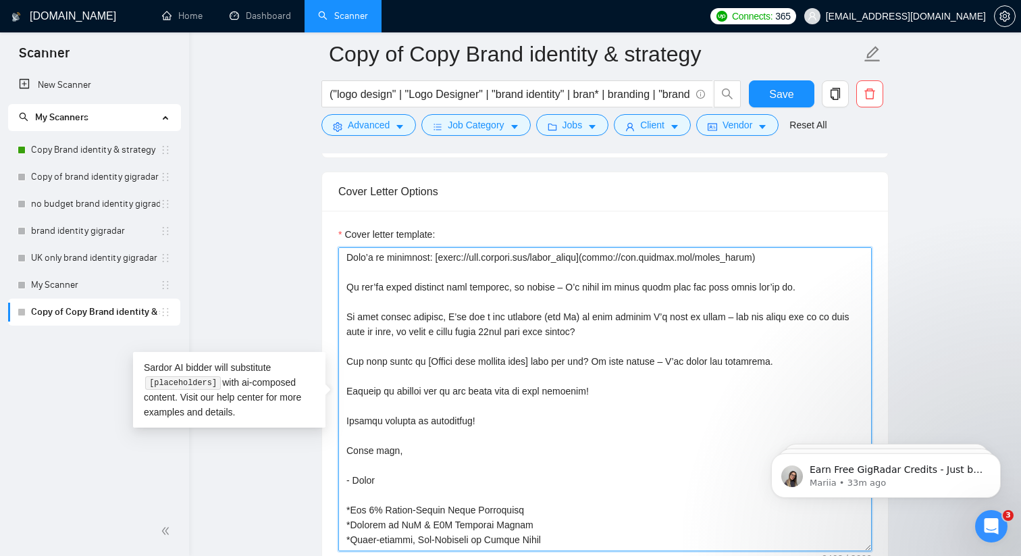
scroll to position [386, 0]
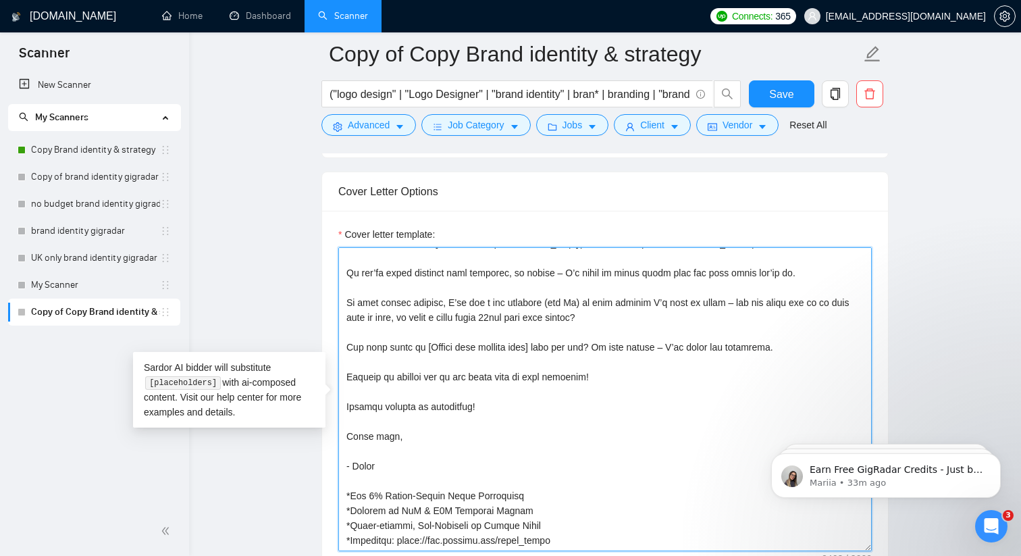
click at [398, 407] on textarea "Cover letter template:" at bounding box center [605, 399] width 534 height 304
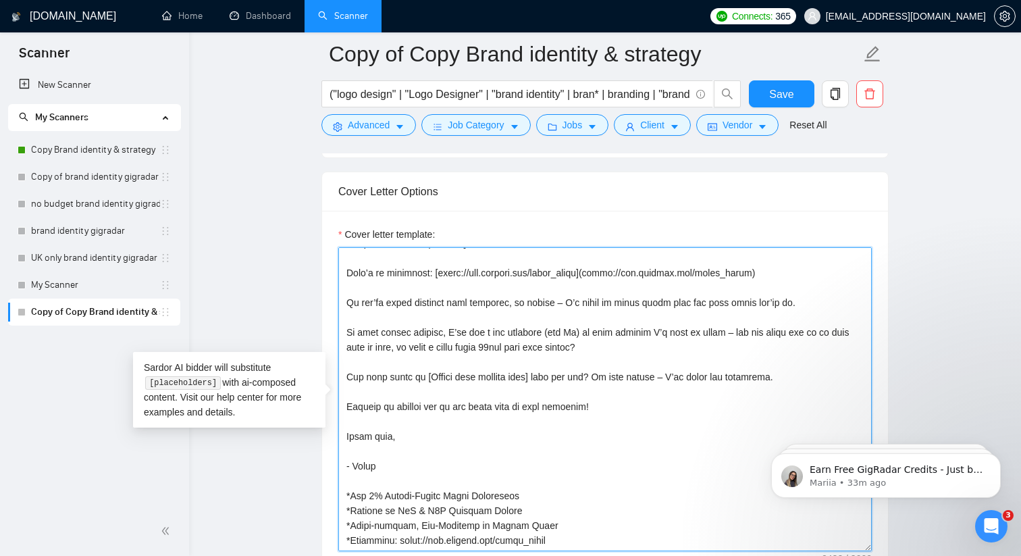
scroll to position [357, 0]
click at [392, 465] on textarea "Cover letter template:" at bounding box center [605, 399] width 534 height 304
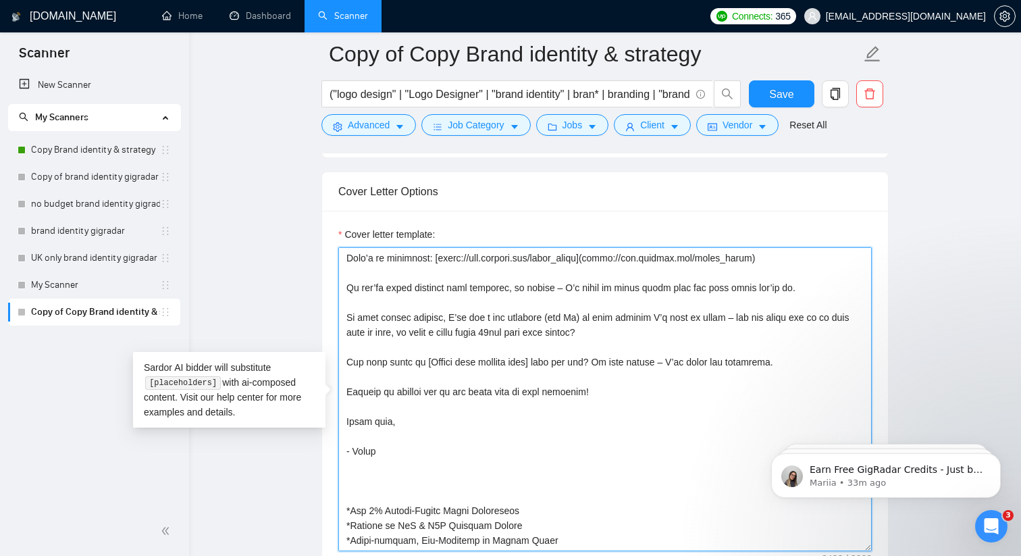
scroll to position [386, 0]
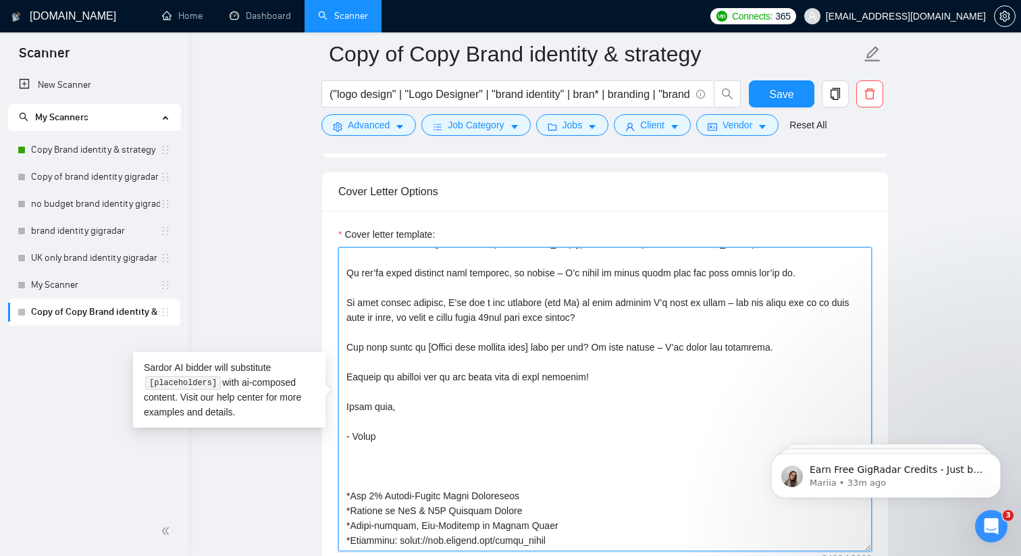
paste textarea "Looking forward to connecting!"
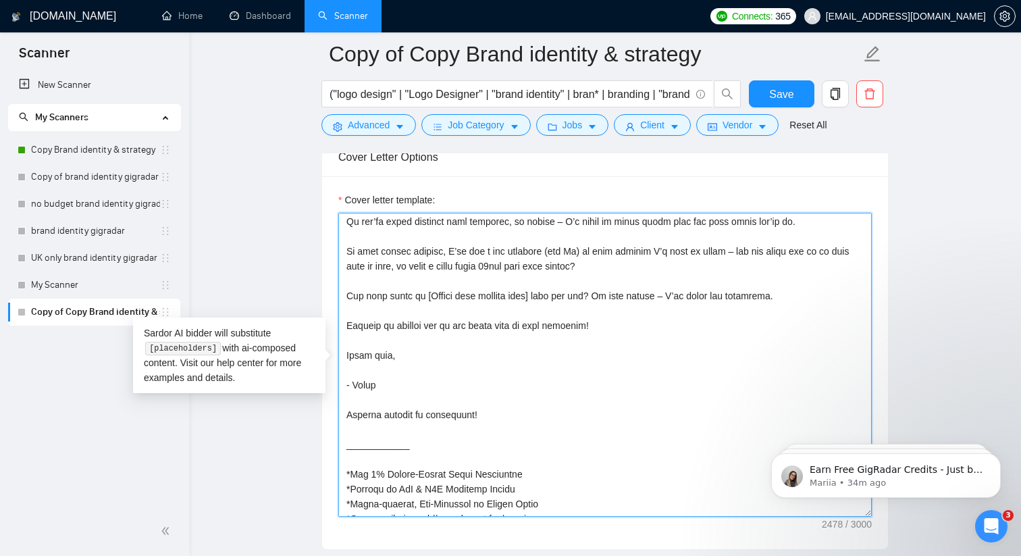
scroll to position [396, 0]
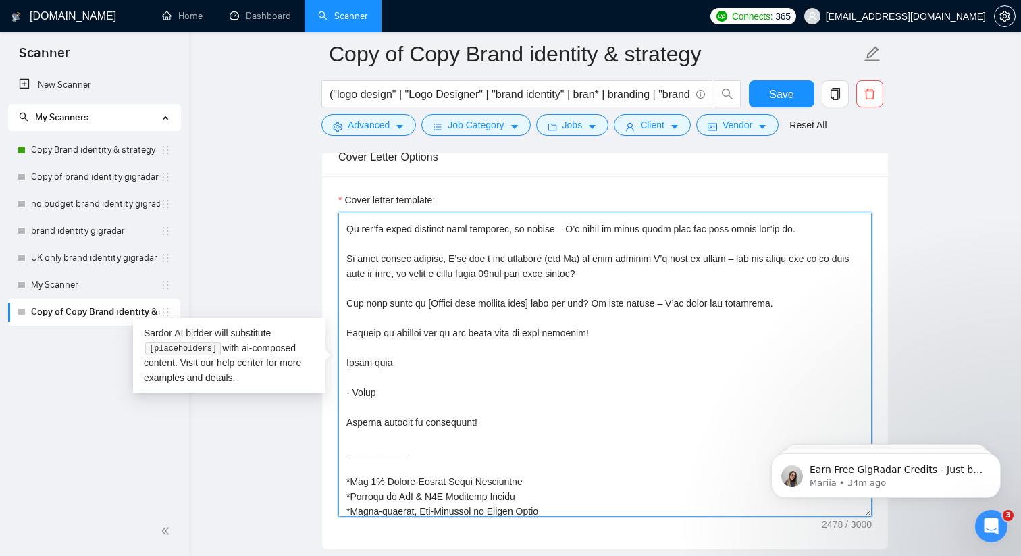
click at [480, 332] on textarea "Cover letter template:" at bounding box center [605, 365] width 534 height 304
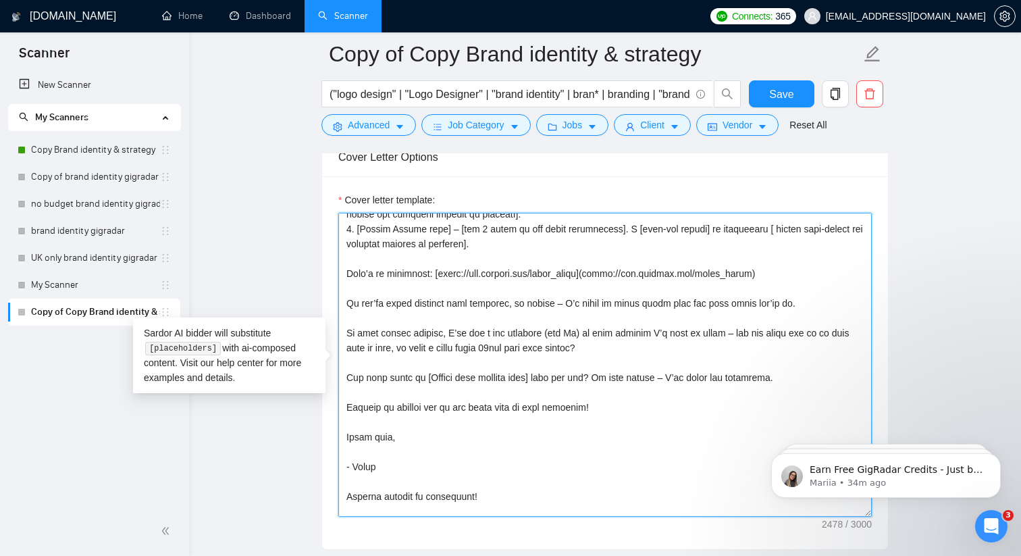
scroll to position [317, 0]
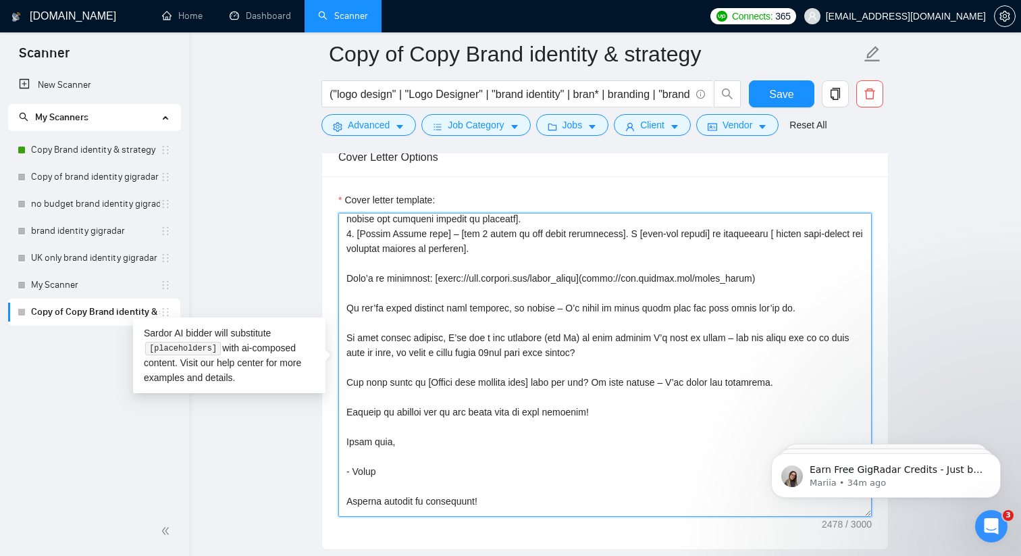
click at [346, 305] on textarea "Cover letter template:" at bounding box center [605, 365] width 534 height 304
paste textarea "Most founders I work with say the hardest part is aligning vision with executio…"
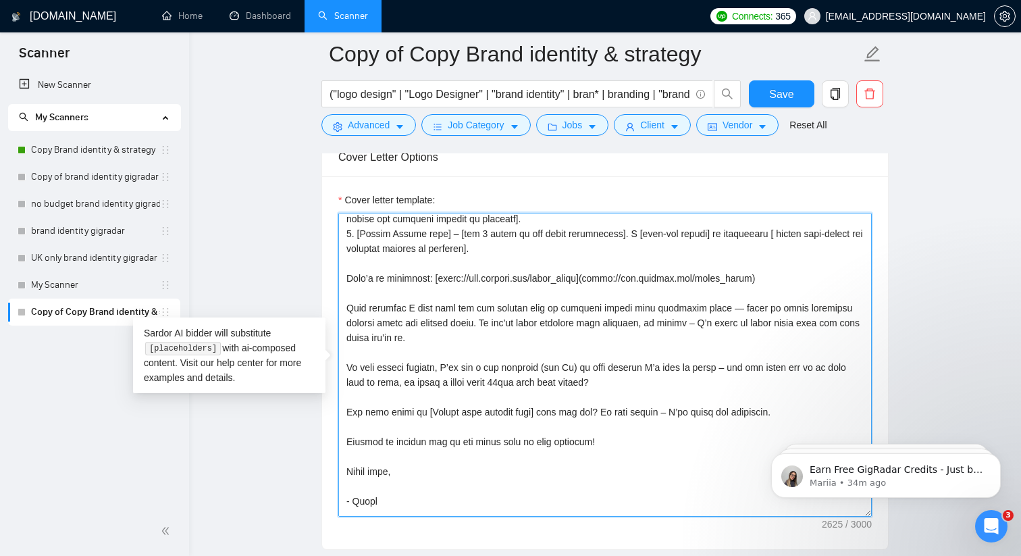
click at [717, 304] on textarea "Cover letter template:" at bounding box center [605, 365] width 534 height 304
click at [789, 305] on textarea "Cover letter template:" at bounding box center [605, 365] width 534 height 304
click at [563, 318] on textarea "Cover letter template:" at bounding box center [605, 365] width 534 height 304
click at [670, 349] on textarea "Cover letter template:" at bounding box center [605, 365] width 534 height 304
click at [665, 342] on textarea "Cover letter template:" at bounding box center [605, 365] width 534 height 304
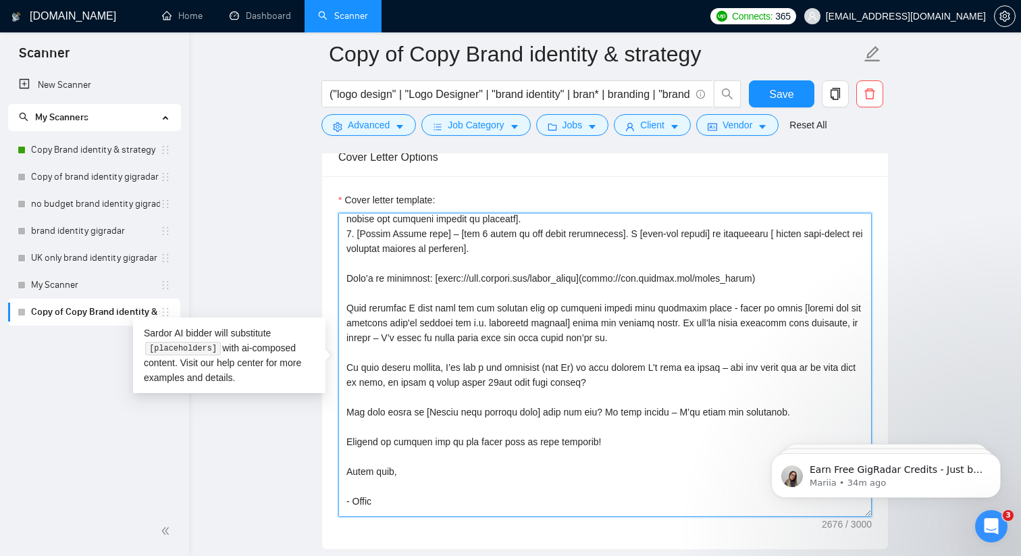
click at [358, 325] on textarea "Cover letter template:" at bounding box center [605, 365] width 534 height 304
click at [377, 336] on textarea "Cover letter template:" at bounding box center [605, 365] width 534 height 304
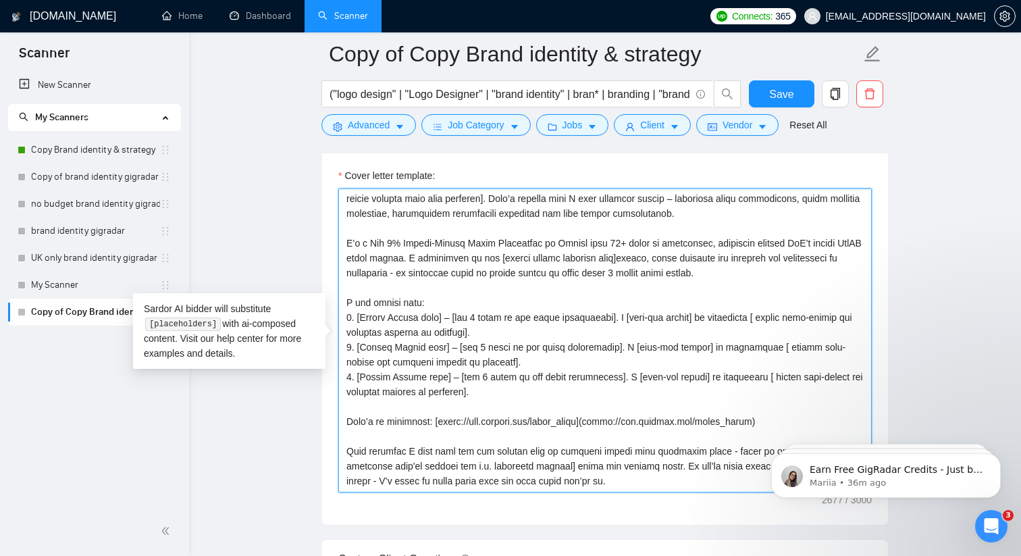
scroll to position [0, 0]
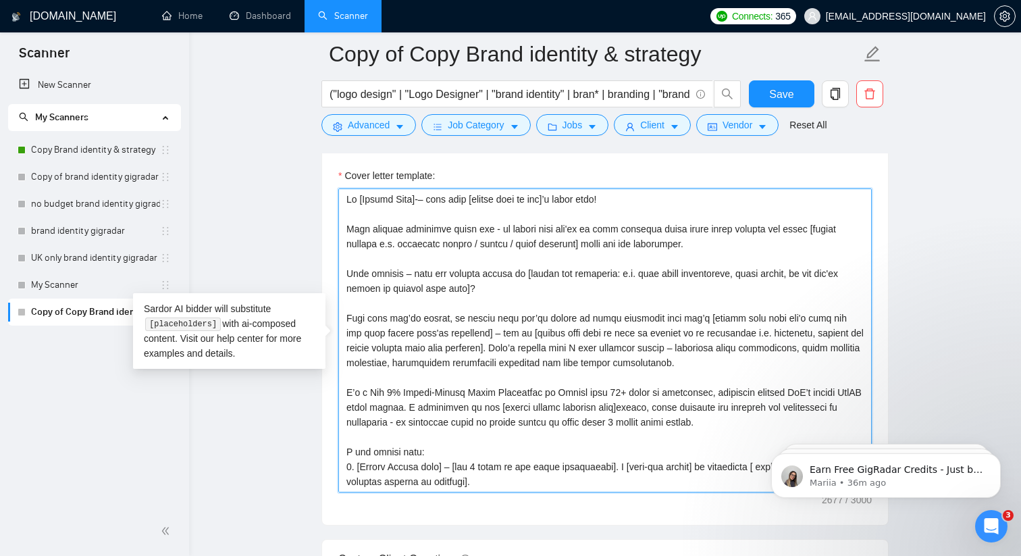
click at [427, 197] on textarea "Cover letter template:" at bounding box center [605, 340] width 534 height 304
click at [798, 272] on textarea "Cover letter template:" at bounding box center [605, 340] width 534 height 304
click at [742, 274] on textarea "Cover letter template:" at bounding box center [605, 340] width 534 height 304
click at [500, 283] on textarea "Cover letter template:" at bounding box center [605, 340] width 534 height 304
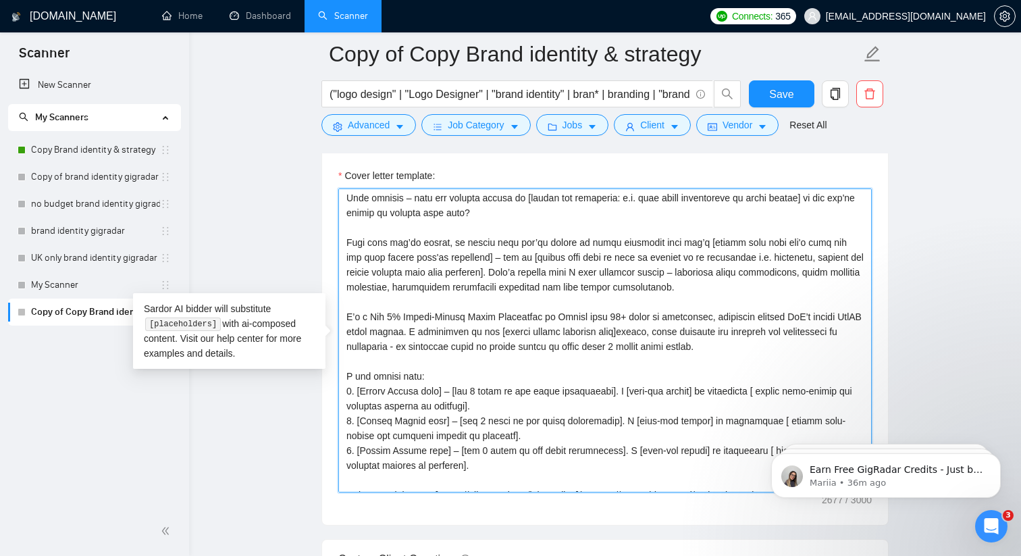
scroll to position [77, 0]
click at [827, 272] on textarea "Cover letter template:" at bounding box center [605, 340] width 534 height 304
drag, startPoint x: 505, startPoint y: 283, endPoint x: 401, endPoint y: 279, distance: 103.4
click at [401, 279] on textarea "Cover letter template:" at bounding box center [605, 340] width 534 height 304
click at [436, 290] on textarea "Cover letter template:" at bounding box center [605, 340] width 534 height 304
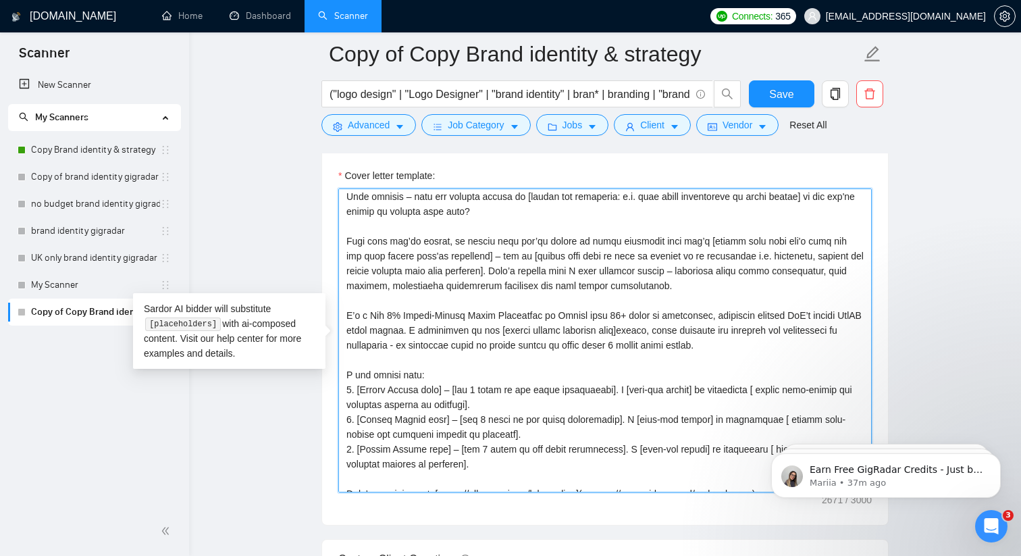
click at [436, 290] on textarea "Cover letter template:" at bounding box center [605, 340] width 534 height 304
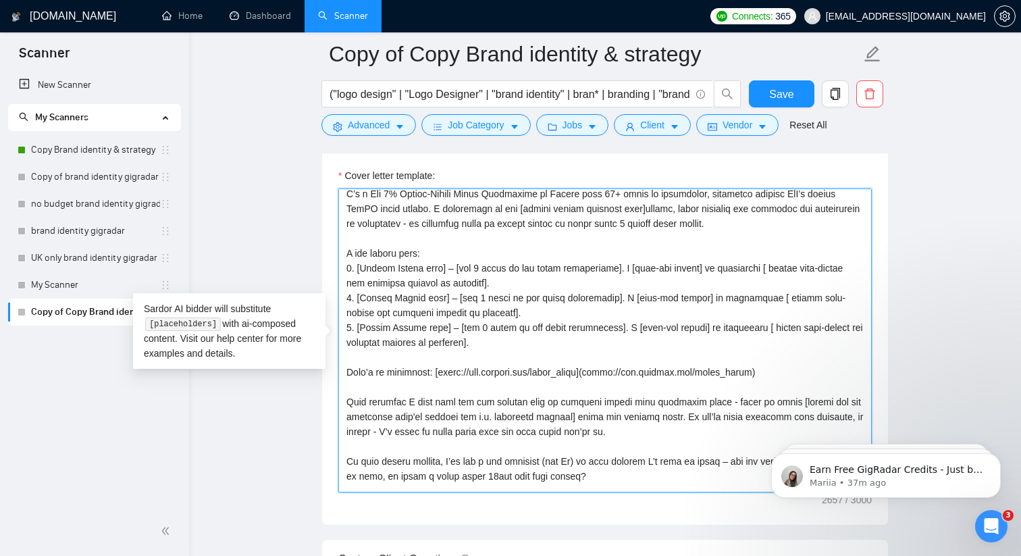
scroll to position [180, 0]
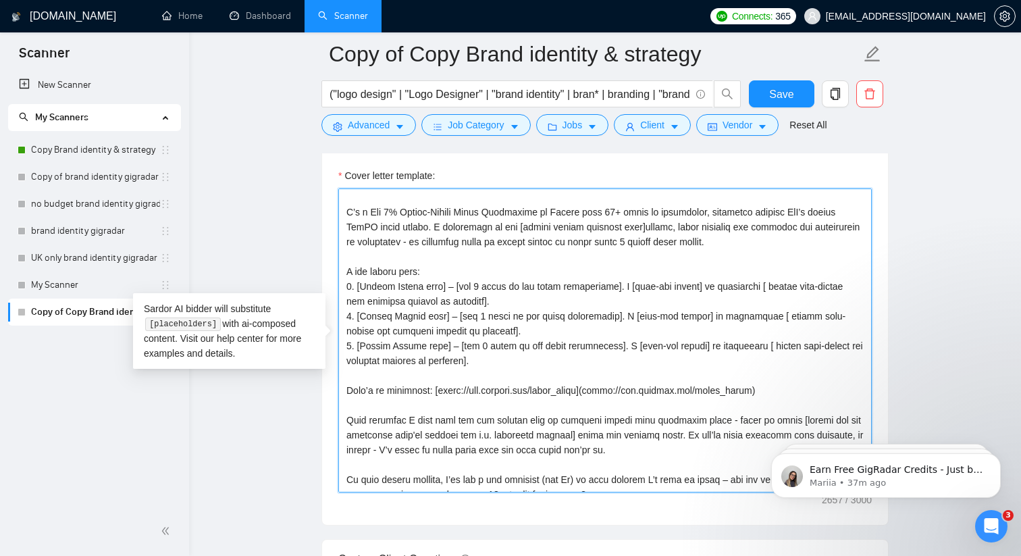
click at [636, 226] on textarea "Cover letter template:" at bounding box center [605, 340] width 534 height 304
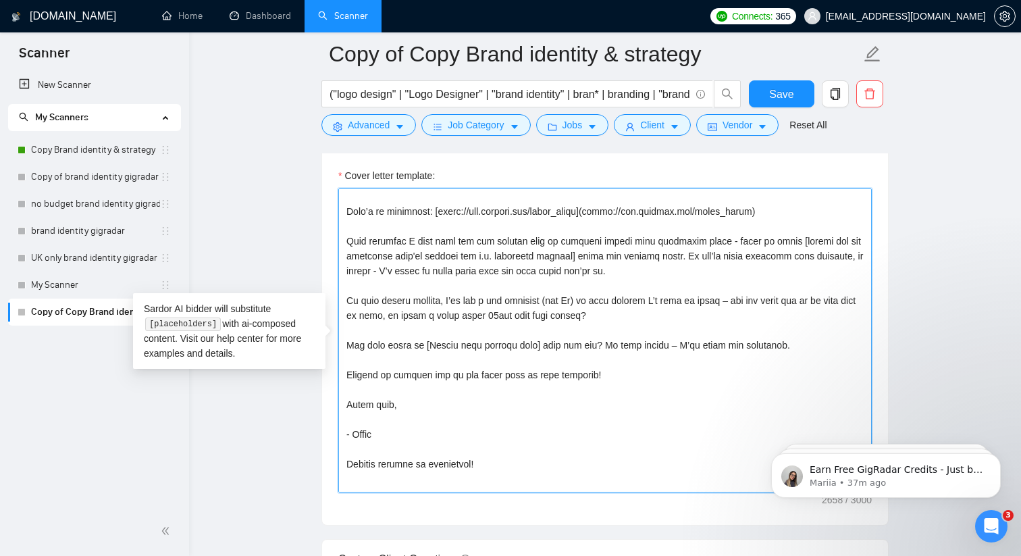
scroll to position [361, 0]
click at [569, 340] on textarea "Cover letter template:" at bounding box center [605, 340] width 534 height 304
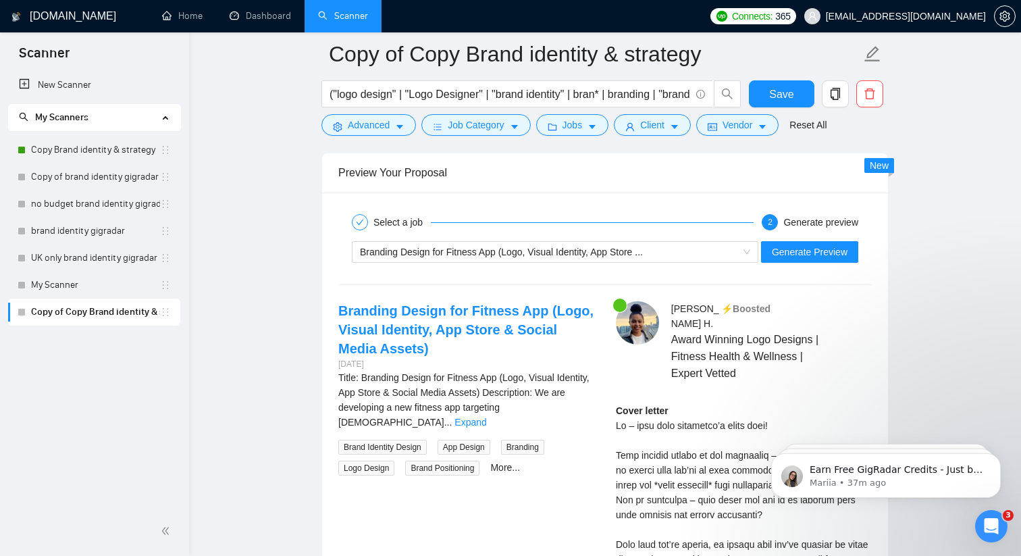
scroll to position [2691, 0]
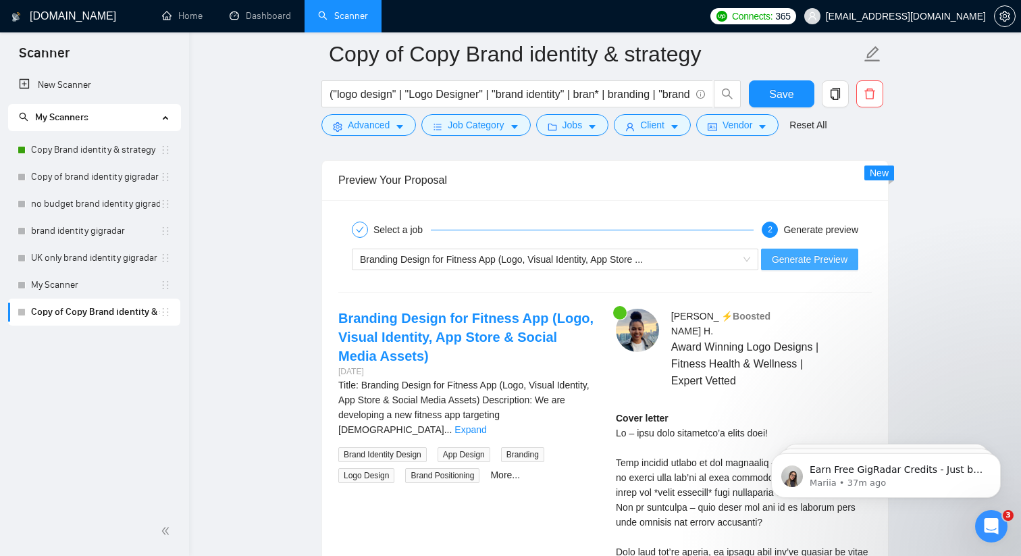
click at [821, 255] on span "Generate Preview" at bounding box center [810, 259] width 76 height 15
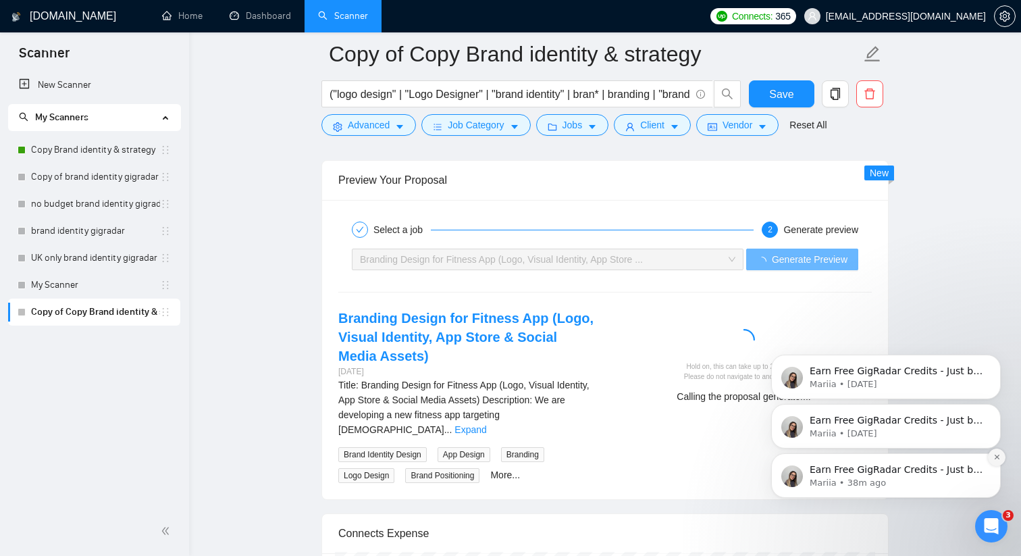
click at [996, 461] on button "Dismiss notification" at bounding box center [997, 457] width 18 height 18
click at [994, 463] on button "Dismiss notification" at bounding box center [997, 457] width 18 height 18
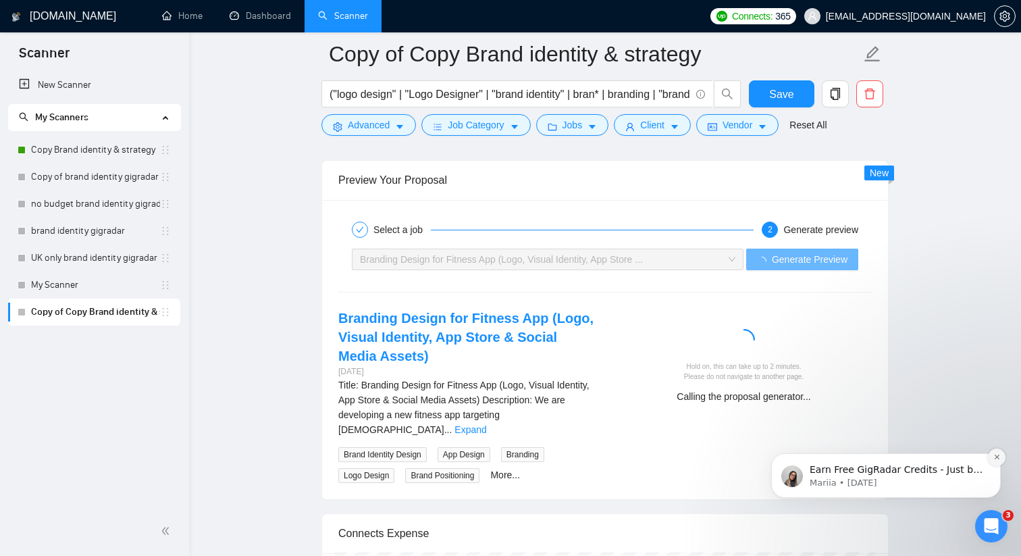
click at [996, 460] on icon "Dismiss notification" at bounding box center [997, 456] width 7 height 7
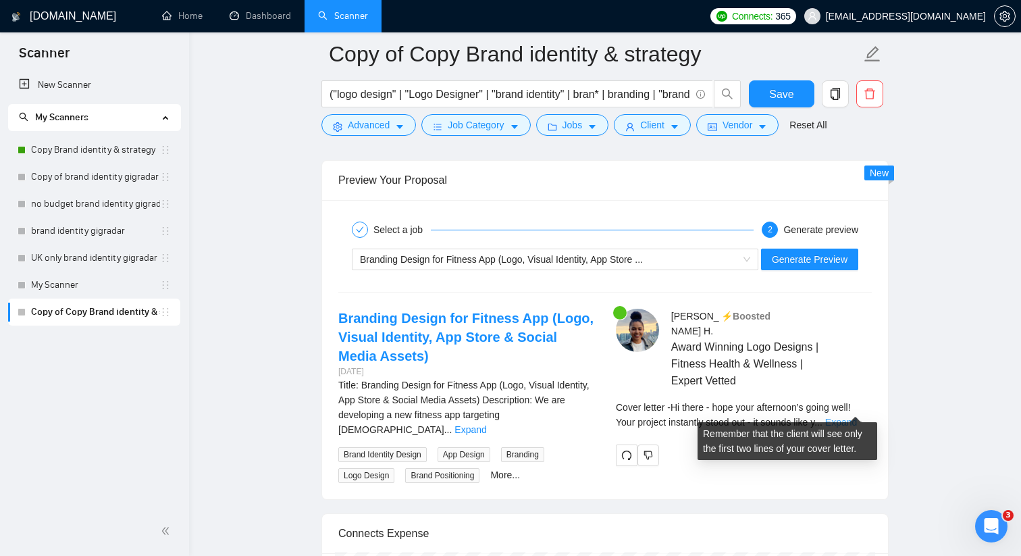
click at [857, 417] on link "Expand" at bounding box center [841, 422] width 32 height 11
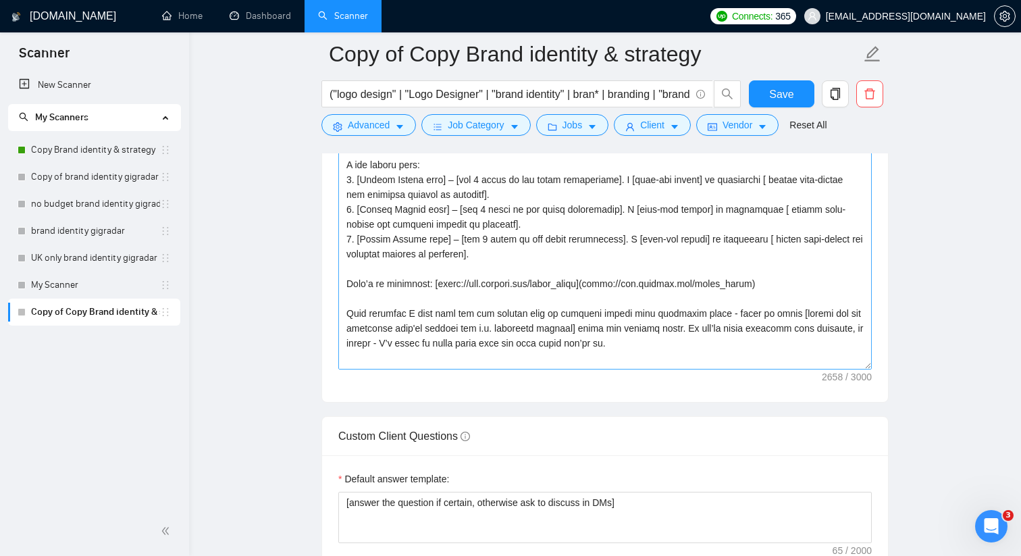
scroll to position [149, 0]
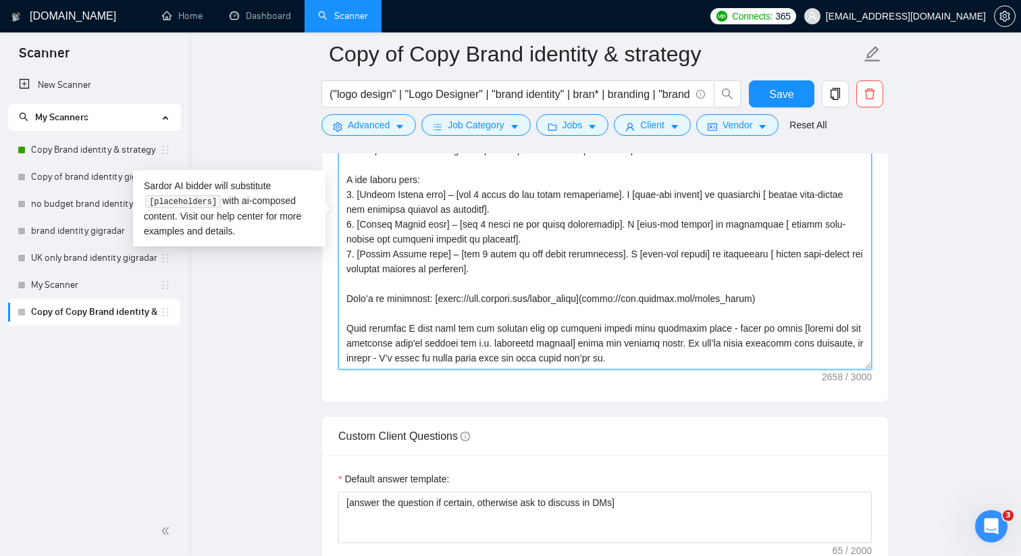
click at [455, 191] on textarea "Cover letter template:" at bounding box center [605, 218] width 534 height 304
click at [454, 220] on textarea "Cover letter template:" at bounding box center [605, 218] width 534 height 304
click at [454, 251] on textarea "Cover letter template:" at bounding box center [605, 218] width 534 height 304
click at [584, 264] on textarea "Cover letter template:" at bounding box center [605, 218] width 534 height 304
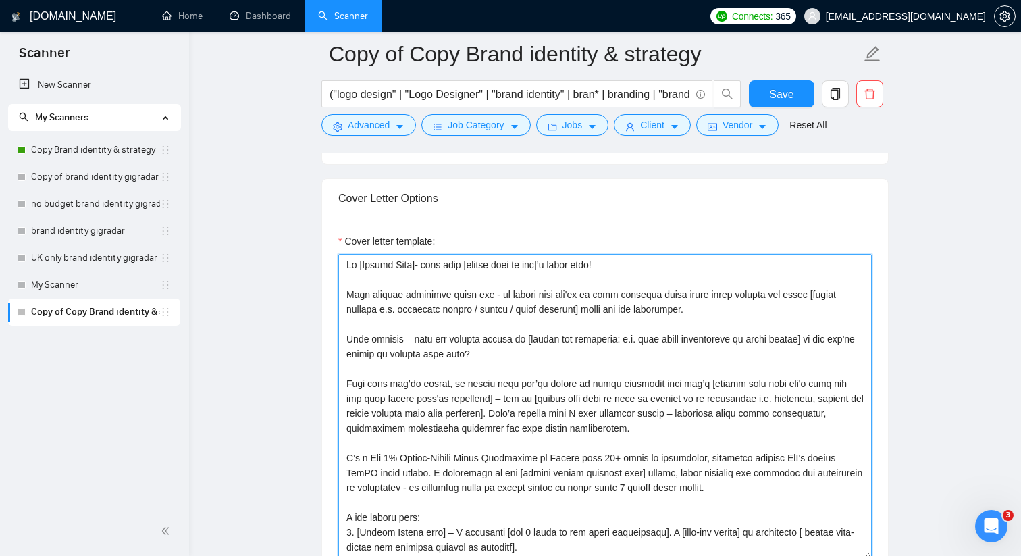
scroll to position [1542, 0]
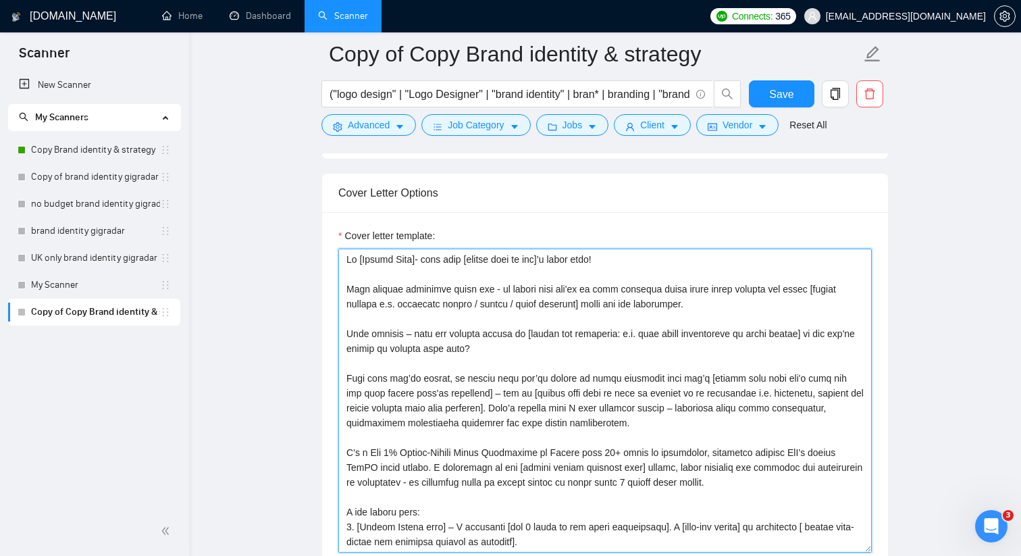
click at [622, 260] on textarea "Cover letter template:" at bounding box center [605, 401] width 534 height 304
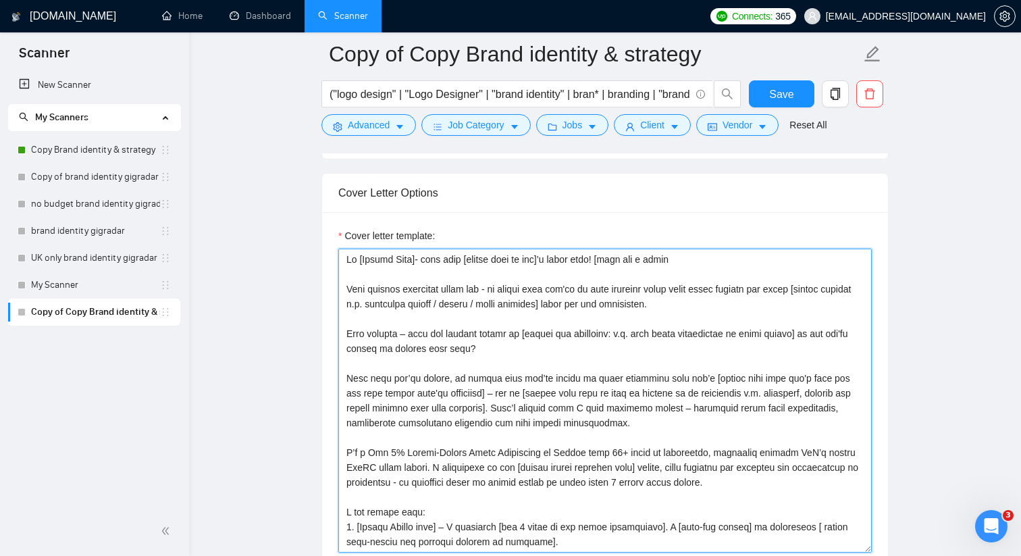
click at [632, 255] on textarea "Cover letter template:" at bounding box center [605, 401] width 534 height 304
click at [704, 256] on textarea "Cover letter template:" at bounding box center [605, 401] width 534 height 304
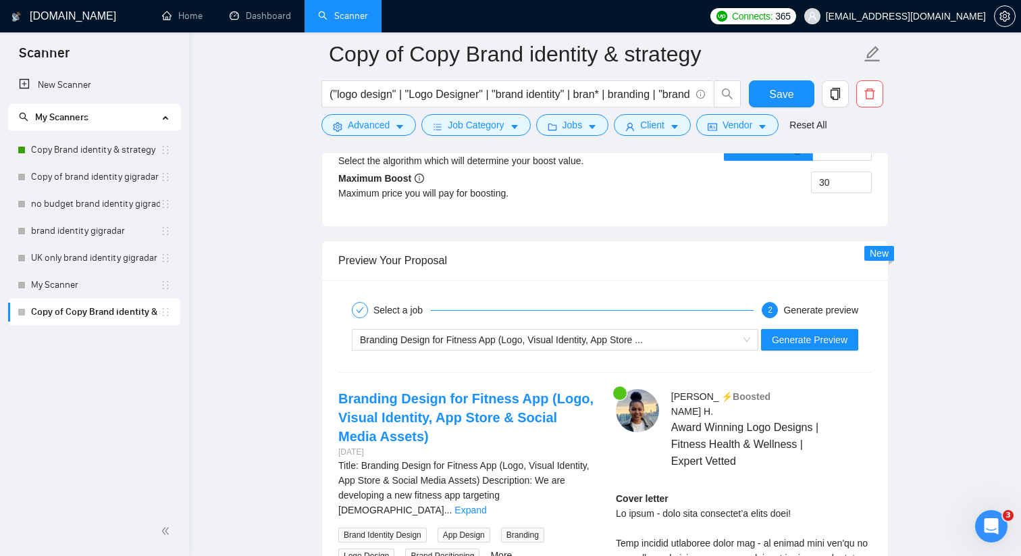
scroll to position [2614, 0]
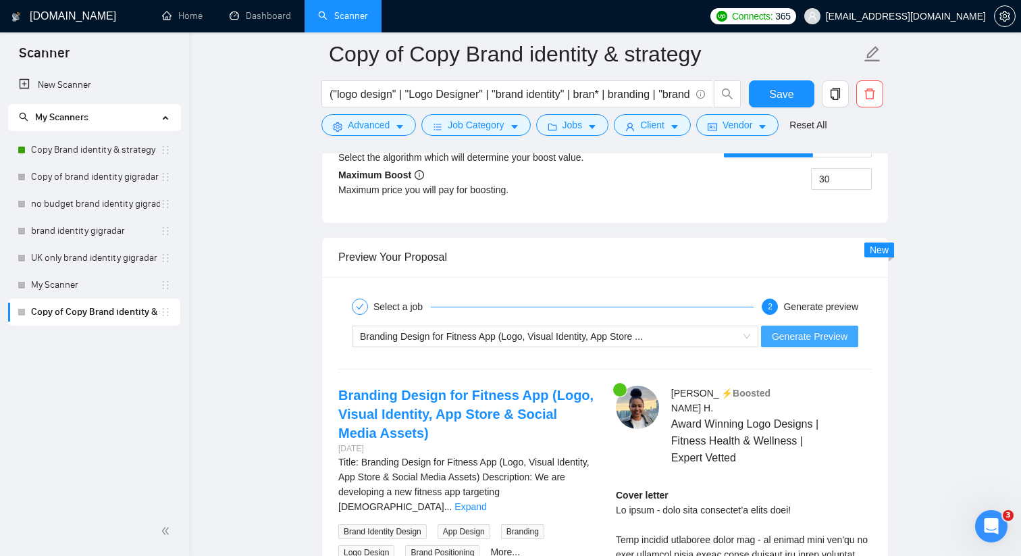
click at [812, 334] on span "Generate Preview" at bounding box center [810, 336] width 76 height 15
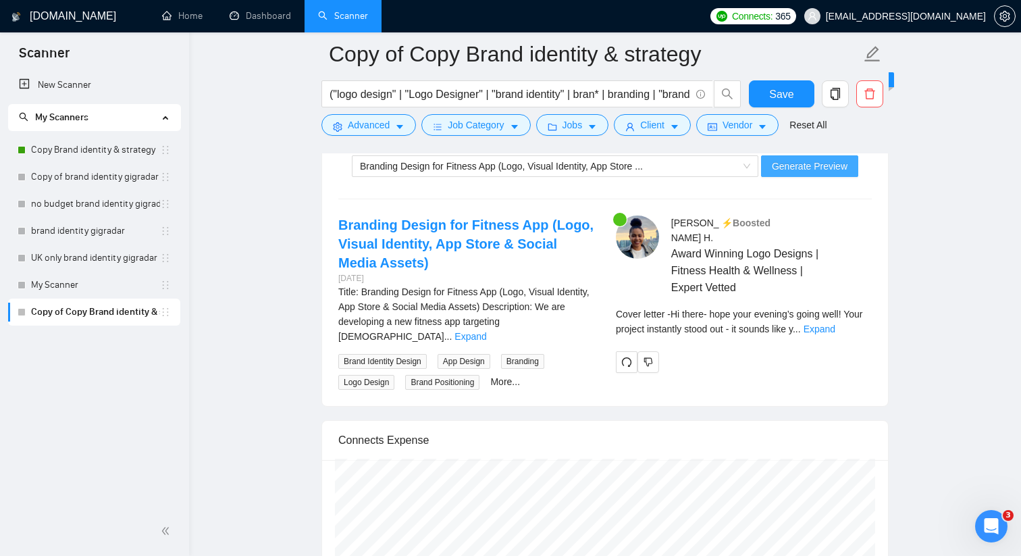
scroll to position [2862, 0]
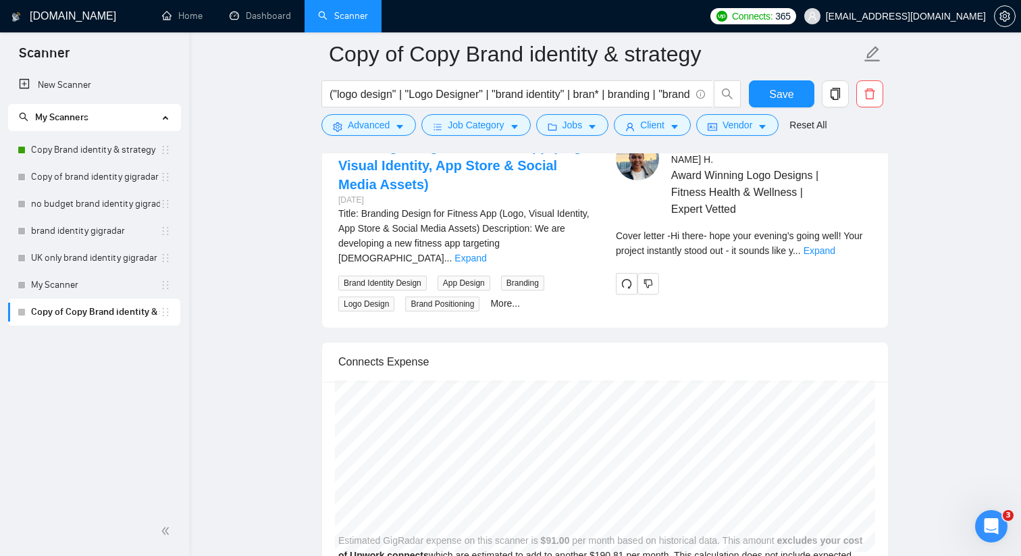
click at [856, 242] on div "Cover letter - Hi there- hope your evening’s going well! Your project instantly…" at bounding box center [744, 243] width 256 height 30
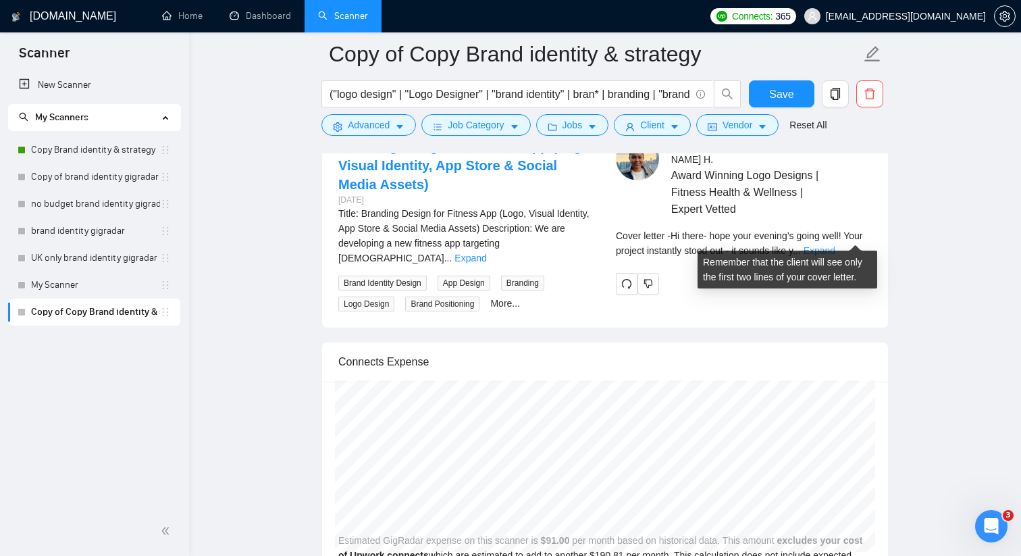
click at [836, 245] on link "Expand" at bounding box center [820, 250] width 32 height 11
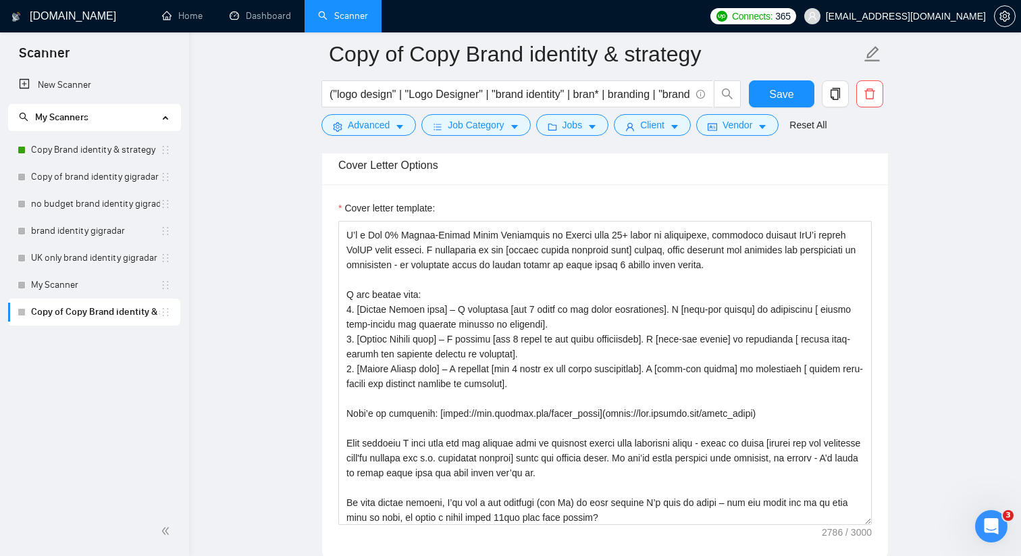
scroll to position [201, 0]
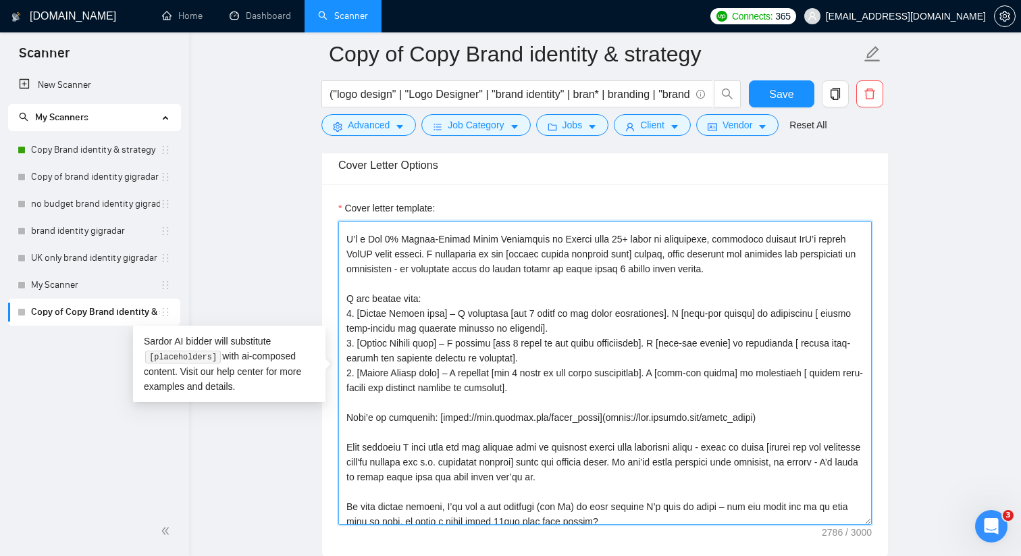
click at [388, 310] on textarea "Cover letter template:" at bounding box center [605, 373] width 534 height 304
drag, startPoint x: 465, startPoint y: 314, endPoint x: 388, endPoint y: 311, distance: 77.0
click at [388, 311] on textarea "Cover letter template:" at bounding box center [605, 373] width 534 height 304
click at [389, 342] on textarea "Cover letter template:" at bounding box center [605, 373] width 534 height 304
paste textarea "industry-relevant"
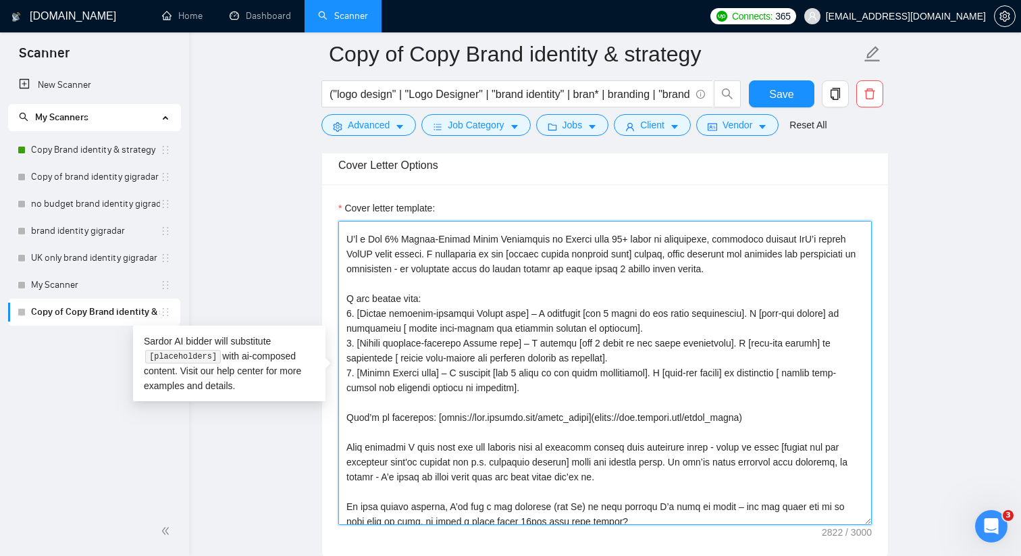
click at [388, 369] on textarea "Cover letter template:" at bounding box center [605, 373] width 534 height 304
paste textarea "industry-relevant"
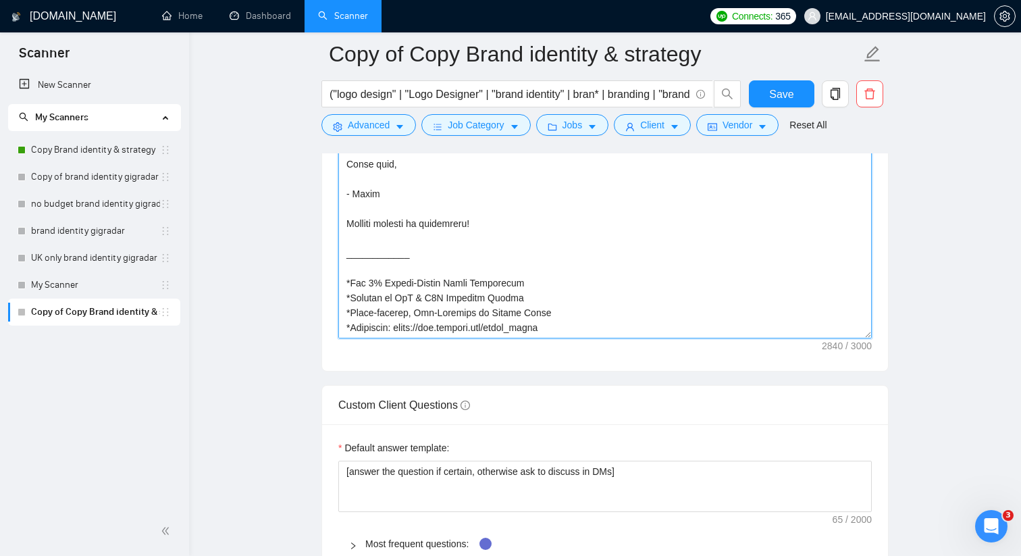
scroll to position [1753, 0]
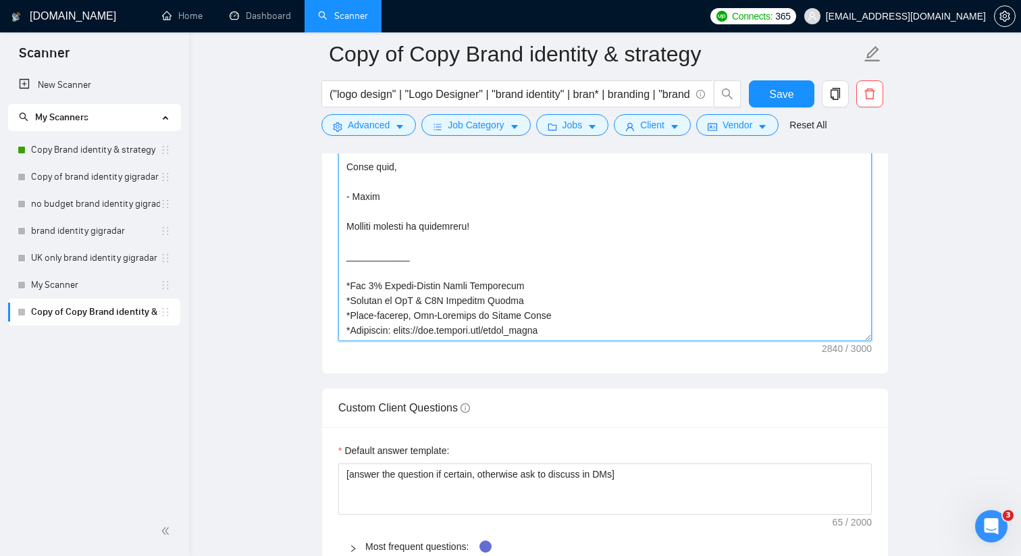
click at [358, 181] on textarea "Cover letter template:" at bounding box center [605, 189] width 534 height 304
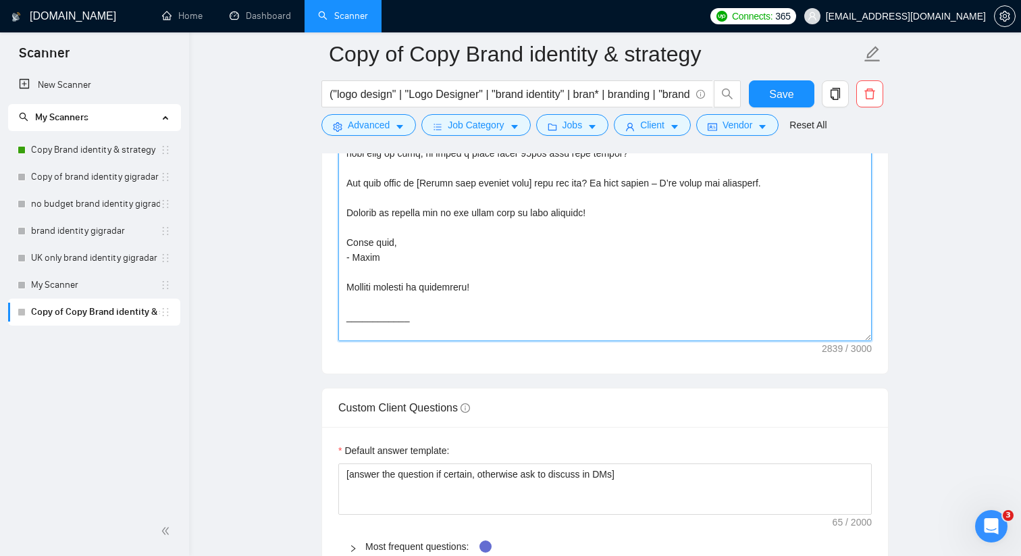
scroll to position [374, 0]
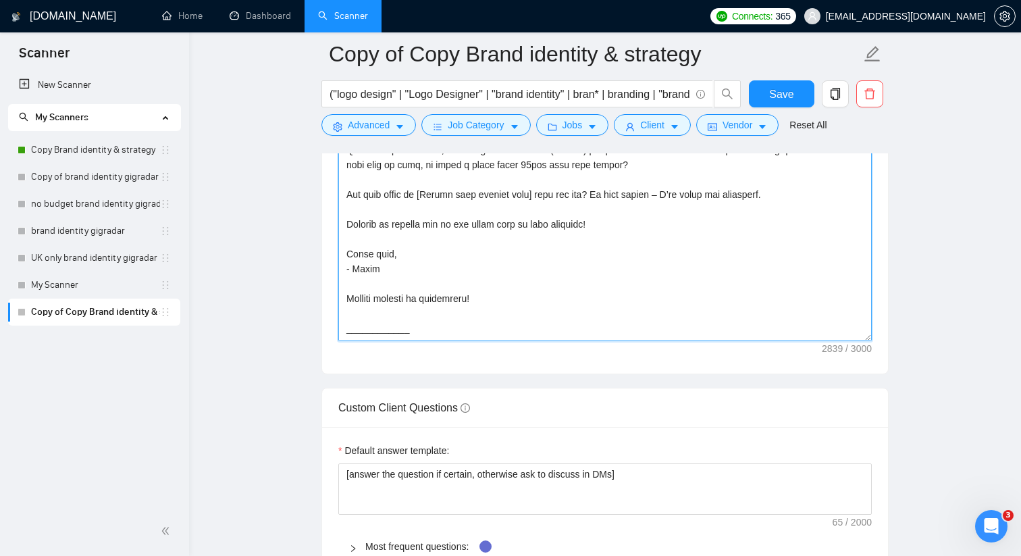
click at [376, 315] on textarea "Cover letter template:" at bounding box center [605, 189] width 534 height 304
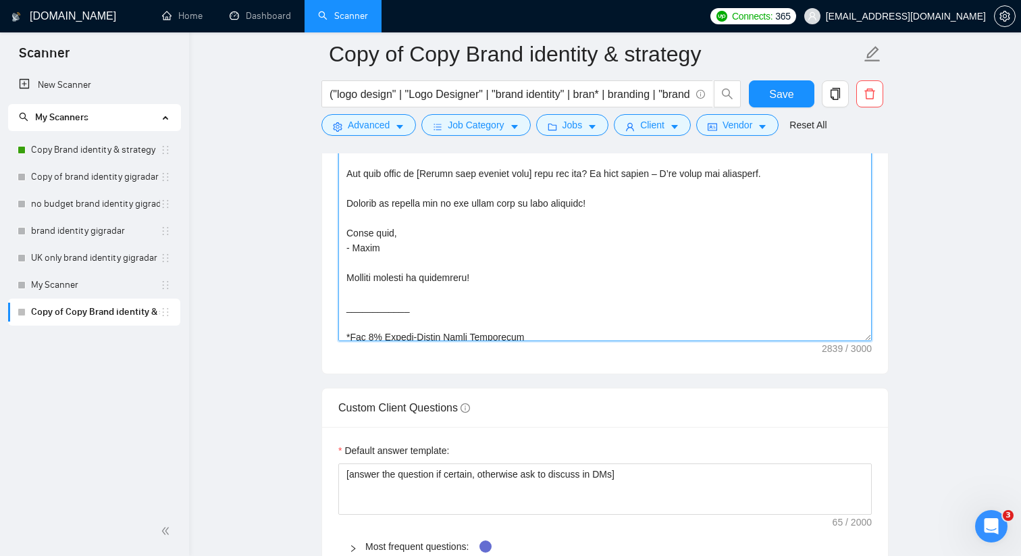
scroll to position [400, 0]
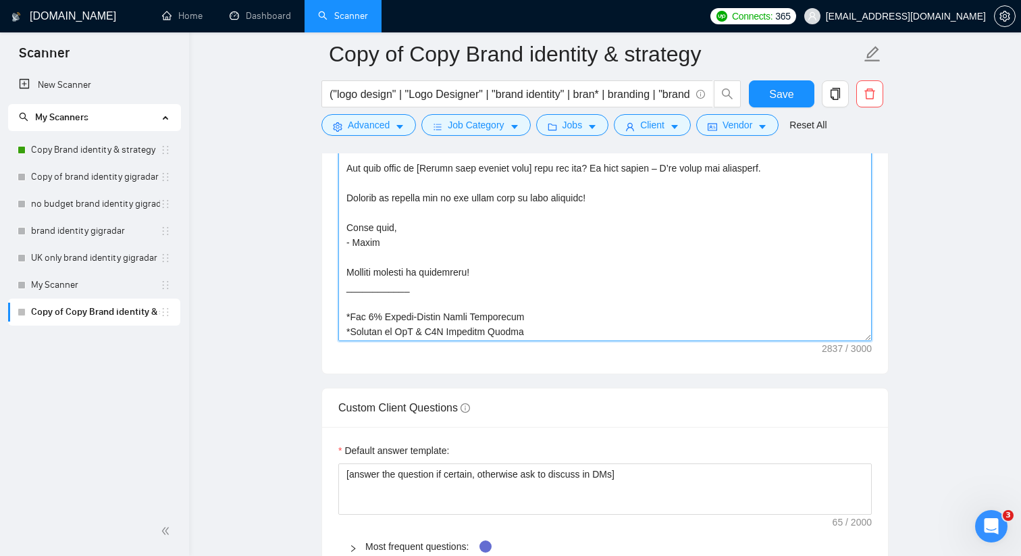
click at [371, 299] on textarea "Cover letter template:" at bounding box center [605, 189] width 534 height 304
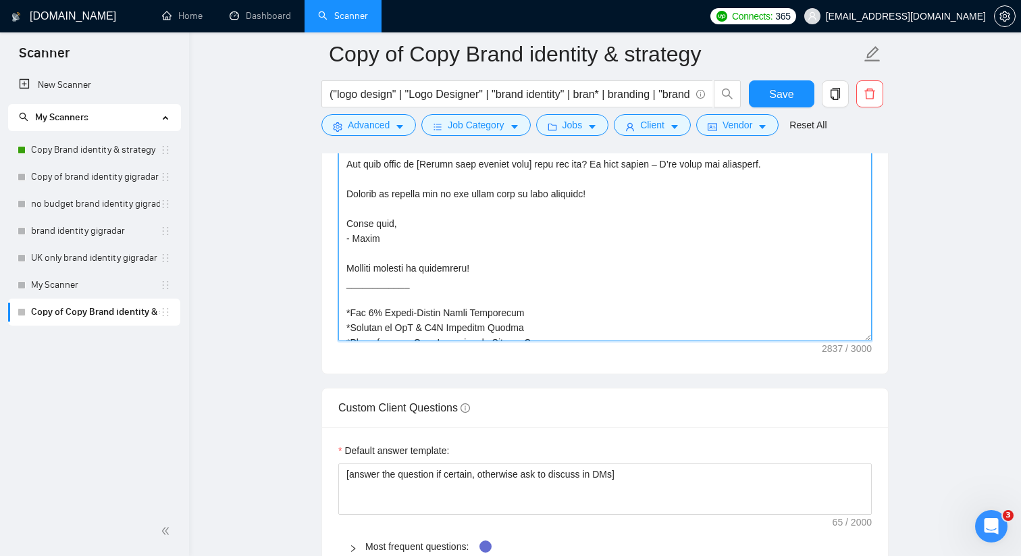
scroll to position [408, 0]
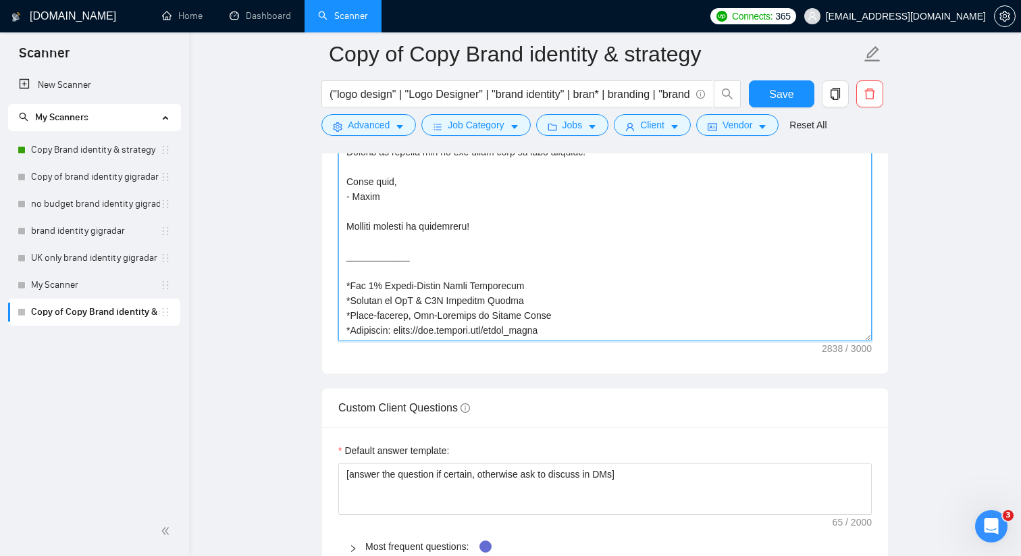
click at [545, 284] on textarea "Cover letter template:" at bounding box center [605, 189] width 534 height 304
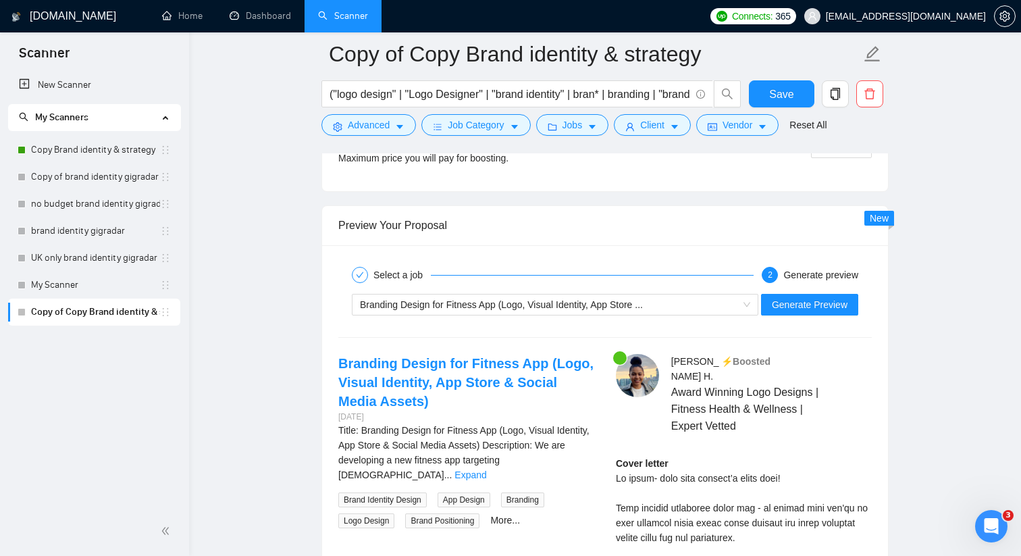
scroll to position [2651, 0]
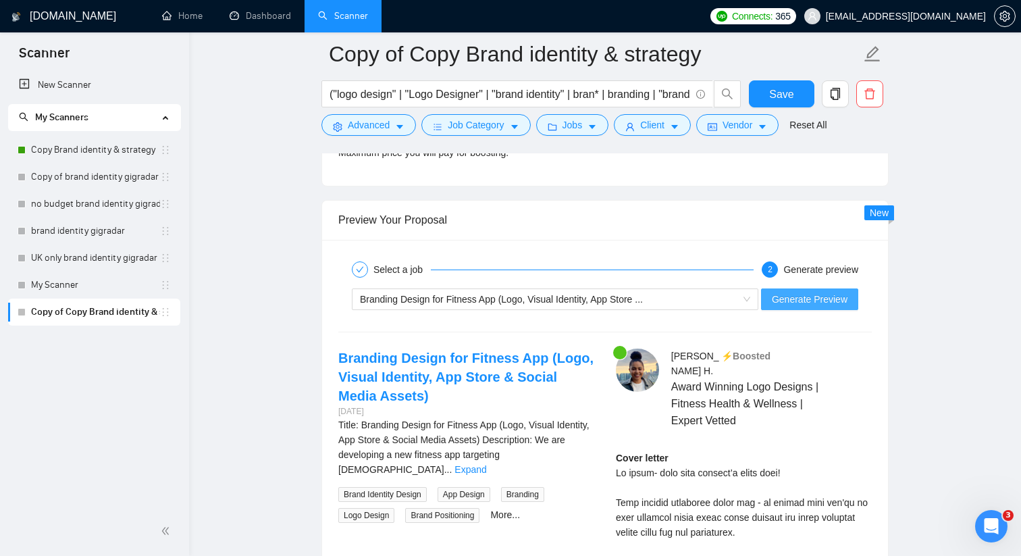
click at [788, 301] on span "Generate Preview" at bounding box center [810, 299] width 76 height 15
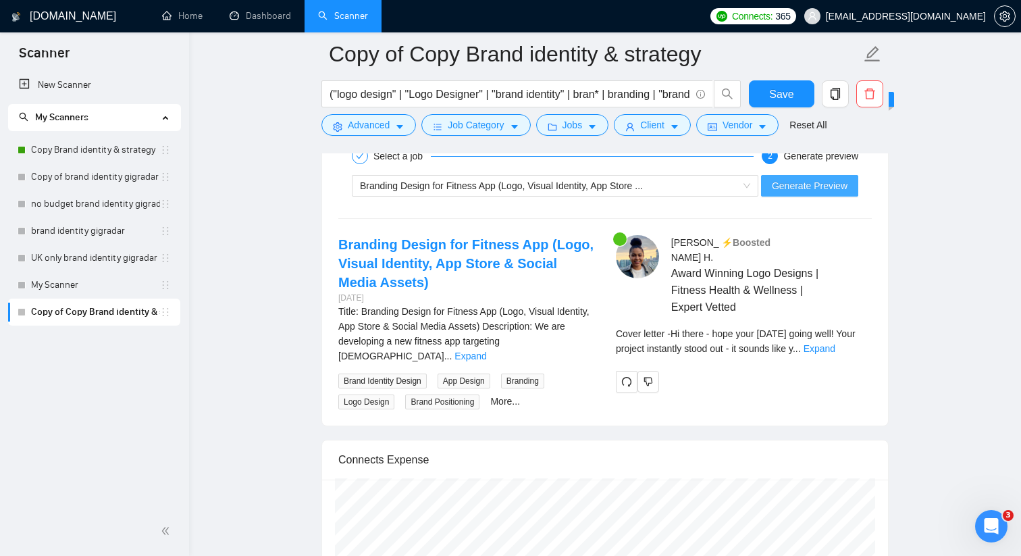
scroll to position [2777, 0]
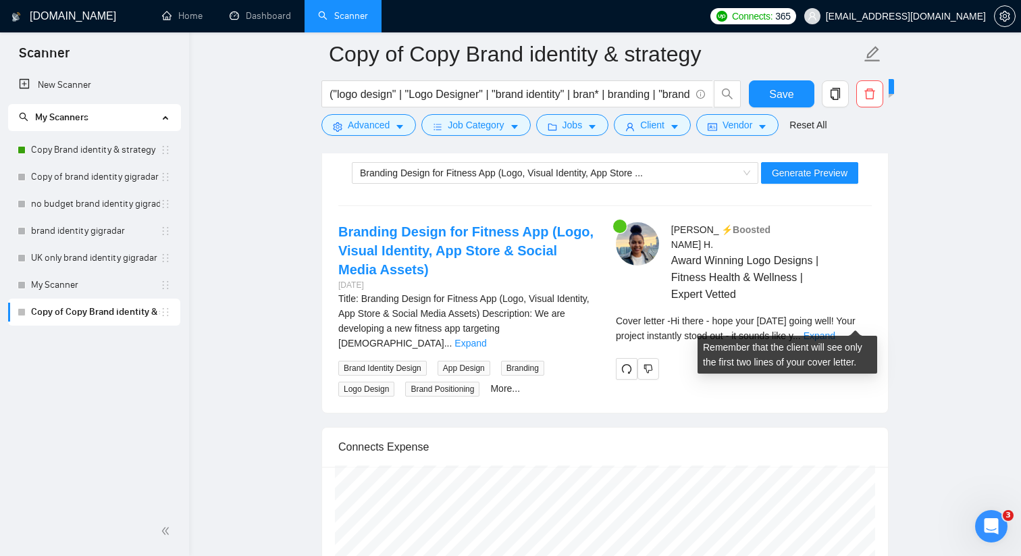
click at [848, 313] on div "Cover letter - Hi there - hope your Monday’s going well! Your project instantly…" at bounding box center [744, 328] width 256 height 30
click at [836, 330] on link "Expand" at bounding box center [820, 335] width 32 height 11
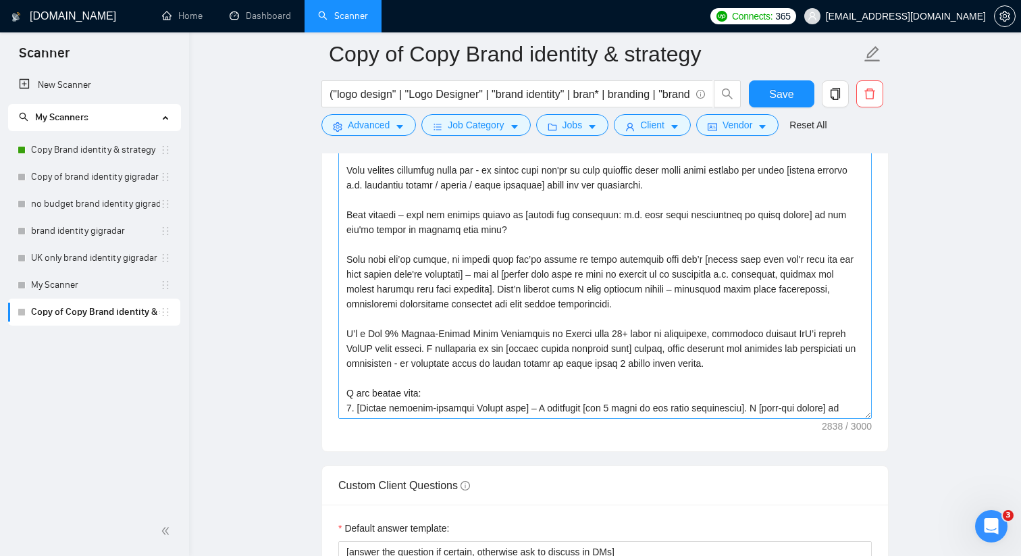
scroll to position [1668, 0]
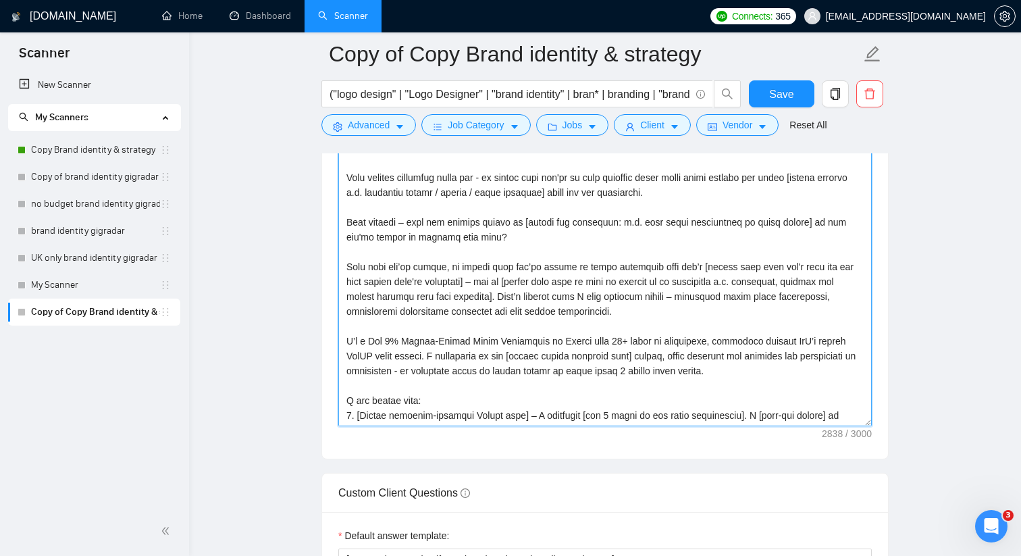
click at [642, 299] on textarea "Cover letter template:" at bounding box center [605, 274] width 534 height 304
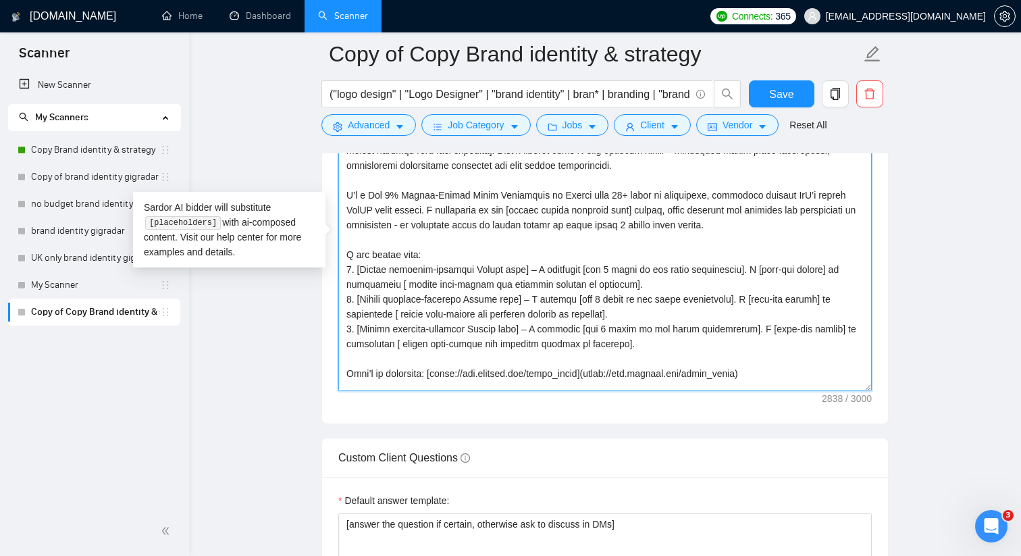
scroll to position [113, 0]
click at [621, 303] on textarea "Cover letter template:" at bounding box center [605, 239] width 534 height 304
click at [659, 296] on textarea "Cover letter template:" at bounding box center [605, 239] width 534 height 304
drag, startPoint x: 463, startPoint y: 295, endPoint x: 388, endPoint y: 292, distance: 74.4
click at [388, 292] on textarea "Cover letter template:" at bounding box center [605, 239] width 534 height 304
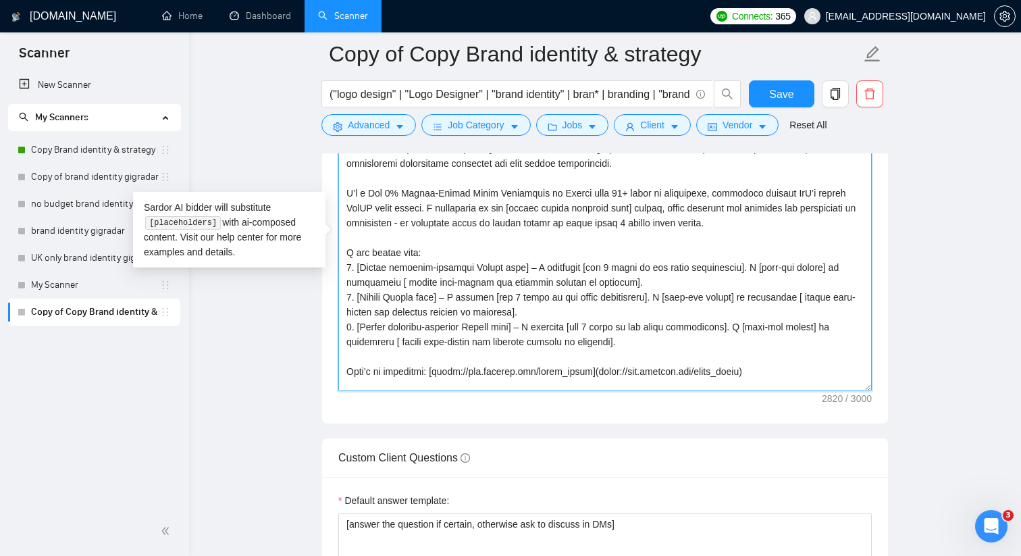
drag, startPoint x: 464, startPoint y: 265, endPoint x: 388, endPoint y: 262, distance: 75.7
click at [388, 262] on textarea "Cover letter template:" at bounding box center [605, 239] width 534 height 304
drag, startPoint x: 463, startPoint y: 323, endPoint x: 387, endPoint y: 322, distance: 75.7
click at [387, 322] on textarea "Cover letter template:" at bounding box center [605, 239] width 534 height 304
click at [434, 248] on textarea "Cover letter template:" at bounding box center [605, 239] width 534 height 304
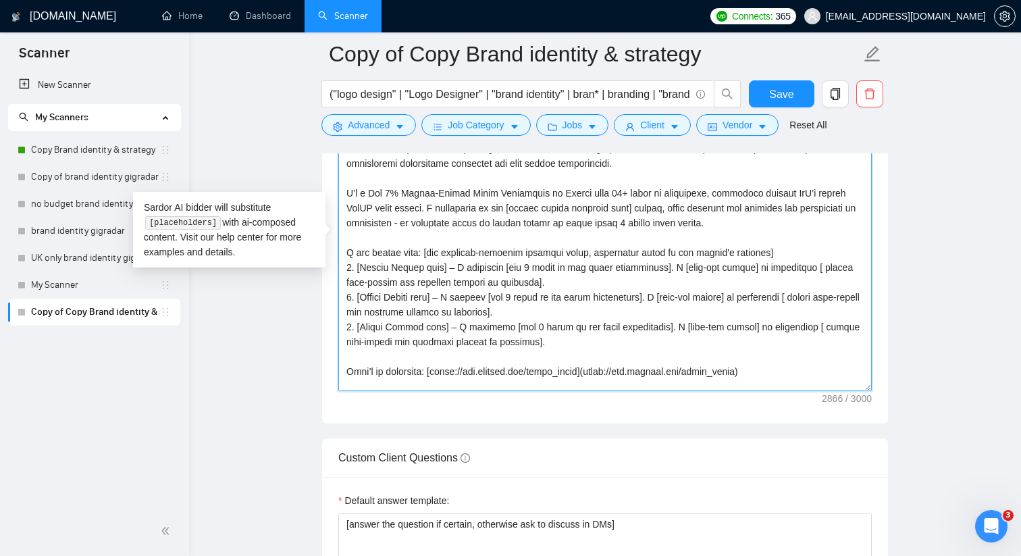
click at [536, 268] on textarea "Cover letter template:" at bounding box center [605, 239] width 534 height 304
click at [833, 265] on textarea "Cover letter template:" at bounding box center [605, 239] width 534 height 304
click at [820, 292] on textarea "Cover letter template:" at bounding box center [605, 239] width 534 height 304
click at [827, 325] on textarea "Cover letter template:" at bounding box center [605, 239] width 534 height 304
click at [450, 267] on textarea "Cover letter template:" at bounding box center [605, 239] width 534 height 304
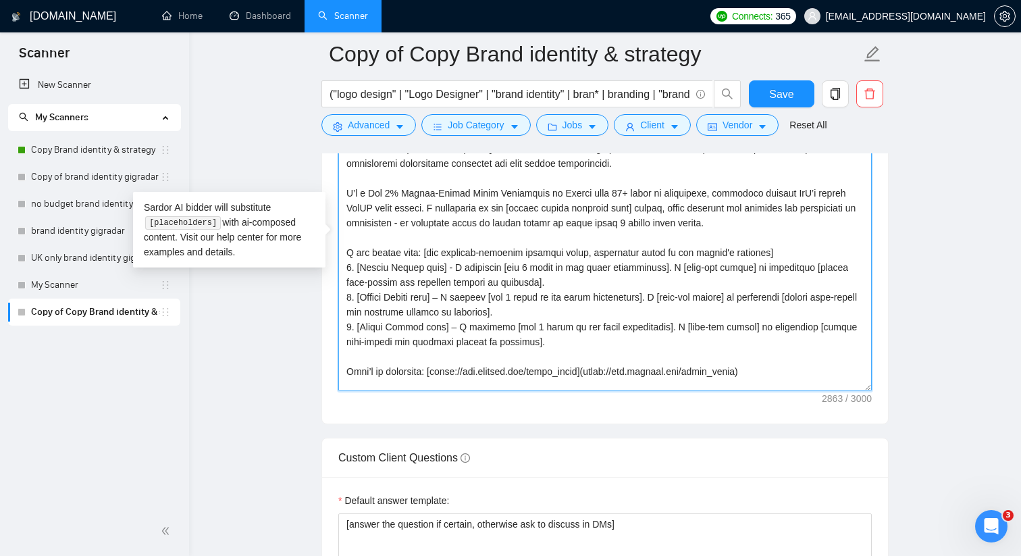
click at [451, 295] on textarea "Cover letter template:" at bounding box center [605, 239] width 534 height 304
click at [450, 326] on textarea "Cover letter template:" at bounding box center [605, 239] width 534 height 304
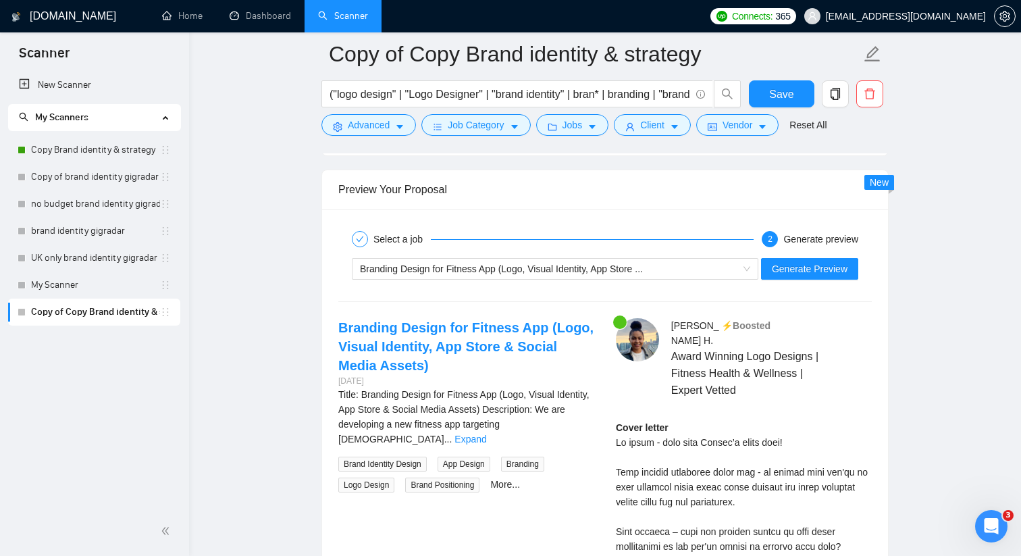
scroll to position [2754, 0]
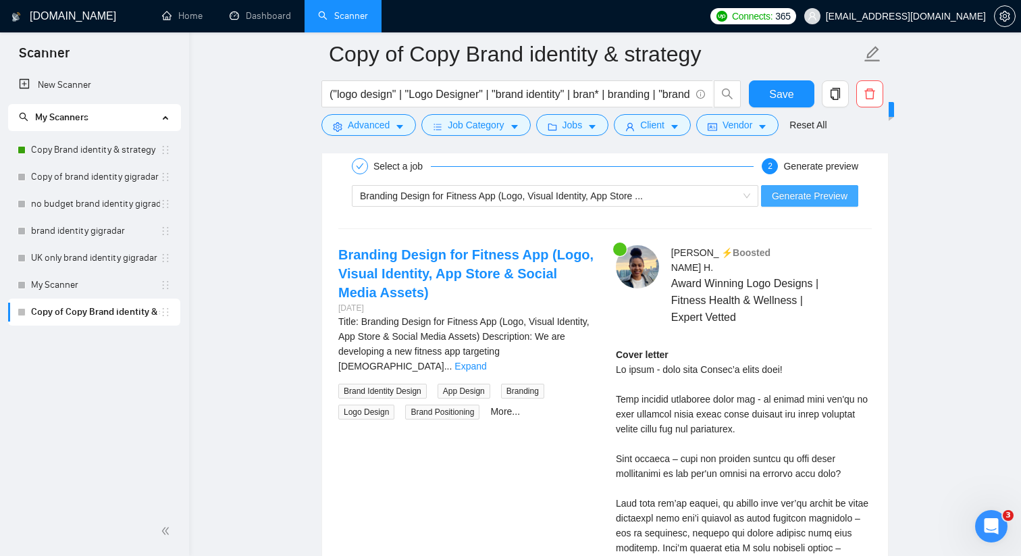
click at [832, 192] on span "Generate Preview" at bounding box center [810, 195] width 76 height 15
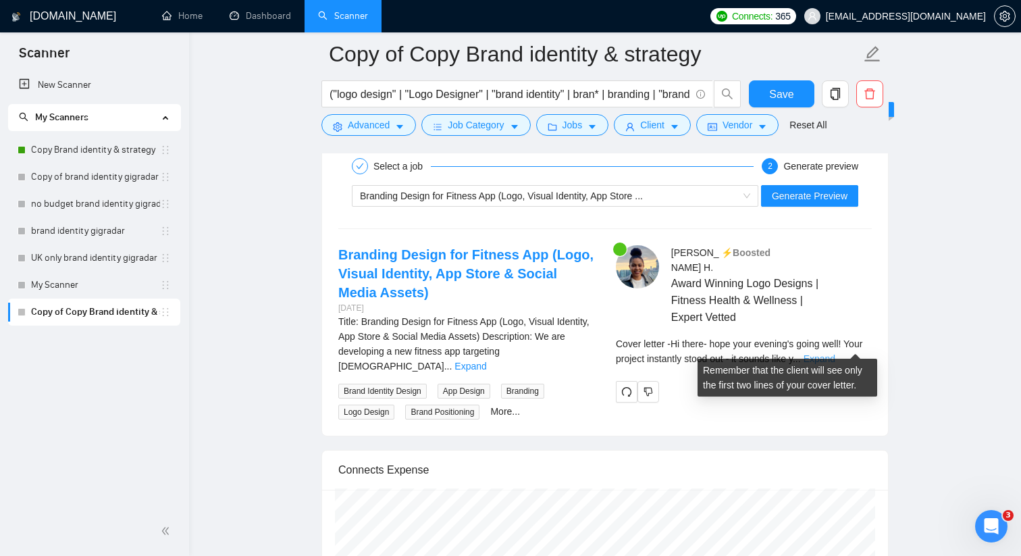
click at [836, 353] on link "Expand" at bounding box center [820, 358] width 32 height 11
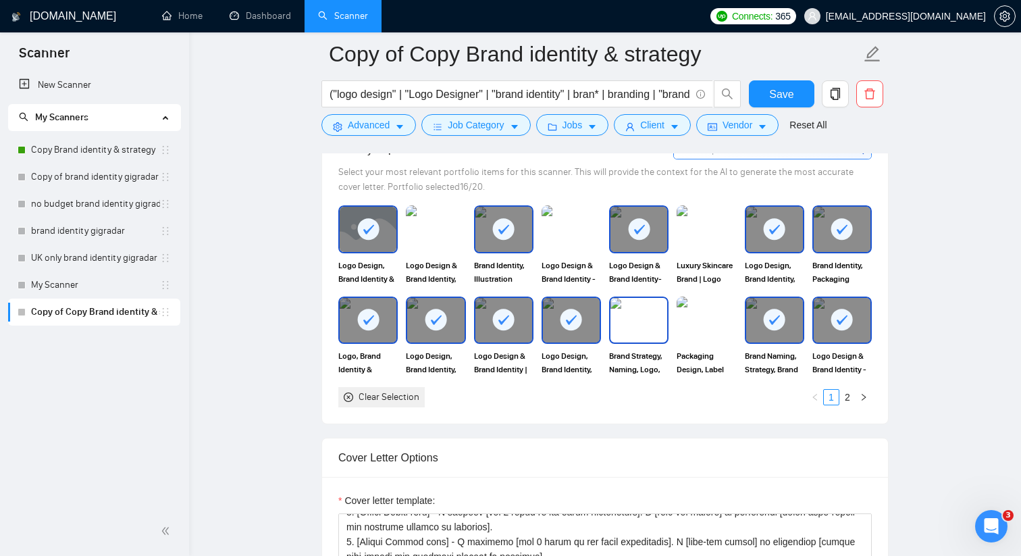
scroll to position [1271, 0]
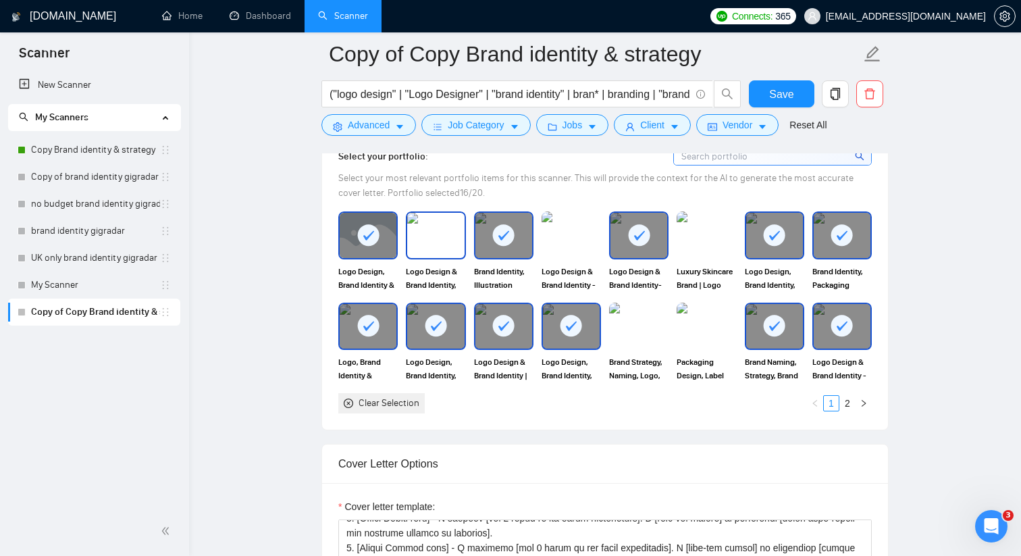
click at [441, 238] on img at bounding box center [435, 235] width 57 height 45
click at [573, 237] on img at bounding box center [571, 235] width 57 height 45
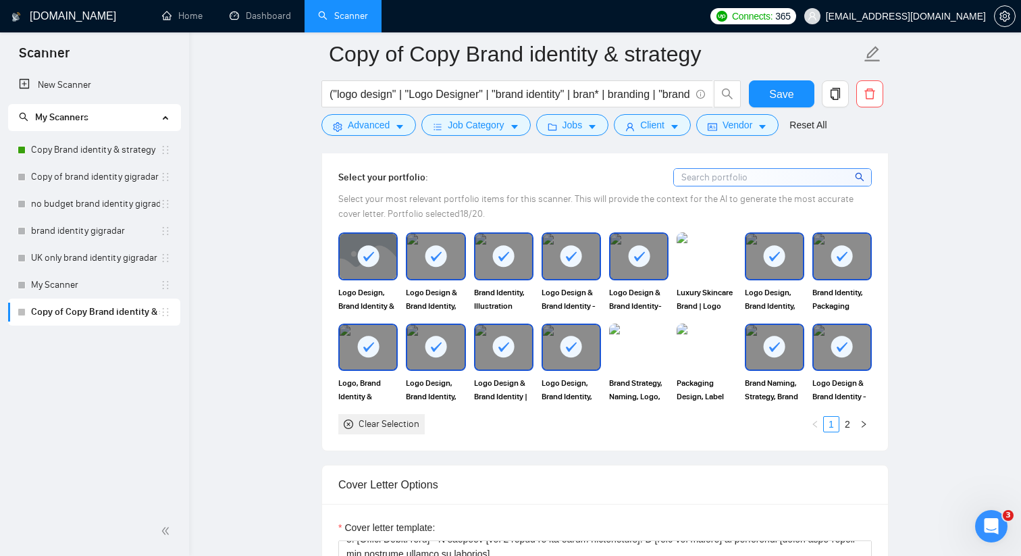
scroll to position [1246, 0]
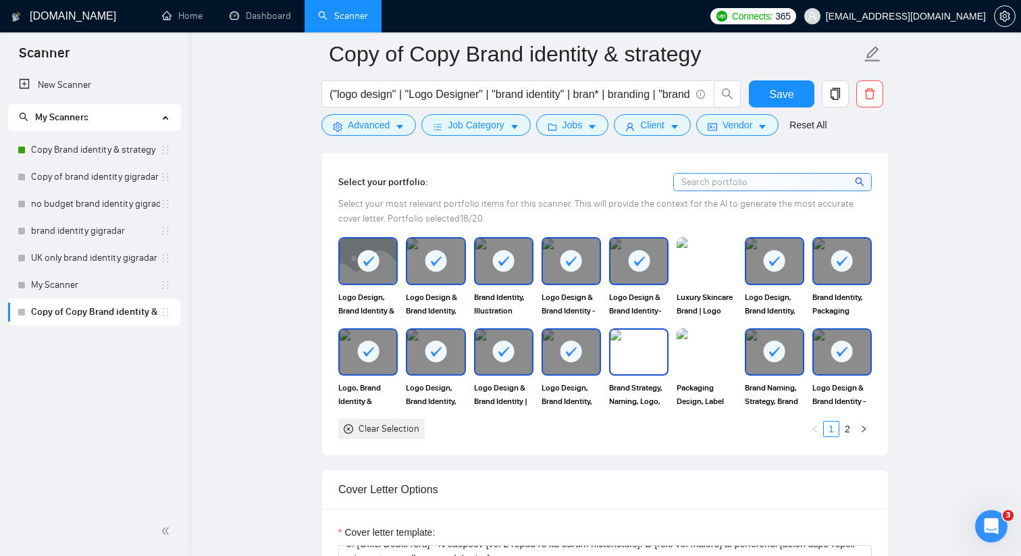
click at [636, 356] on img at bounding box center [639, 352] width 57 height 45
click at [694, 276] on img at bounding box center [706, 260] width 57 height 45
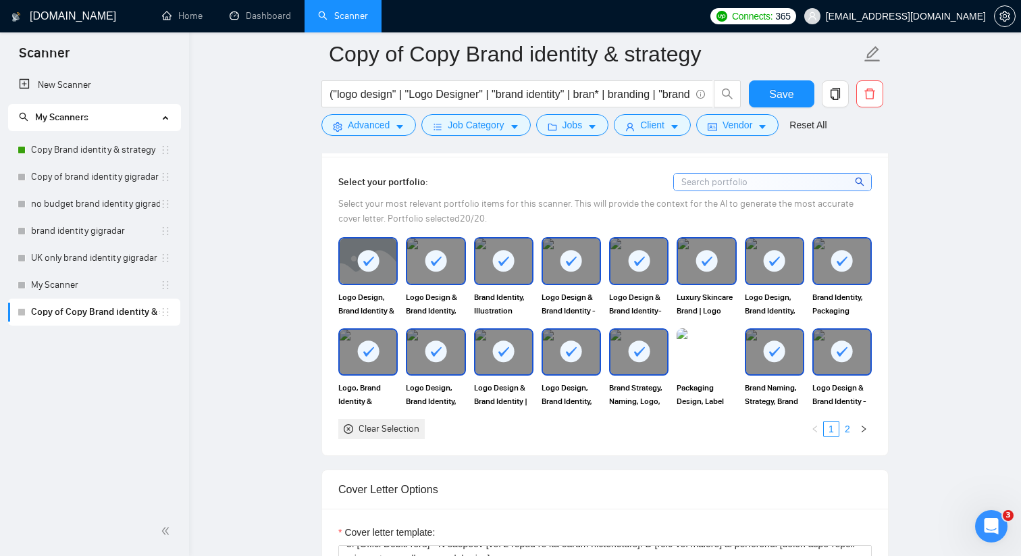
click at [849, 426] on link "2" at bounding box center [847, 428] width 15 height 15
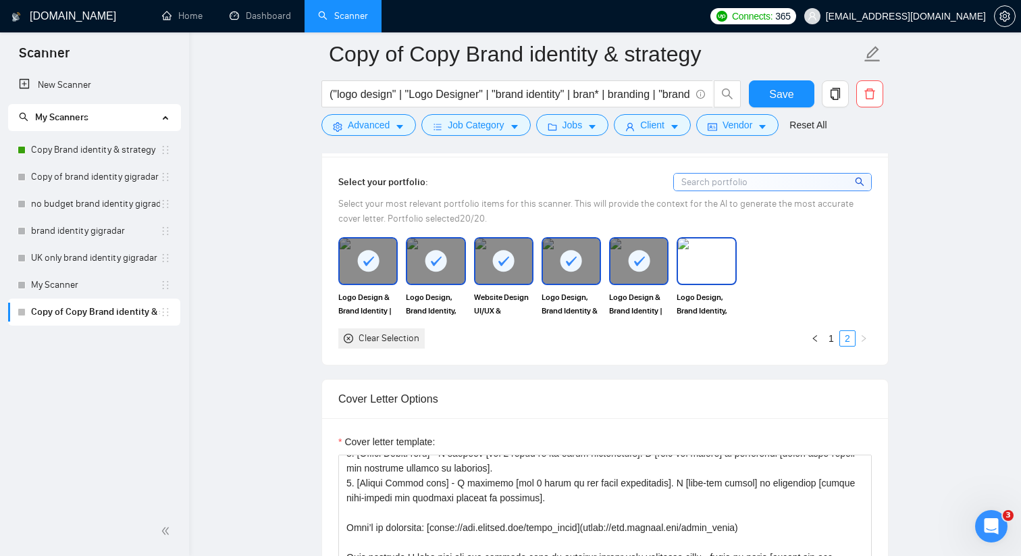
click at [698, 260] on img at bounding box center [706, 260] width 57 height 45
click at [709, 255] on img at bounding box center [706, 260] width 57 height 45
click at [708, 264] on img at bounding box center [706, 260] width 57 height 45
click at [829, 338] on link "1" at bounding box center [831, 338] width 15 height 15
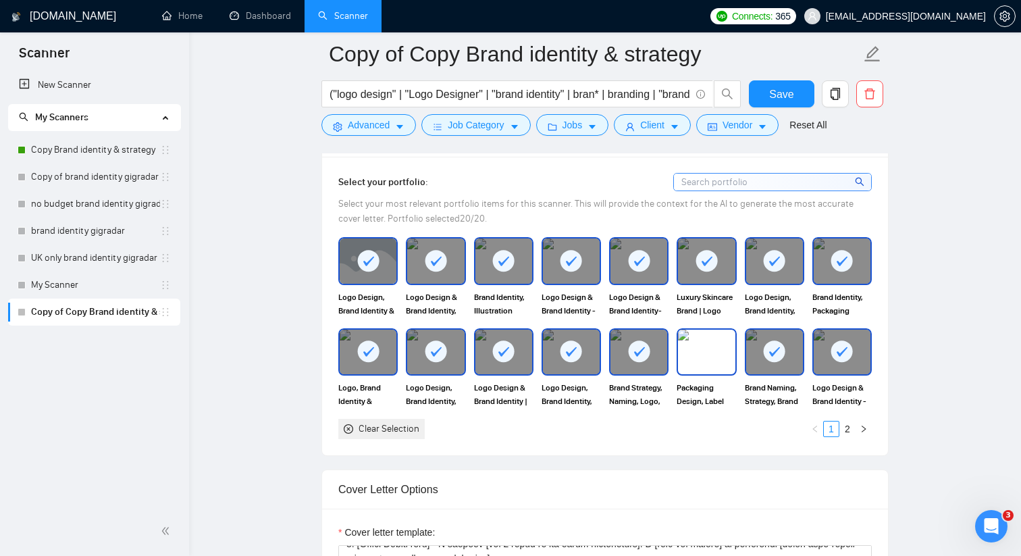
click at [700, 344] on img at bounding box center [706, 352] width 57 height 45
click at [853, 359] on icon at bounding box center [842, 351] width 22 height 22
click at [724, 359] on img at bounding box center [706, 352] width 57 height 45
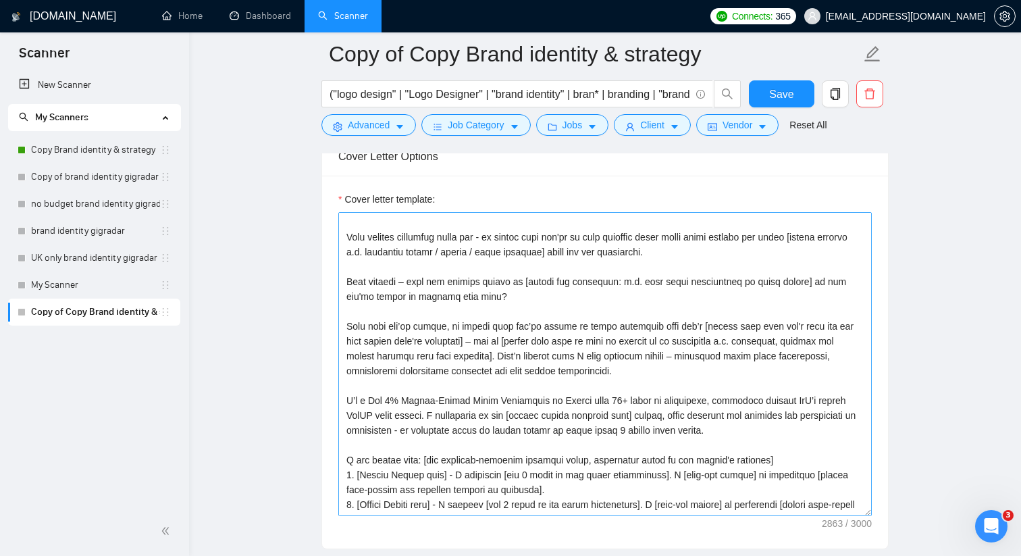
scroll to position [0, 0]
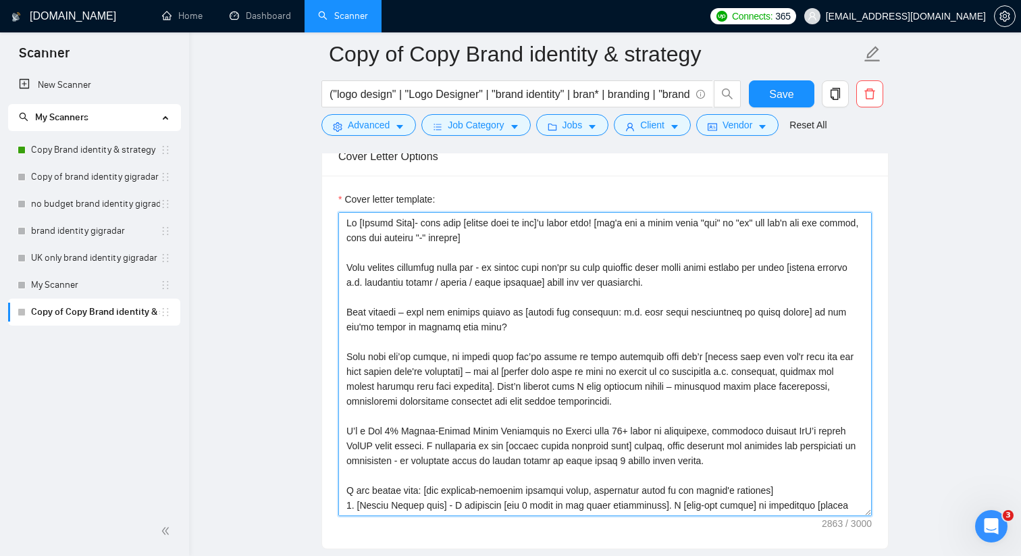
click at [401, 235] on textarea "Cover letter template:" at bounding box center [605, 364] width 534 height 304
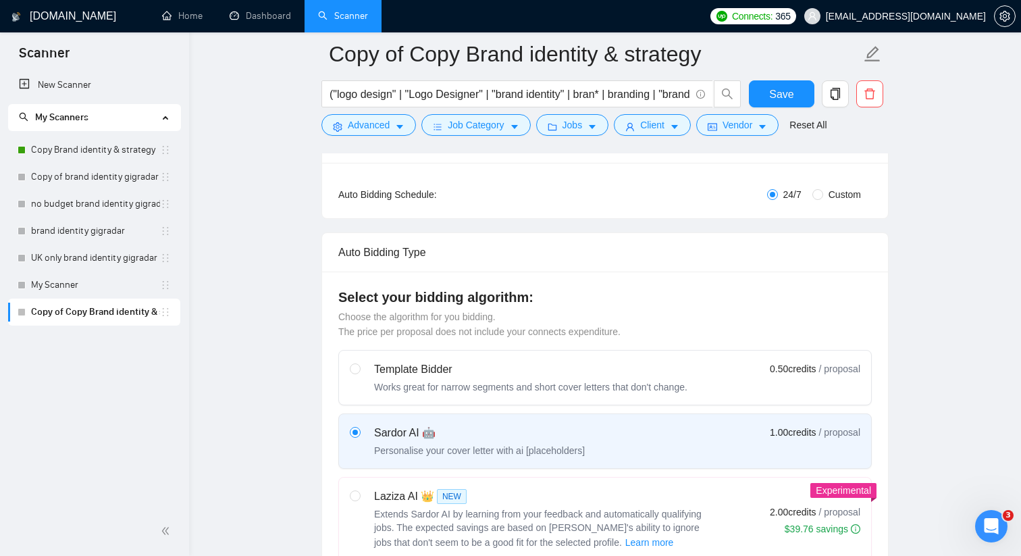
scroll to position [230, 0]
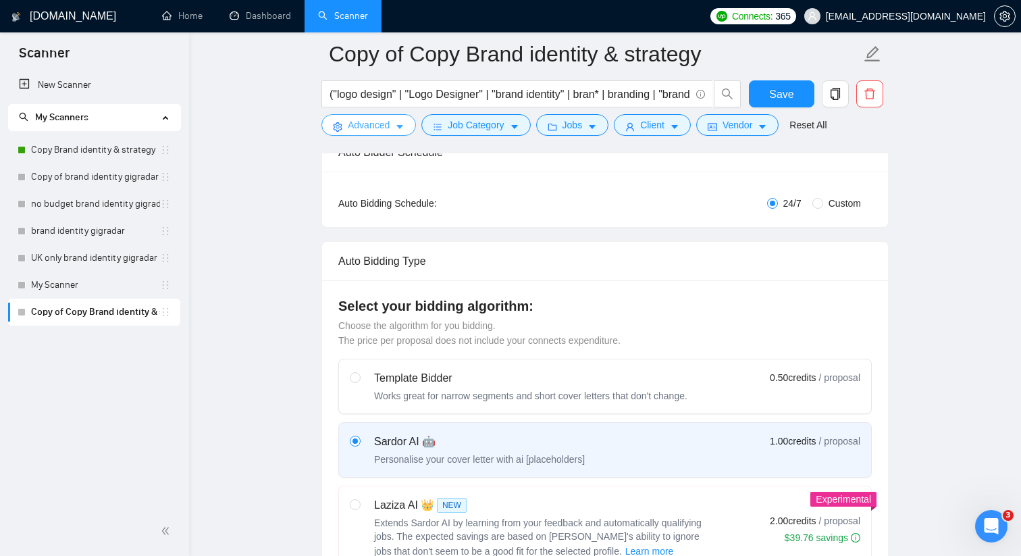
type textarea "Hi [Client Name]- hope your [insert time of day]’s going well! [don't add a com…"
click at [388, 126] on span "Advanced" at bounding box center [369, 125] width 42 height 15
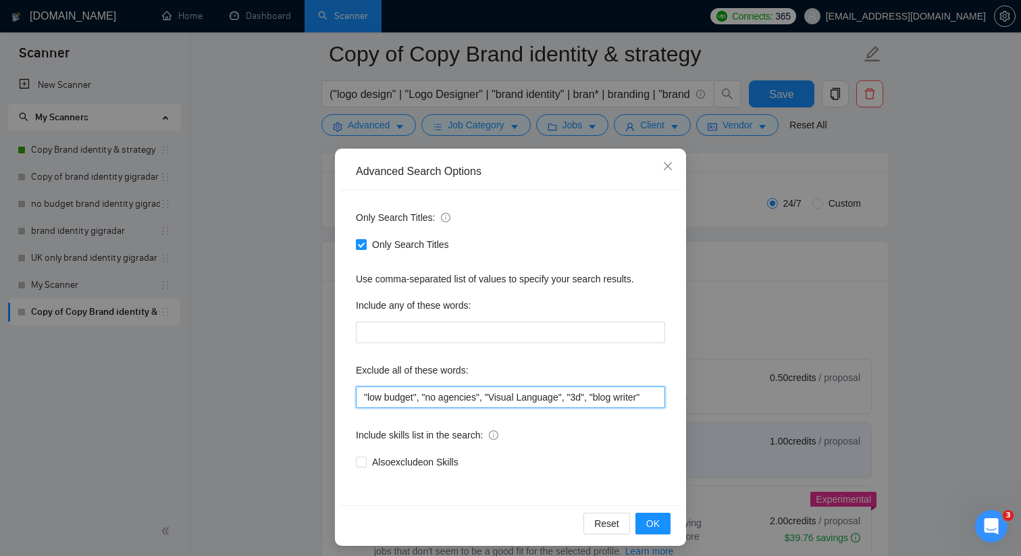
click at [469, 403] on input ""low budget", "no agencies", "Visual Language", "3d", "blog writer"" at bounding box center [510, 397] width 309 height 22
click at [598, 399] on input ""low budget", "no agencies", "Visual Language", "3d", "blog writer"" at bounding box center [510, 397] width 309 height 22
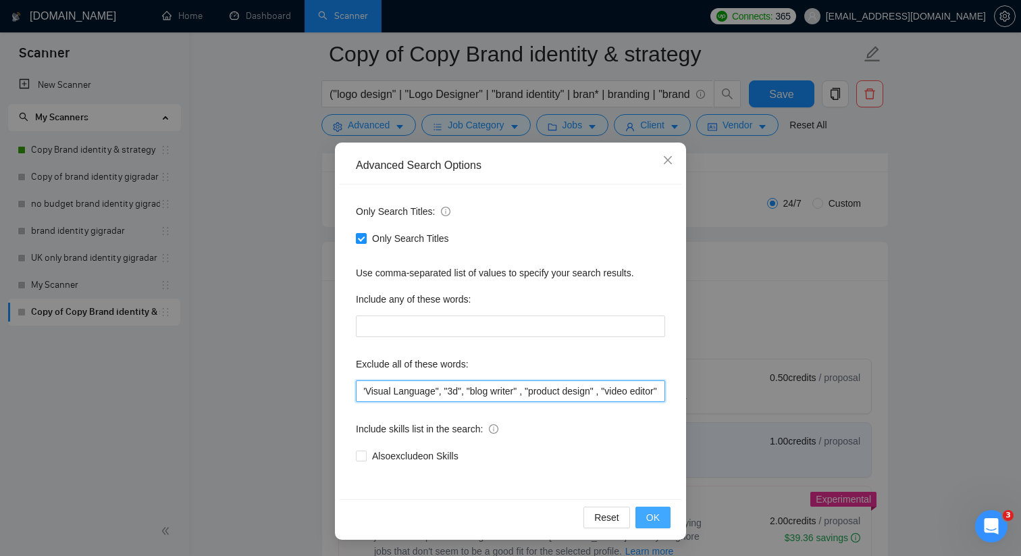
type input ""low budget", "no agencies", "Visual Language", "3d", "blog writer" , "product …"
click at [651, 513] on span "OK" at bounding box center [653, 517] width 14 height 15
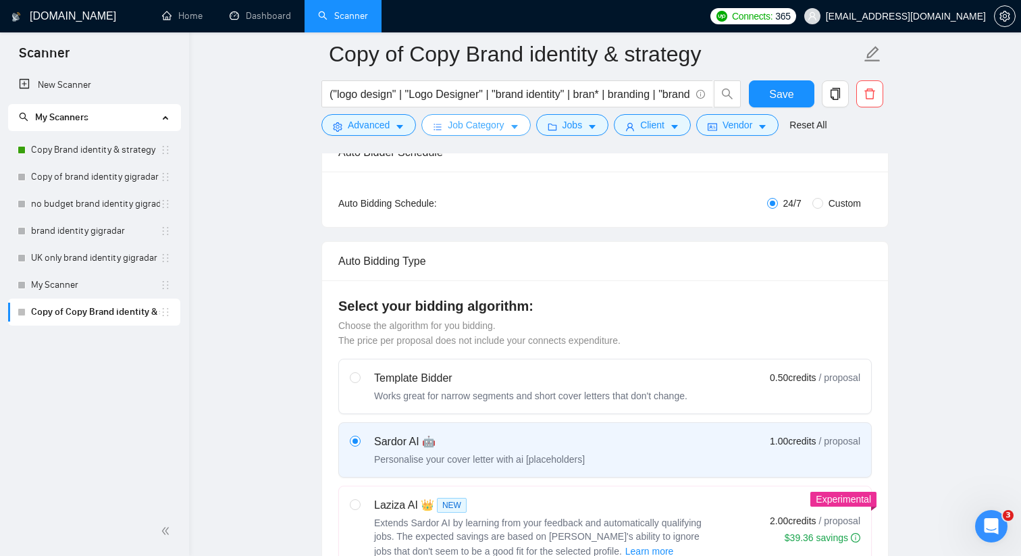
click at [492, 130] on span "Job Category" at bounding box center [476, 125] width 56 height 15
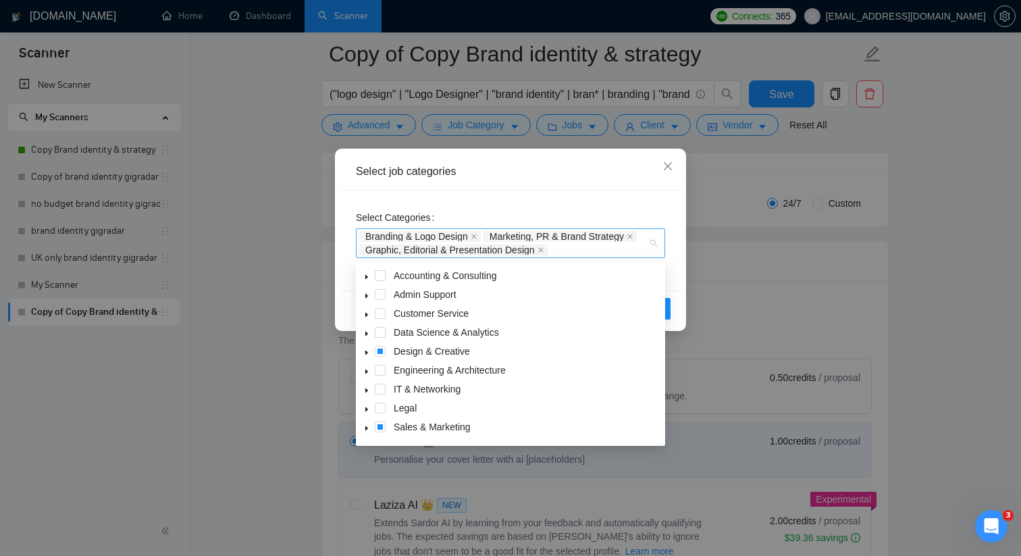
click at [566, 252] on div "Branding & Logo Design Marketing, PR & Brand Strategy Graphic, Editorial & Pres…" at bounding box center [503, 243] width 289 height 27
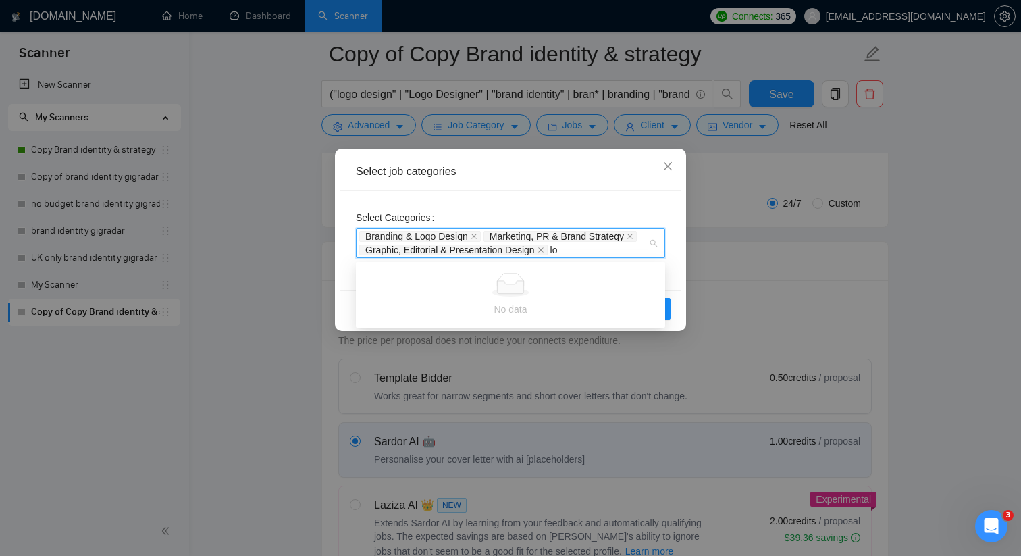
type input "l"
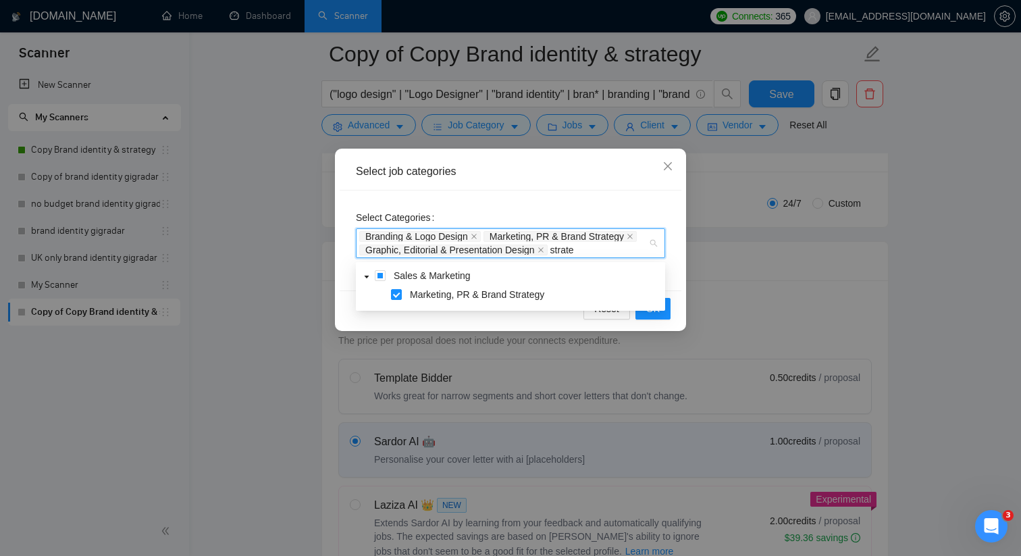
type input "strateg"
click at [671, 184] on span "Close" at bounding box center [668, 167] width 36 height 36
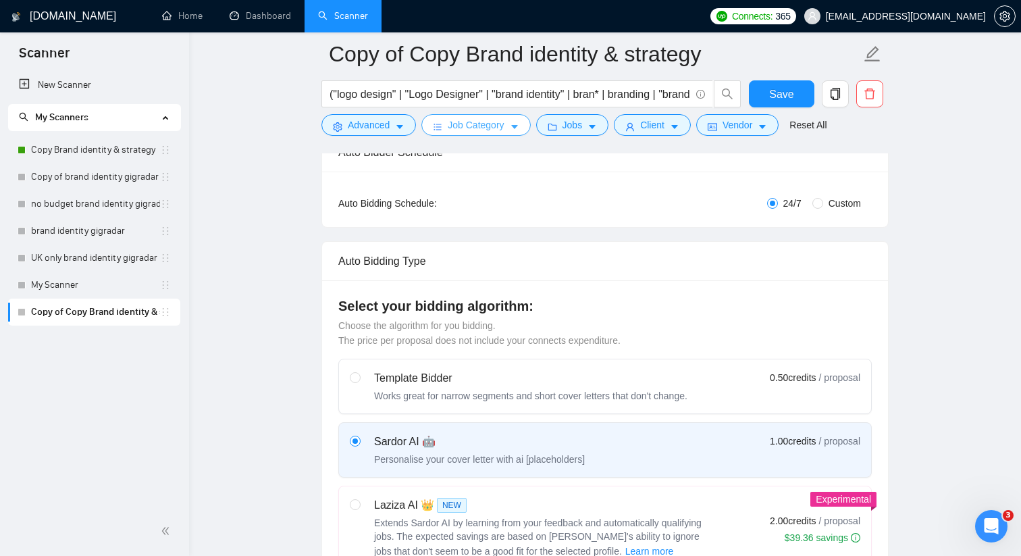
click at [481, 134] on button "Job Category" at bounding box center [475, 125] width 109 height 22
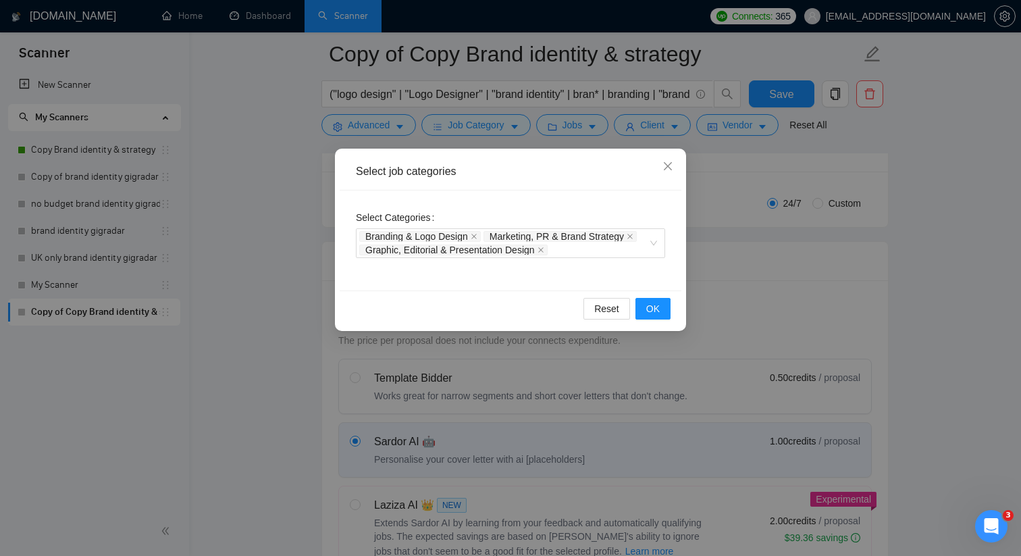
click at [489, 126] on div "Select job categories Select Categories Branding & Logo Design Marketing, PR & …" at bounding box center [510, 278] width 1021 height 556
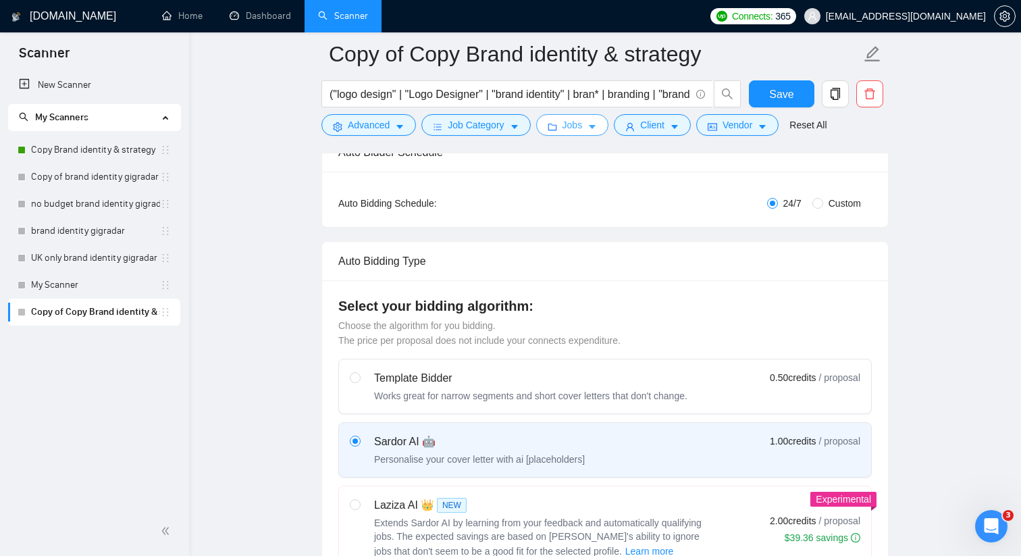
click at [580, 124] on span "Jobs" at bounding box center [573, 125] width 20 height 15
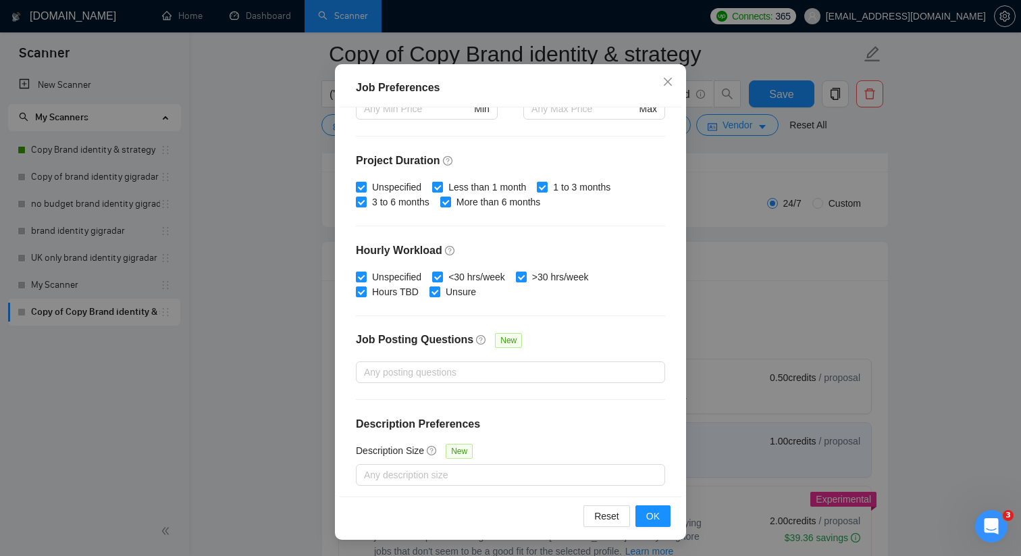
scroll to position [372, 0]
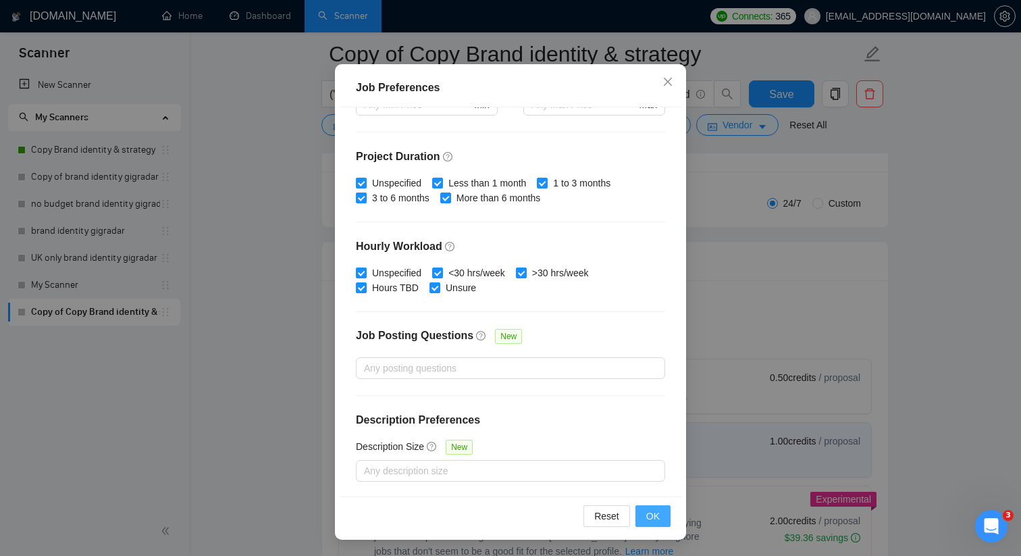
click at [661, 515] on button "OK" at bounding box center [653, 516] width 35 height 22
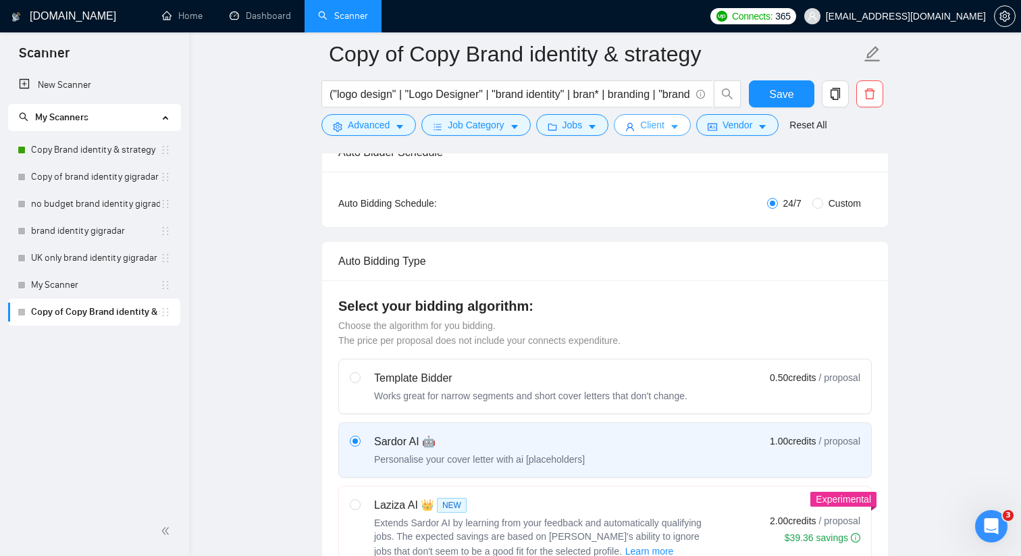
click at [670, 128] on button "Client" at bounding box center [652, 125] width 77 height 22
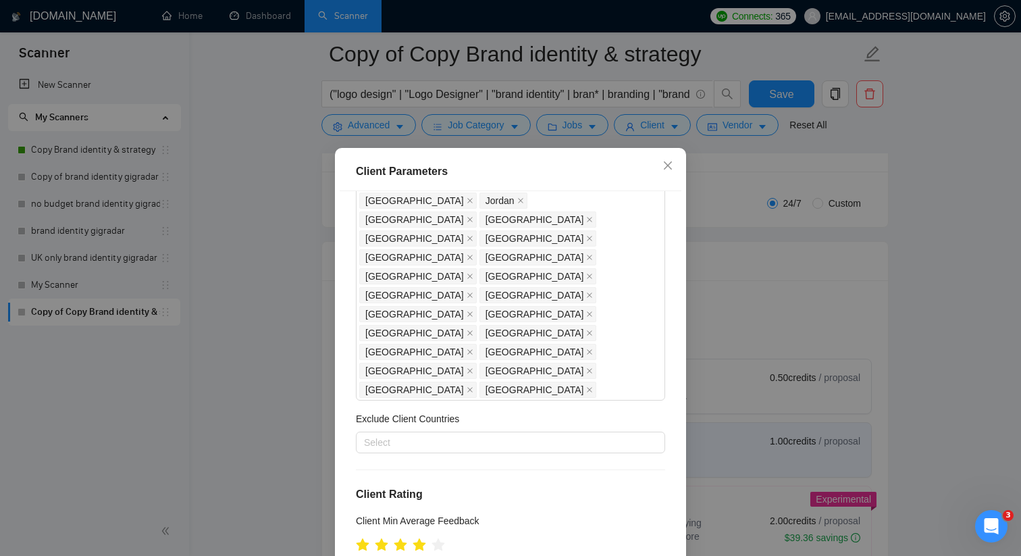
scroll to position [540, 0]
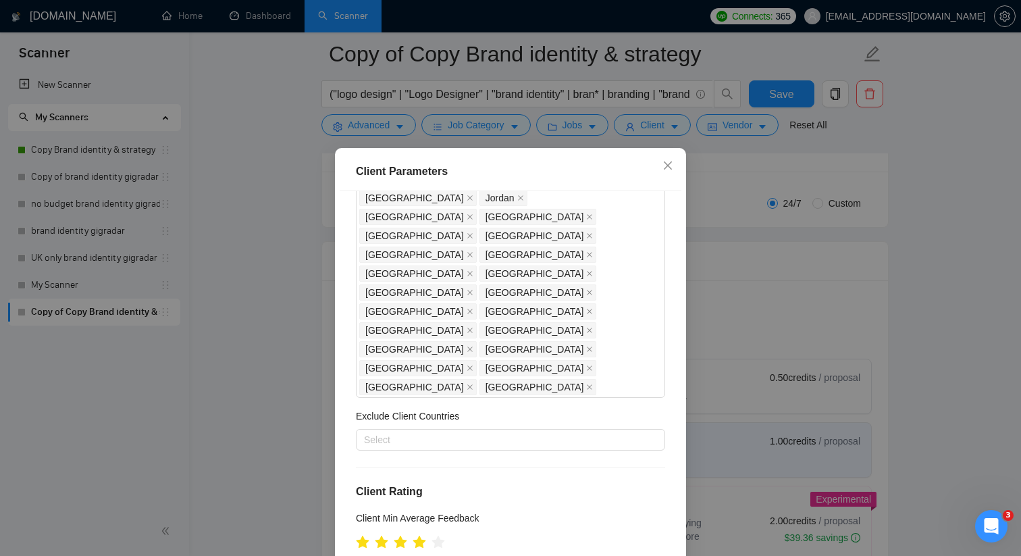
drag, startPoint x: 405, startPoint y: 350, endPoint x: 373, endPoint y: 348, distance: 31.8
type input "1000"
click at [531, 312] on div "Client Location Include Client Countries United States Canada Australia New Zea…" at bounding box center [511, 385] width 342 height 389
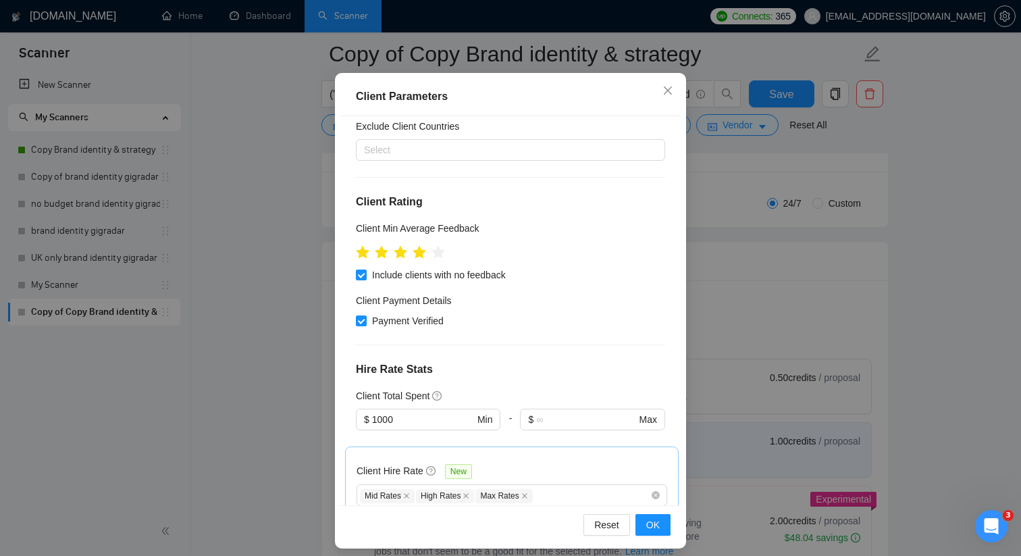
scroll to position [84, 0]
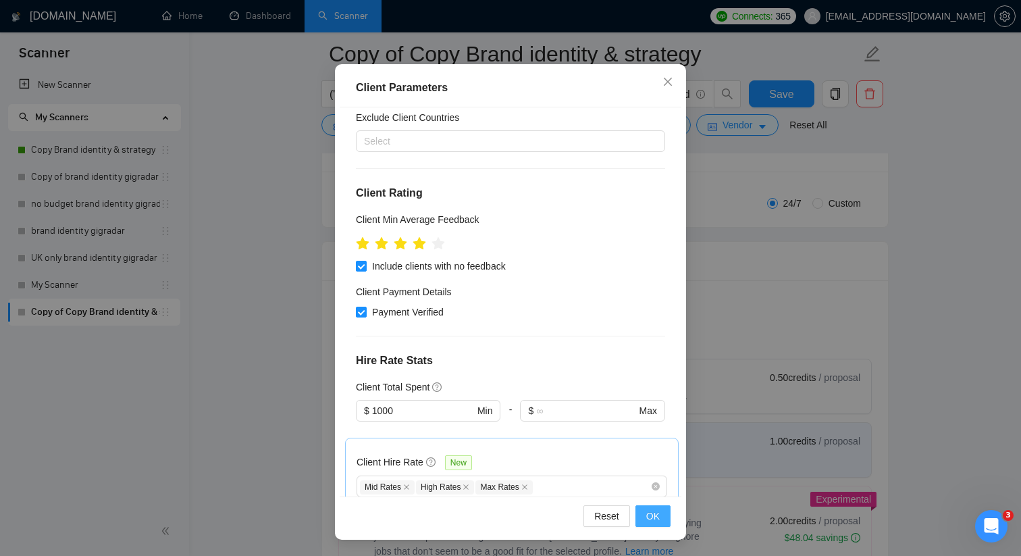
click at [656, 519] on span "OK" at bounding box center [653, 516] width 14 height 15
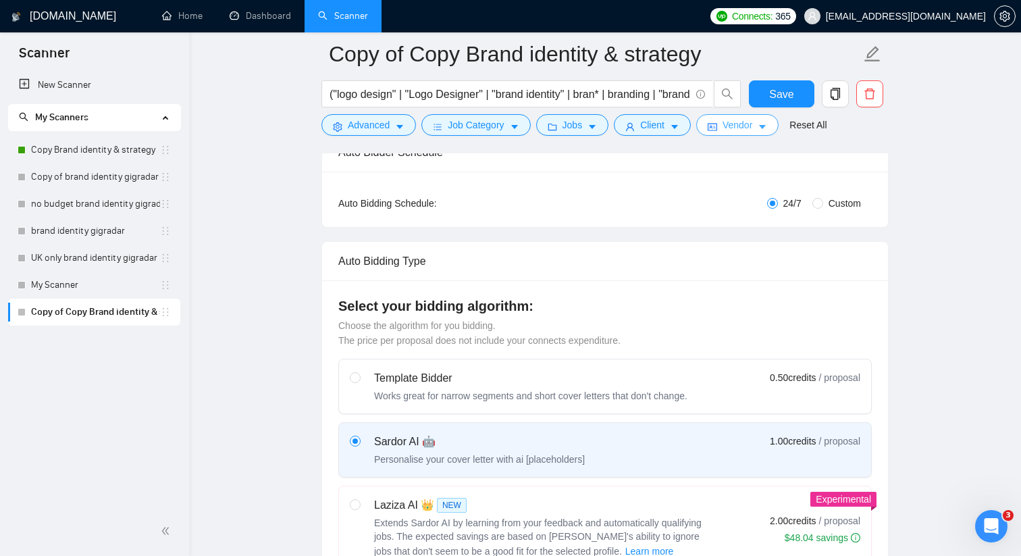
click at [742, 125] on span "Vendor" at bounding box center [738, 125] width 30 height 15
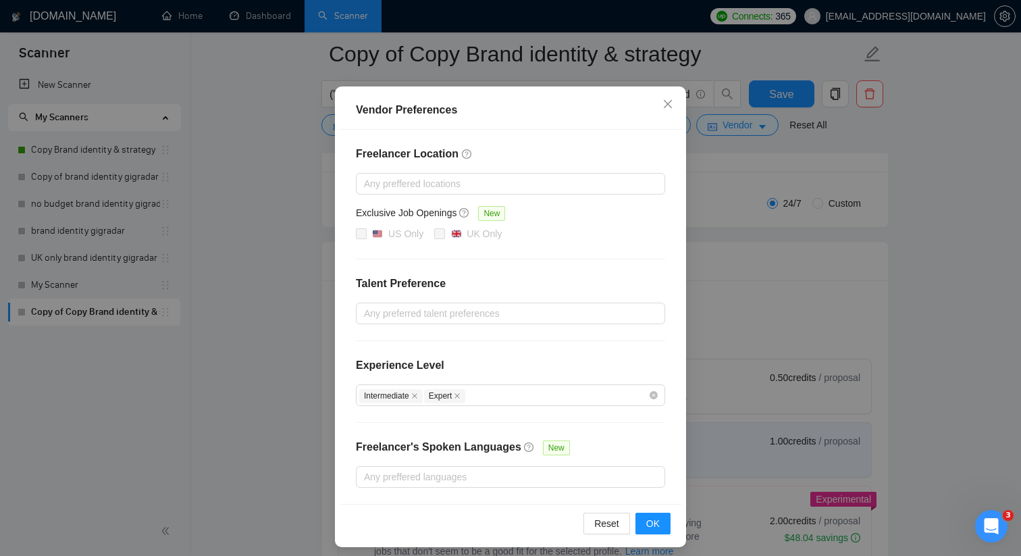
scroll to position [69, 0]
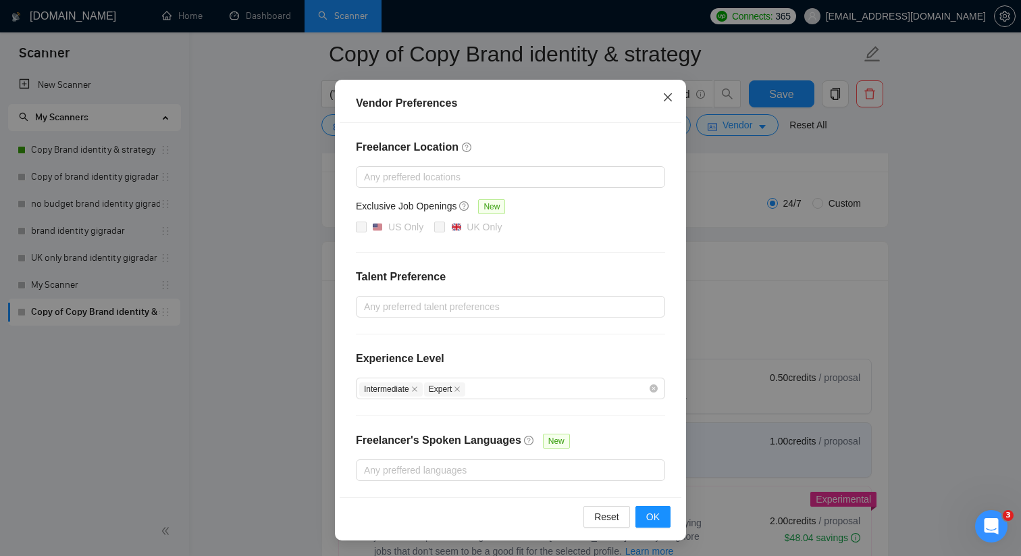
click at [667, 97] on icon "close" at bounding box center [668, 97] width 8 height 8
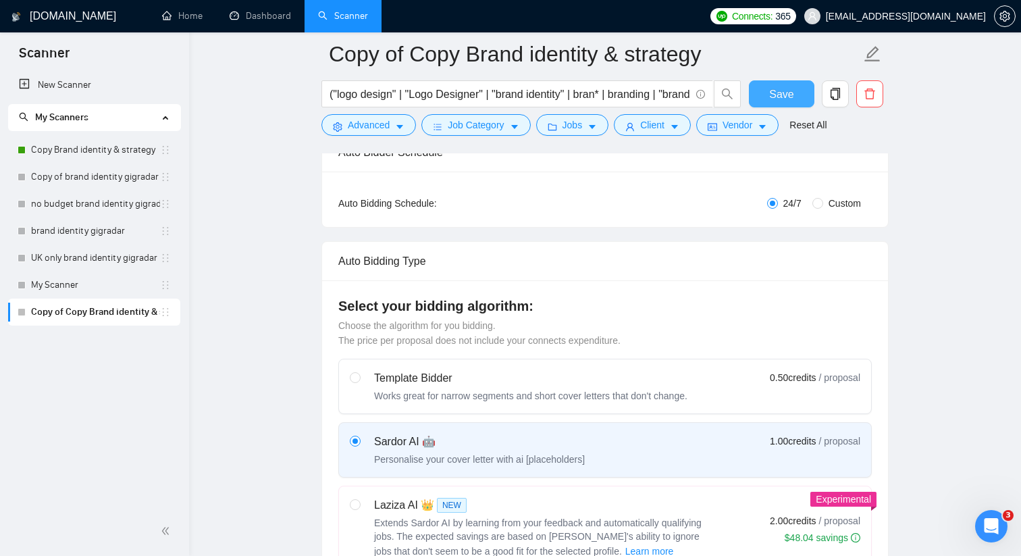
click at [794, 94] on button "Save" at bounding box center [782, 93] width 66 height 27
click at [23, 312] on div "Inactive - Bidding paused or not configured" at bounding box center [113, 325] width 180 height 43
click at [20, 313] on div at bounding box center [22, 312] width 8 height 8
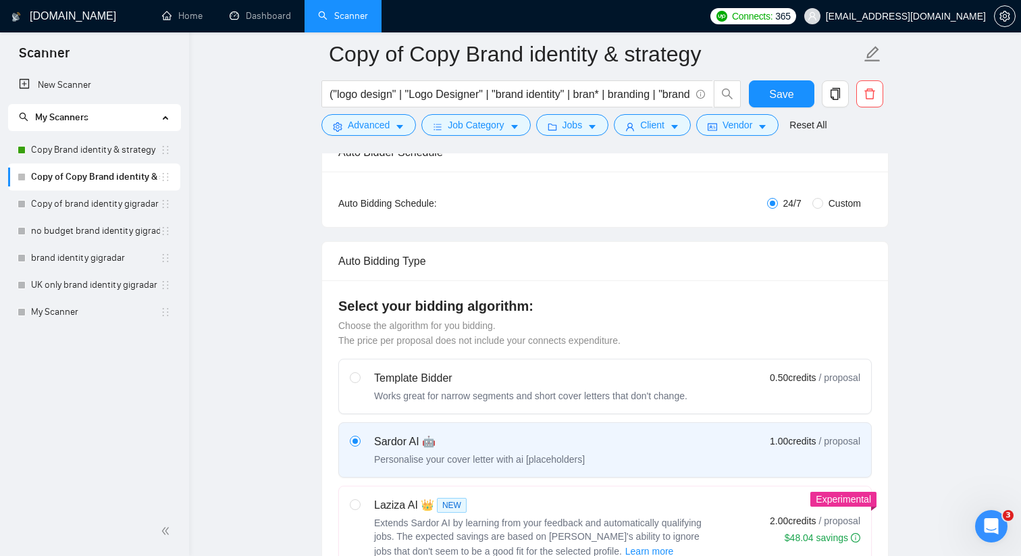
click at [23, 176] on div "Inactive - Bidding paused or not configured" at bounding box center [113, 190] width 180 height 43
click at [168, 175] on icon "holder" at bounding box center [165, 177] width 11 height 11
click at [23, 177] on div "Inactive - Bidding paused or not configured" at bounding box center [113, 190] width 180 height 43
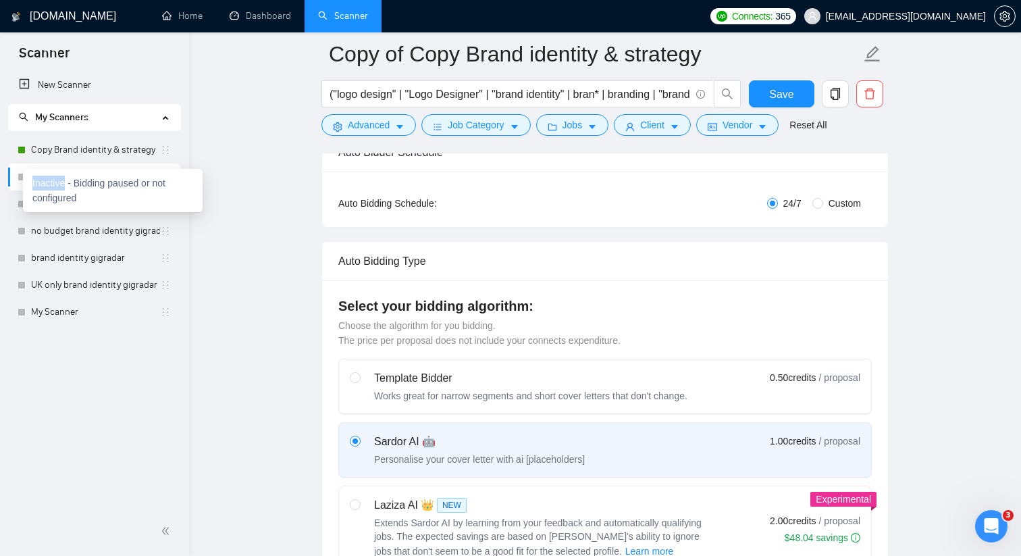
click at [20, 176] on div at bounding box center [22, 177] width 8 height 8
click at [15, 177] on li "Copy of Copy Brand identity & strategy" at bounding box center [94, 176] width 172 height 27
click at [7, 176] on ul "New Scanner My Scanners Copy Brand identity & strategy Copy of Copy Brand ident…" at bounding box center [94, 199] width 189 height 254
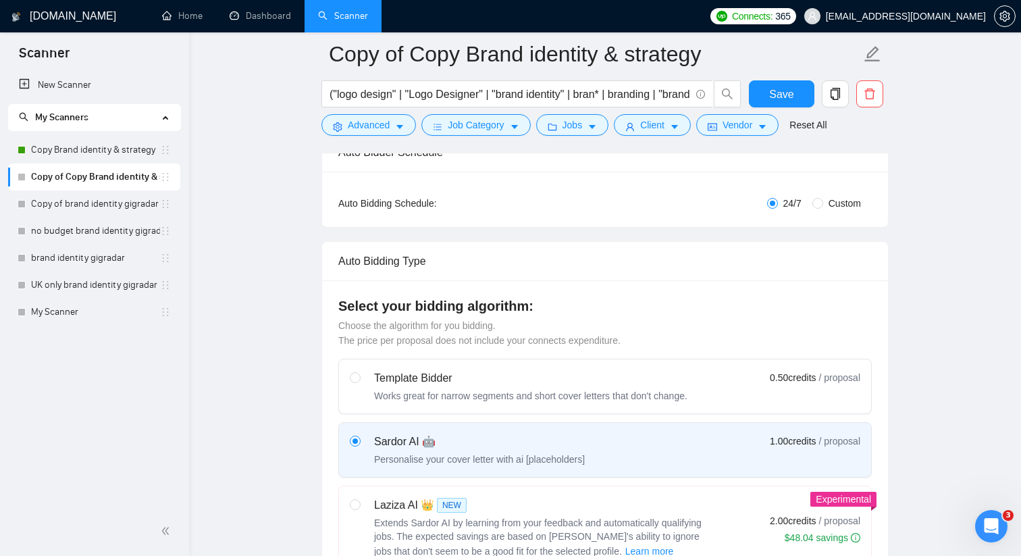
click at [12, 177] on li "Copy of Copy Brand identity & strategy" at bounding box center [94, 176] width 172 height 27
click at [158, 120] on div "My Scanners" at bounding box center [94, 117] width 173 height 27
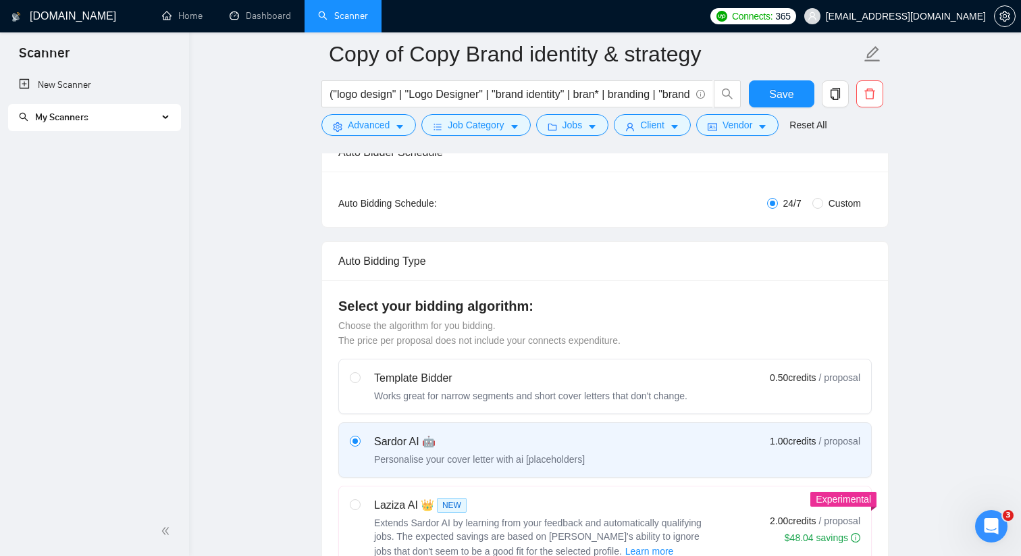
click at [158, 120] on div "My Scanners" at bounding box center [94, 117] width 173 height 27
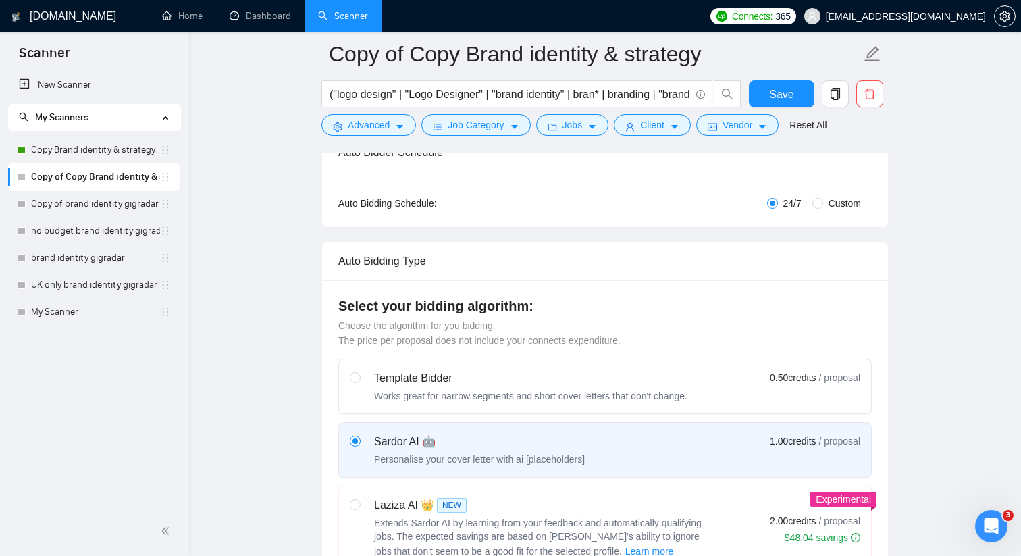
click at [168, 177] on icon "holder" at bounding box center [165, 177] width 11 height 11
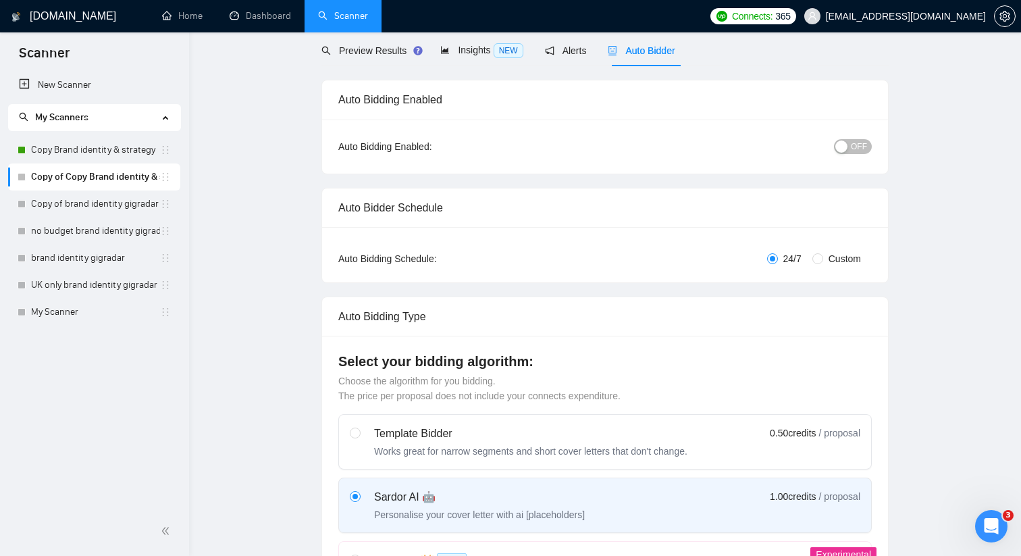
scroll to position [0, 0]
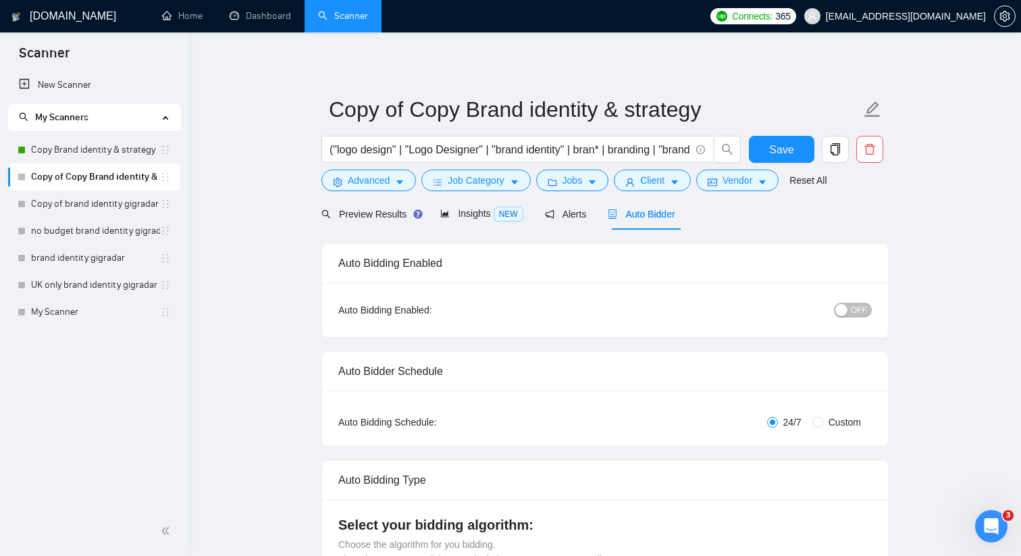
click at [855, 311] on span "OFF" at bounding box center [859, 310] width 16 height 15
click at [789, 148] on span "Save" at bounding box center [781, 149] width 24 height 17
click at [54, 151] on link "Copy Brand identity & strategy" at bounding box center [95, 149] width 129 height 27
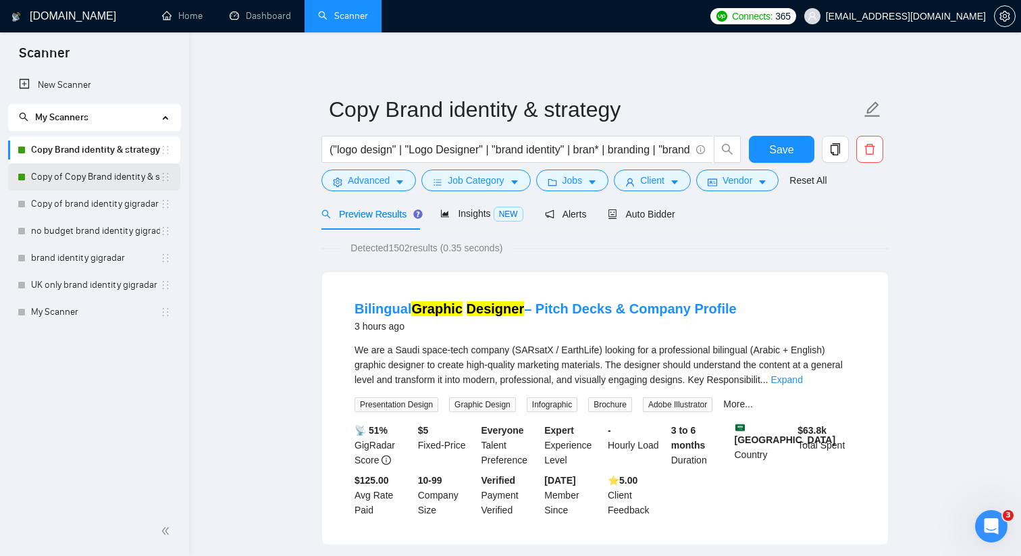
click at [69, 177] on link "Copy of Copy Brand identity & strategy" at bounding box center [95, 176] width 129 height 27
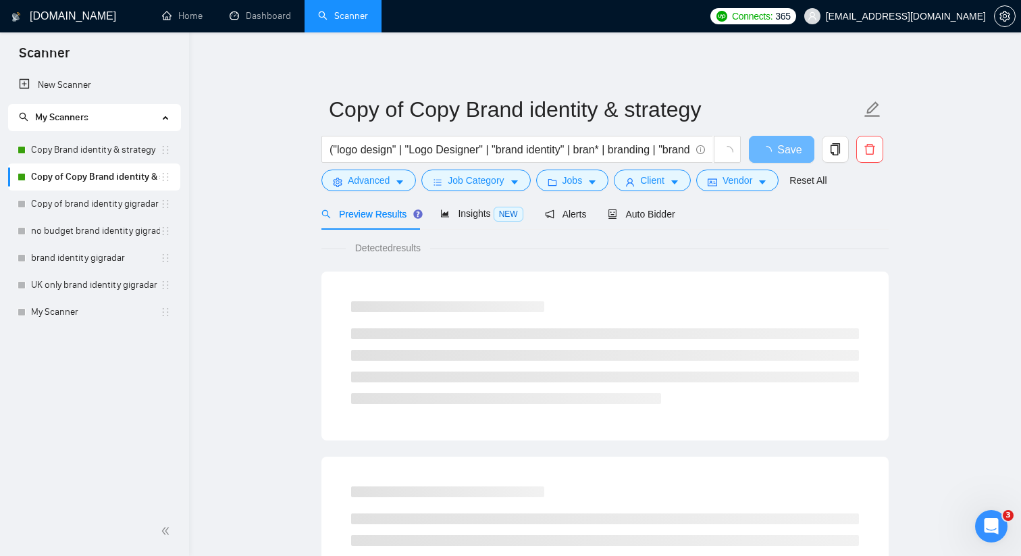
click at [63, 178] on link "Copy of Copy Brand identity & strategy" at bounding box center [95, 176] width 129 height 27
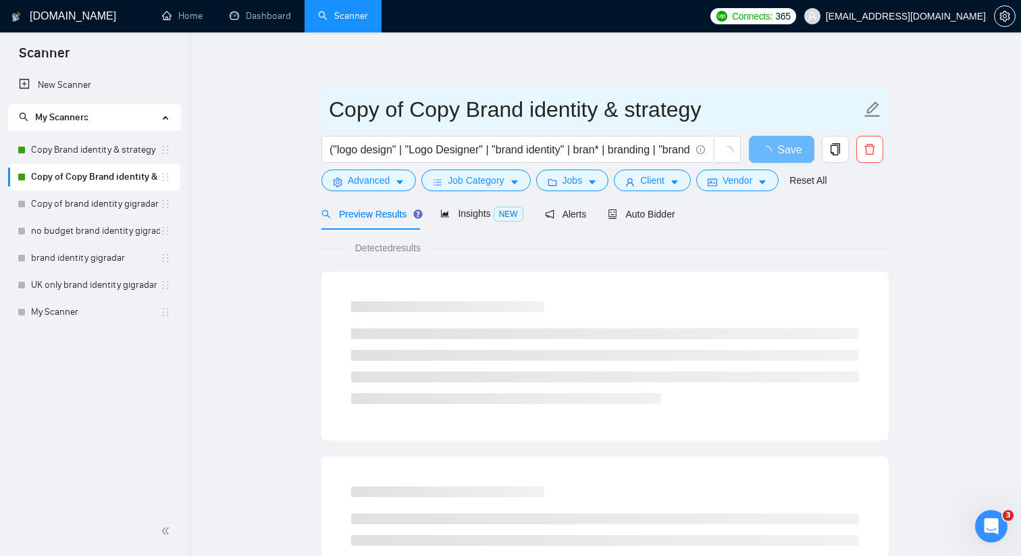
click at [517, 103] on input "Copy of Copy Brand identity & strategy" at bounding box center [595, 110] width 532 height 34
click at [482, 103] on input "Copy of Copy Brand identity & strategy" at bounding box center [595, 110] width 532 height 34
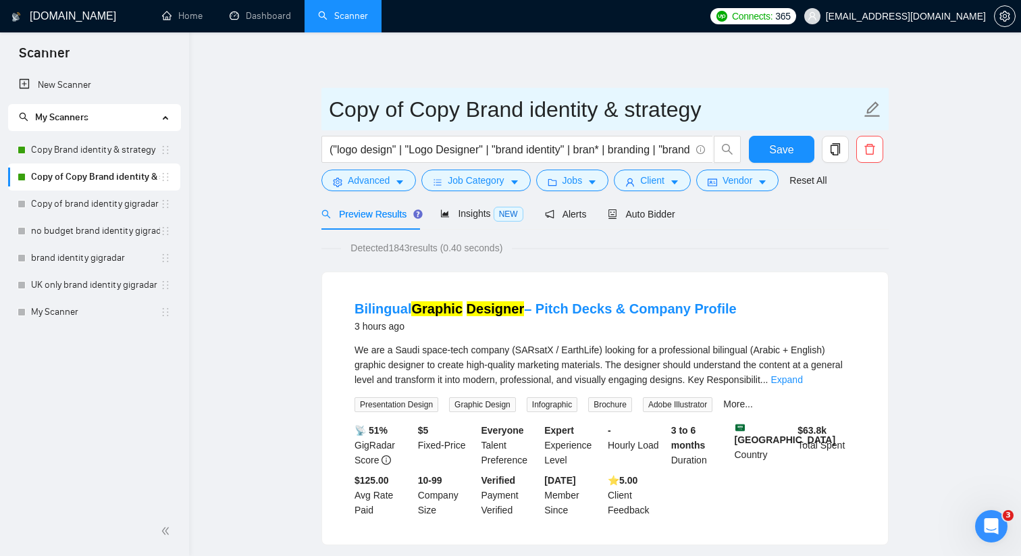
drag, startPoint x: 465, startPoint y: 109, endPoint x: 324, endPoint y: 109, distance: 140.5
click at [324, 109] on span "Copy of Copy Brand identity & strategy" at bounding box center [605, 109] width 567 height 43
click at [563, 107] on input "Brand identity & strategy" at bounding box center [595, 110] width 532 height 34
type input "Brand identity & strategy 25.8.25"
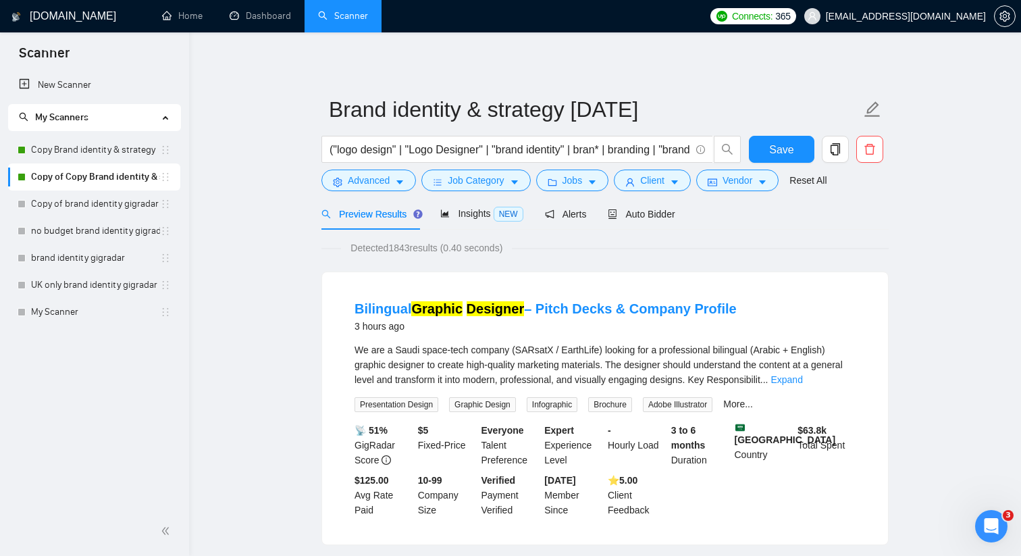
click at [786, 149] on span "Save" at bounding box center [781, 149] width 24 height 17
click at [130, 149] on link "Copy Brand identity & strategy" at bounding box center [95, 149] width 129 height 27
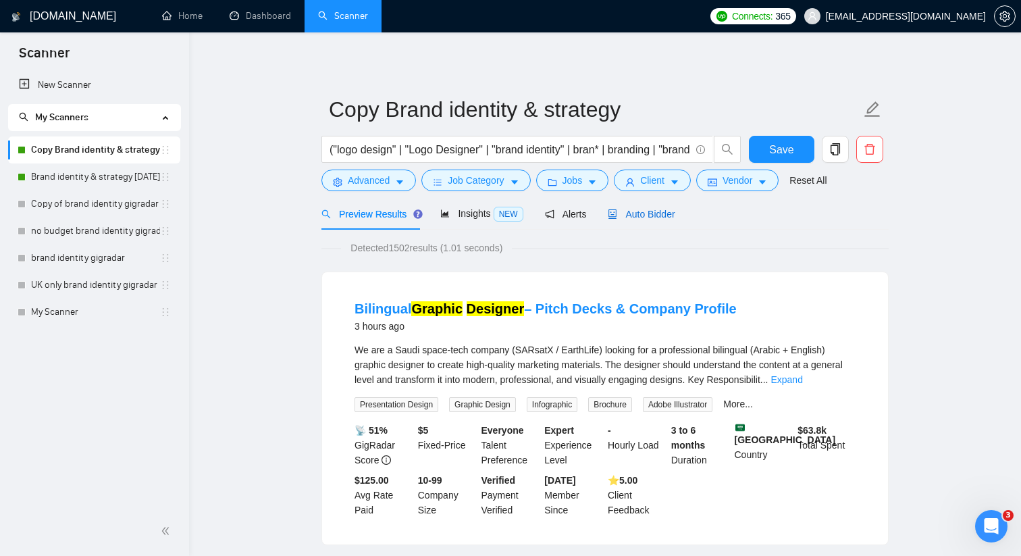
click at [652, 211] on span "Auto Bidder" at bounding box center [641, 214] width 67 height 11
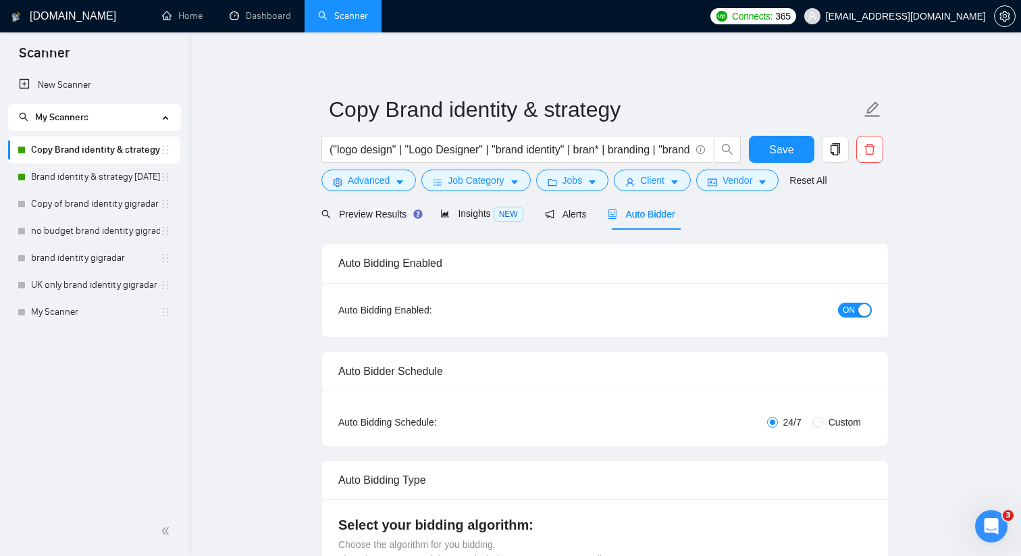
click at [855, 309] on button "ON" at bounding box center [855, 310] width 34 height 15
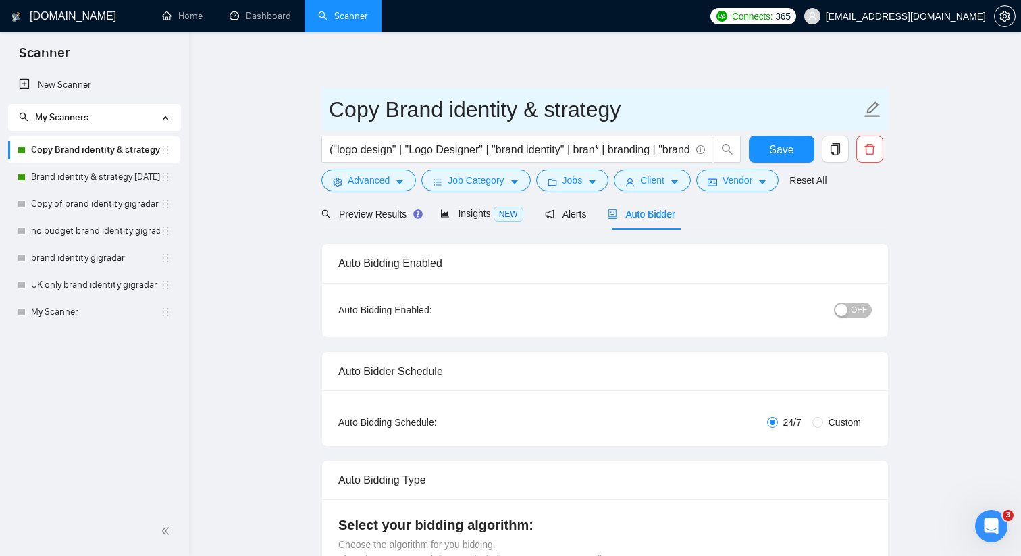
click at [428, 111] on input "Copy Brand identity & strategy" at bounding box center [595, 110] width 532 height 34
drag, startPoint x: 380, startPoint y: 109, endPoint x: 302, endPoint y: 109, distance: 77.7
type input "Old Brand identity & strategy"
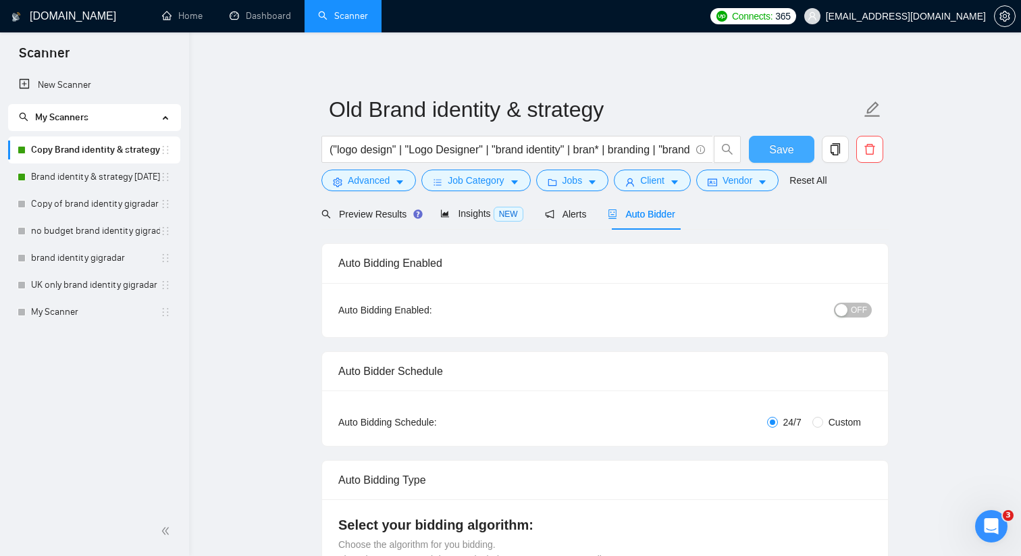
click at [796, 147] on button "Save" at bounding box center [782, 149] width 66 height 27
click at [852, 305] on span "OFF" at bounding box center [859, 310] width 16 height 15
click at [775, 146] on span "Save" at bounding box center [781, 149] width 24 height 17
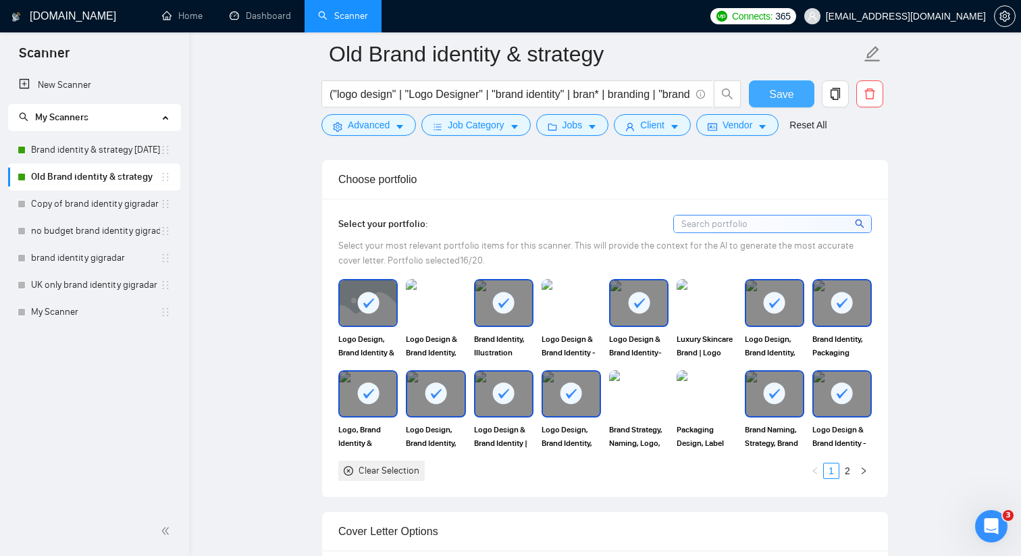
scroll to position [1202, 0]
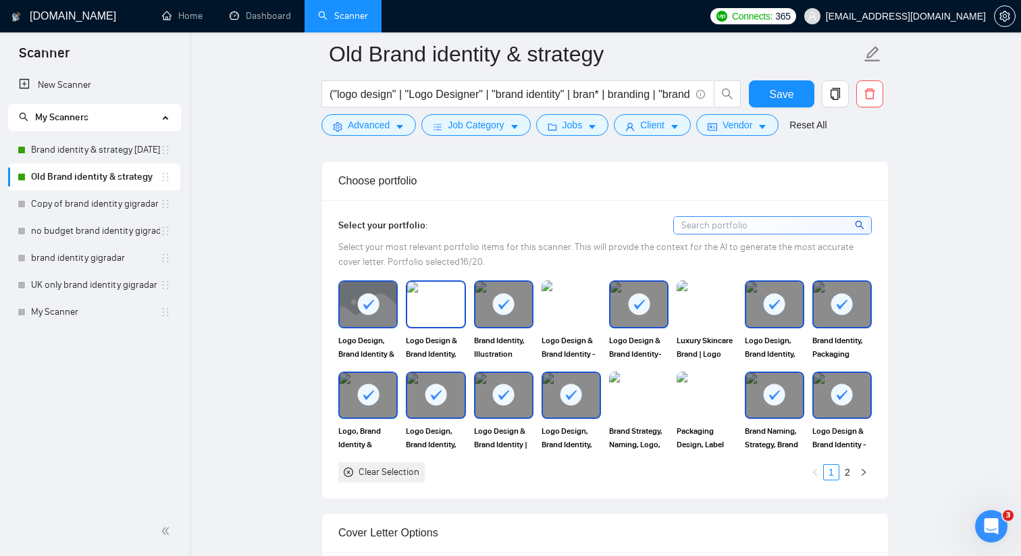
click at [452, 309] on img at bounding box center [435, 304] width 57 height 45
click at [643, 396] on img at bounding box center [639, 395] width 57 height 45
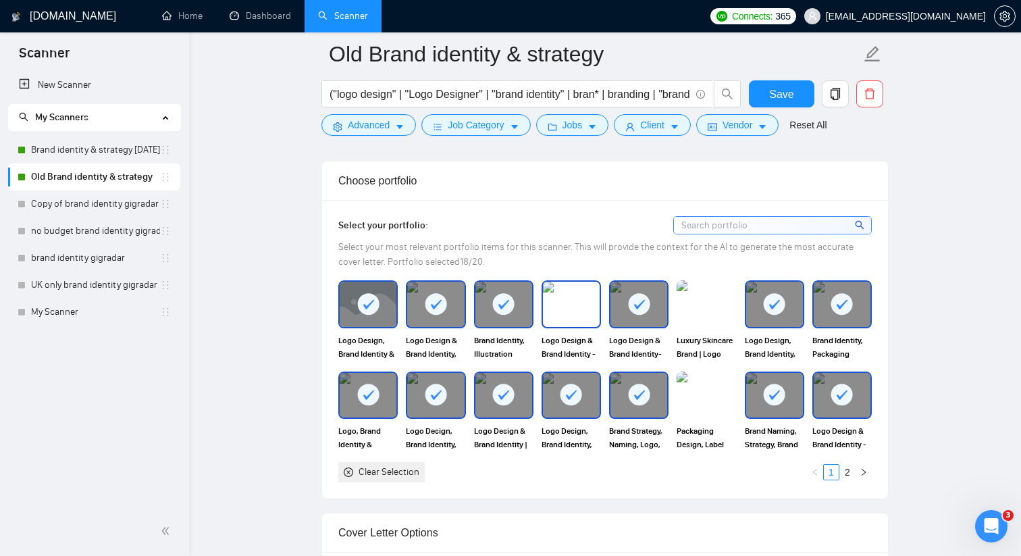
click at [569, 325] on img at bounding box center [571, 304] width 57 height 45
click at [801, 90] on button "Save" at bounding box center [782, 93] width 66 height 27
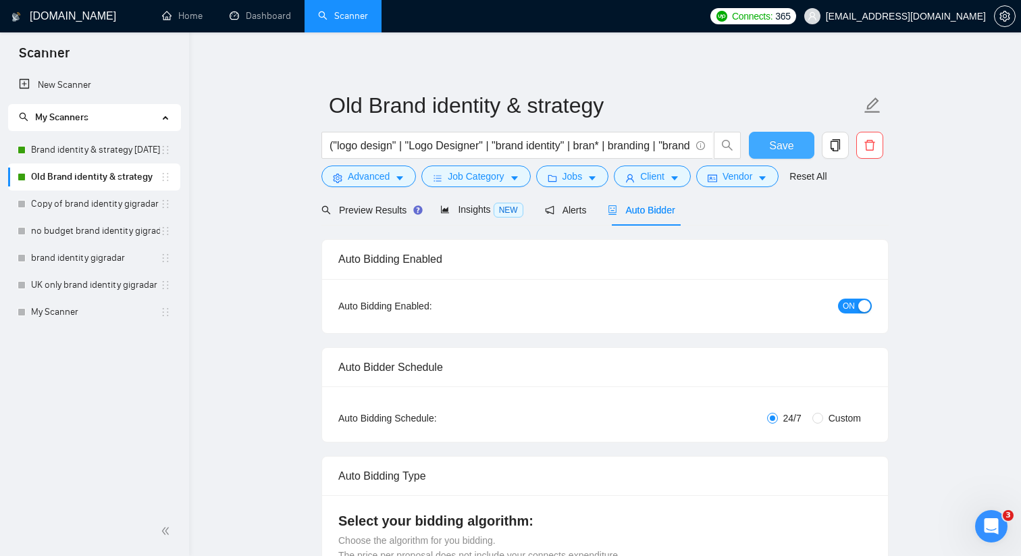
scroll to position [0, 0]
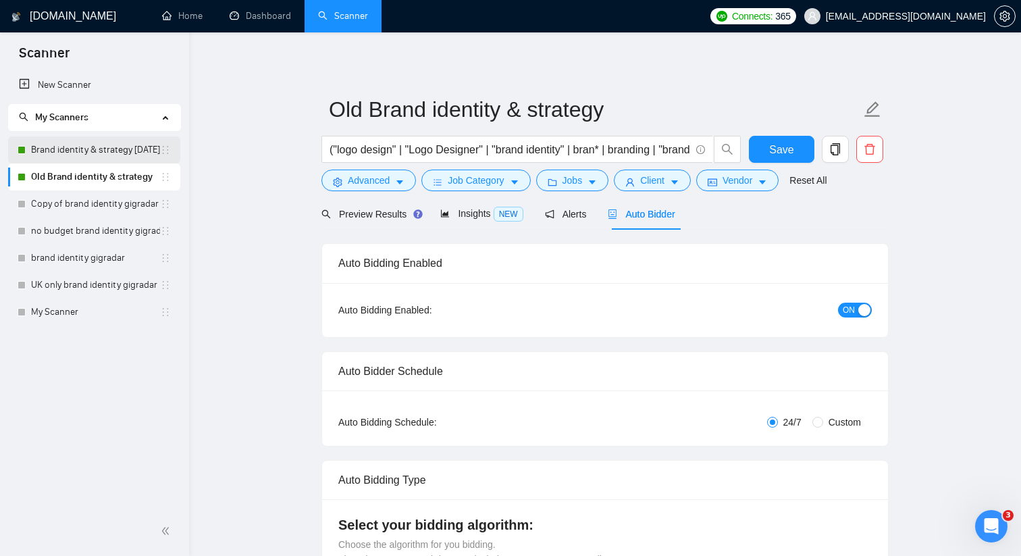
click at [76, 153] on link "Brand identity & strategy 25.8.25" at bounding box center [95, 149] width 129 height 27
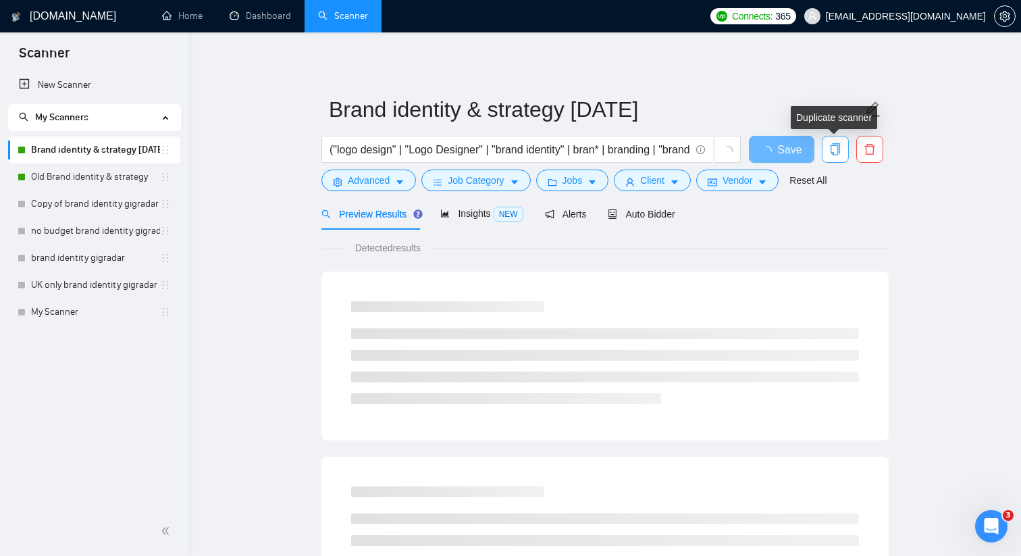
click at [838, 150] on icon "copy" at bounding box center [835, 149] width 9 height 12
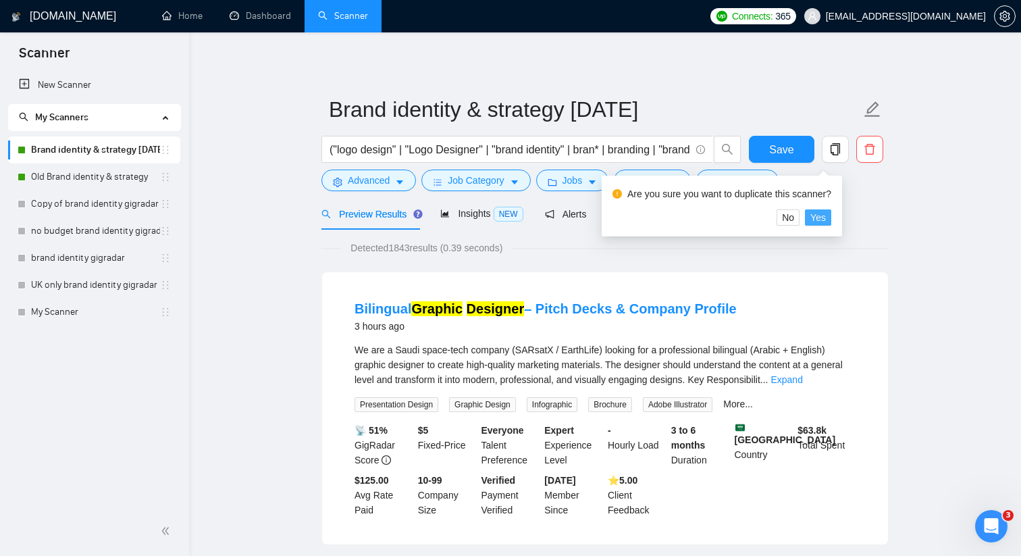
click at [826, 219] on span "Yes" at bounding box center [819, 217] width 16 height 15
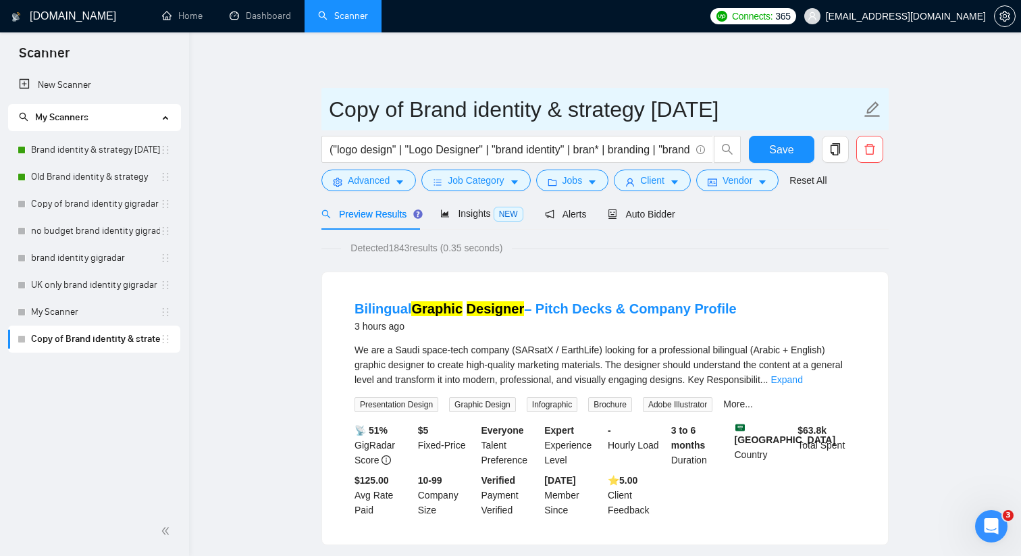
click at [436, 117] on input "Copy of Brand identity & strategy 25.8.25" at bounding box center [595, 110] width 532 height 34
drag, startPoint x: 403, startPoint y: 106, endPoint x: 305, endPoint y: 103, distance: 98.0
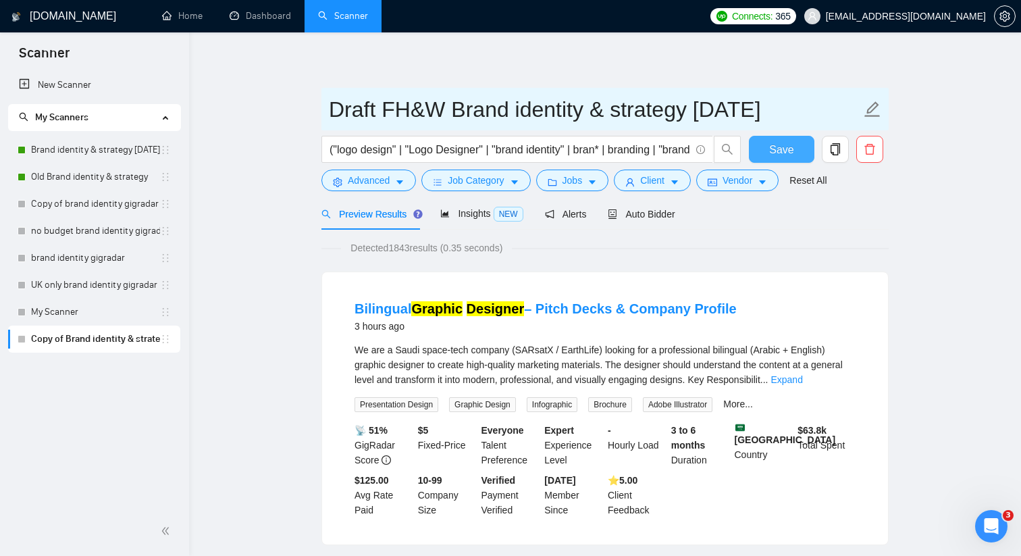
type input "Draft FH&W Brand identity & strategy 25.8.25"
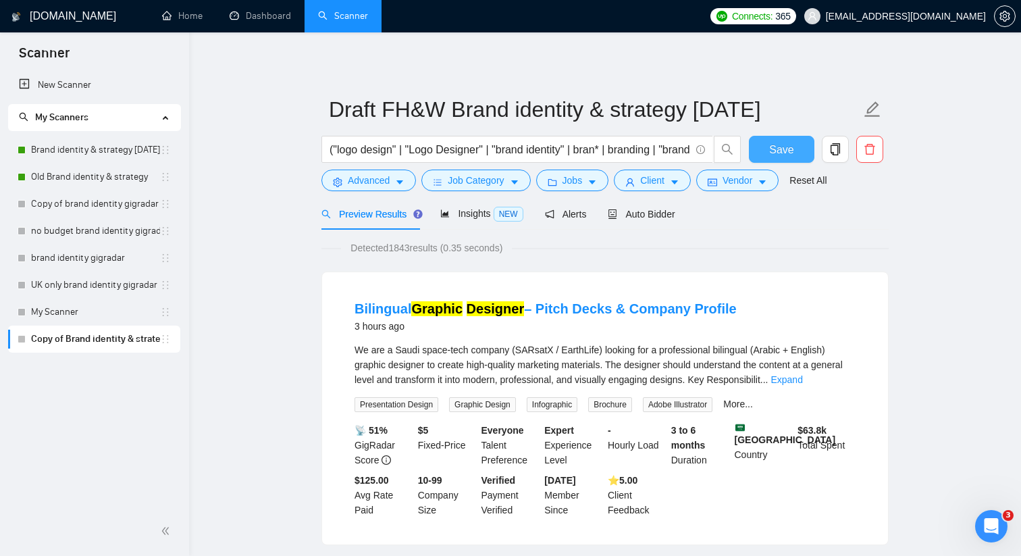
click at [795, 149] on button "Save" at bounding box center [782, 149] width 66 height 27
